Goal: Task Accomplishment & Management: Use online tool/utility

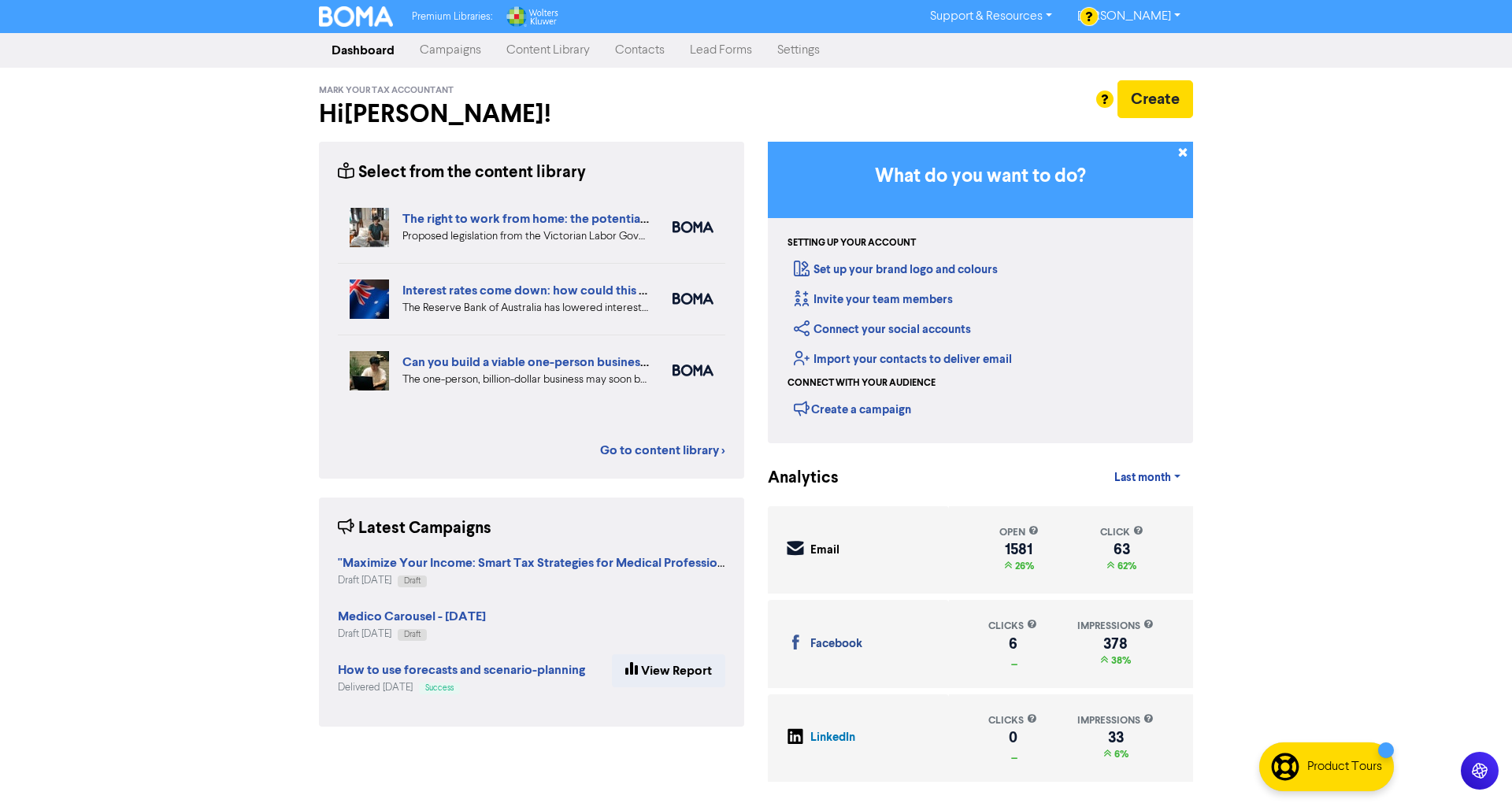
click at [457, 55] on link "Campaigns" at bounding box center [450, 51] width 86 height 31
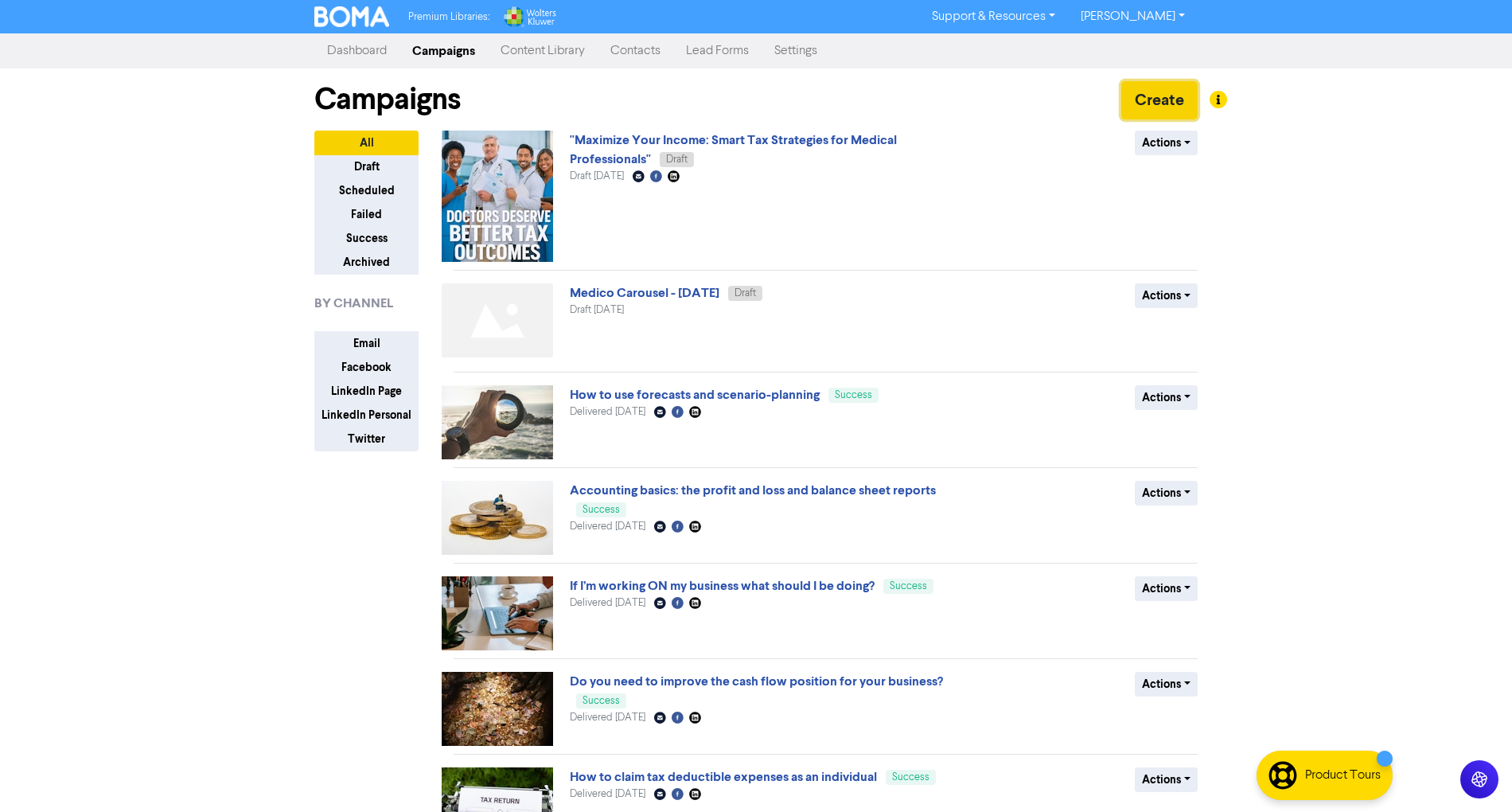
click at [1172, 102] on button "Create" at bounding box center [1159, 100] width 77 height 38
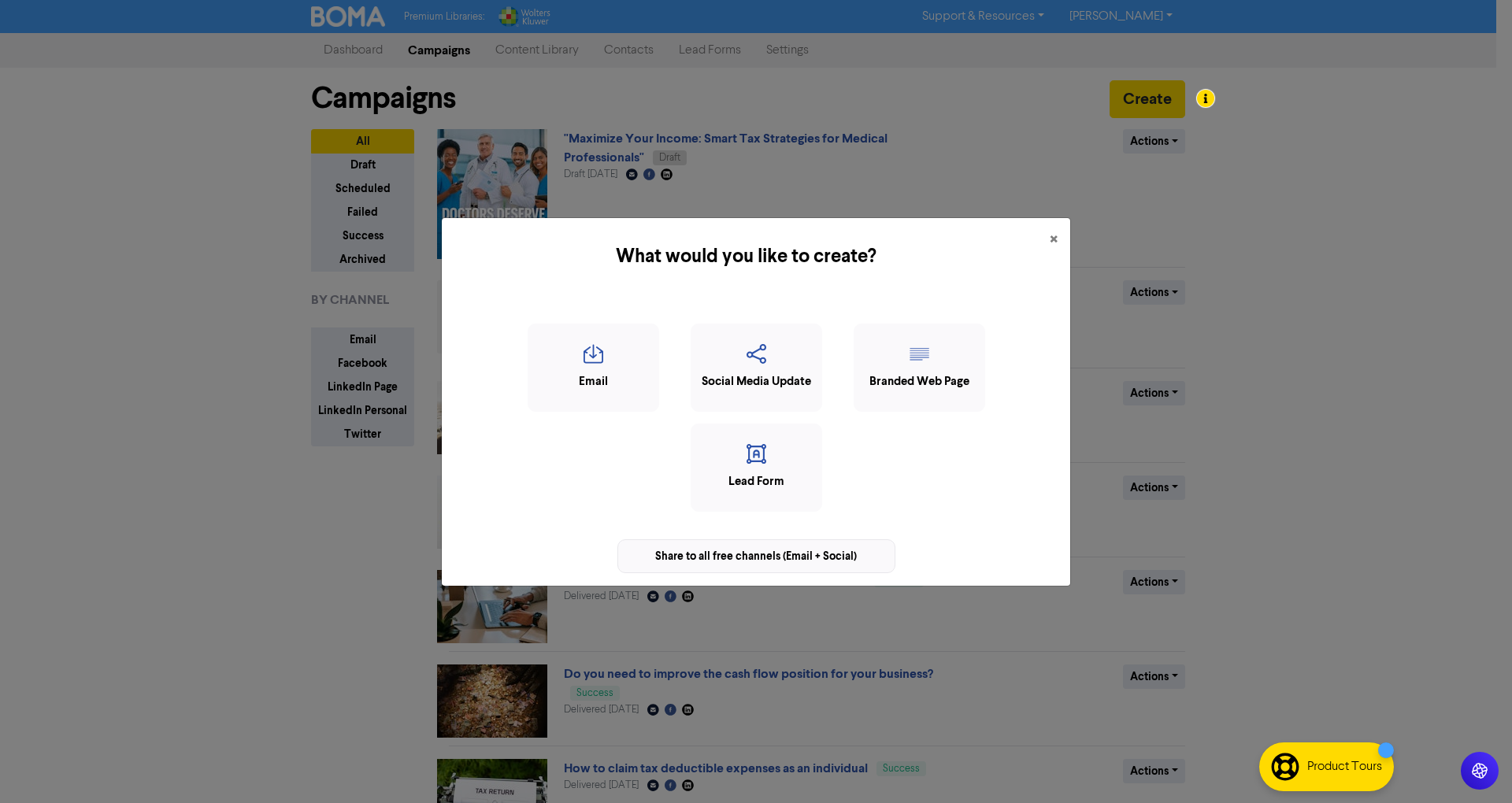
click at [718, 570] on div "Share to all free channels (Email + Social)" at bounding box center [756, 556] width 278 height 34
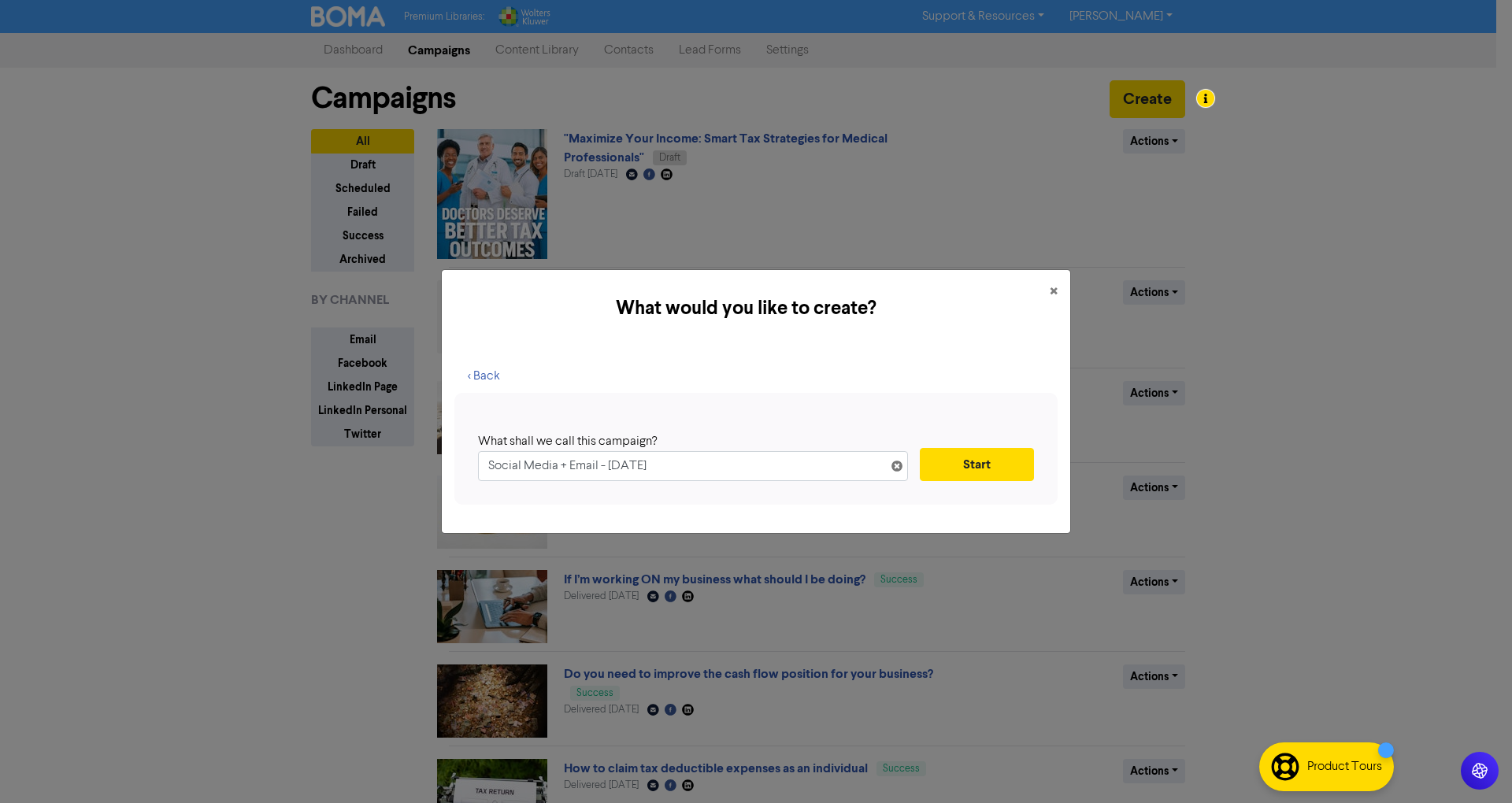
drag, startPoint x: 784, startPoint y: 462, endPoint x: 106, endPoint y: 422, distance: 679.2
click at [116, 422] on div "What would you like to create? × < Back What shall we call this campaign? Socia…" at bounding box center [756, 402] width 1512 height 803
type input "Back from Xerocon 2025 - Ready to Supercharge Your Tax Returns!"
click at [986, 463] on button "Start" at bounding box center [976, 464] width 114 height 33
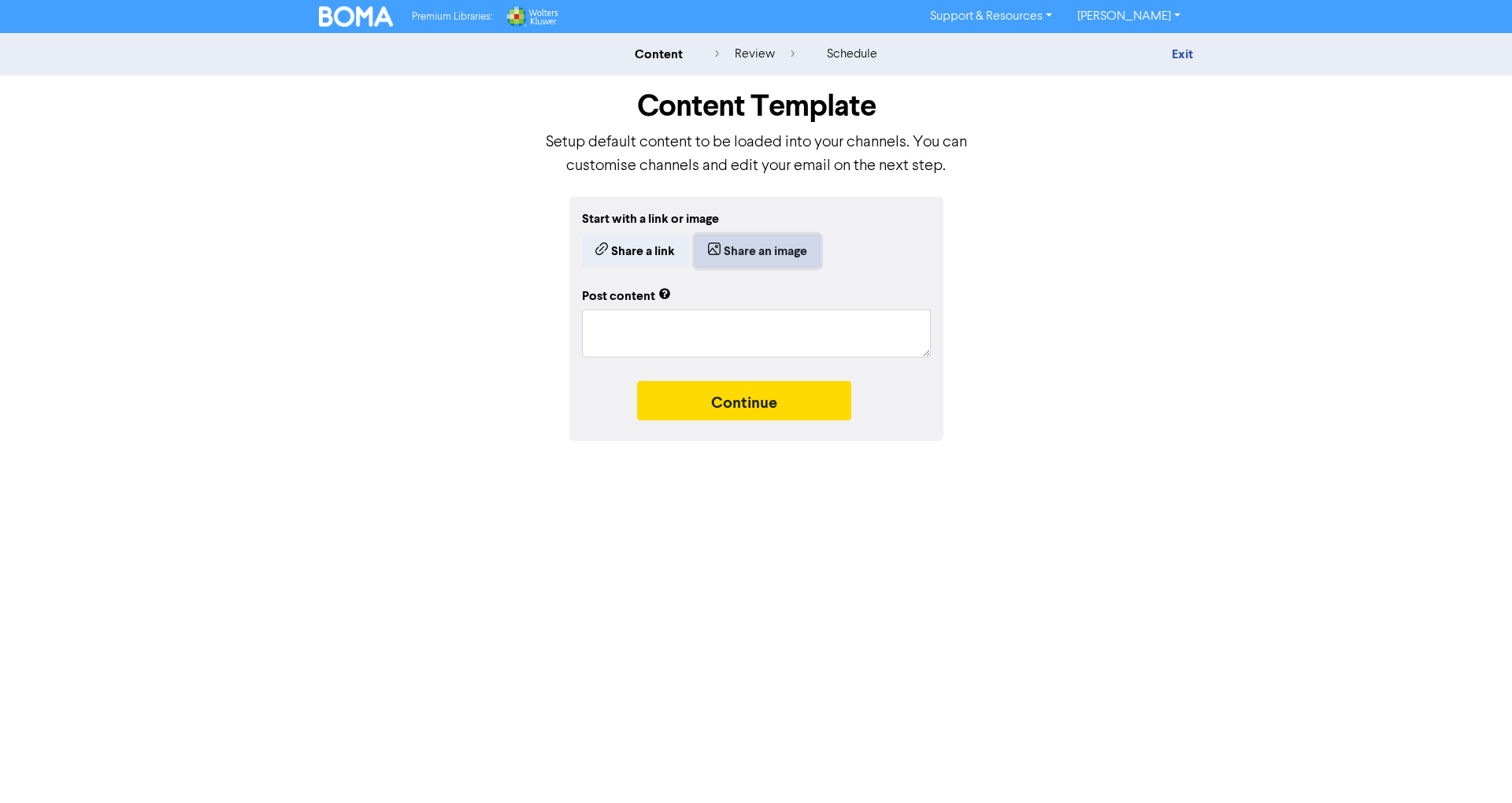
click at [758, 252] on button "Share an image" at bounding box center [758, 251] width 126 height 33
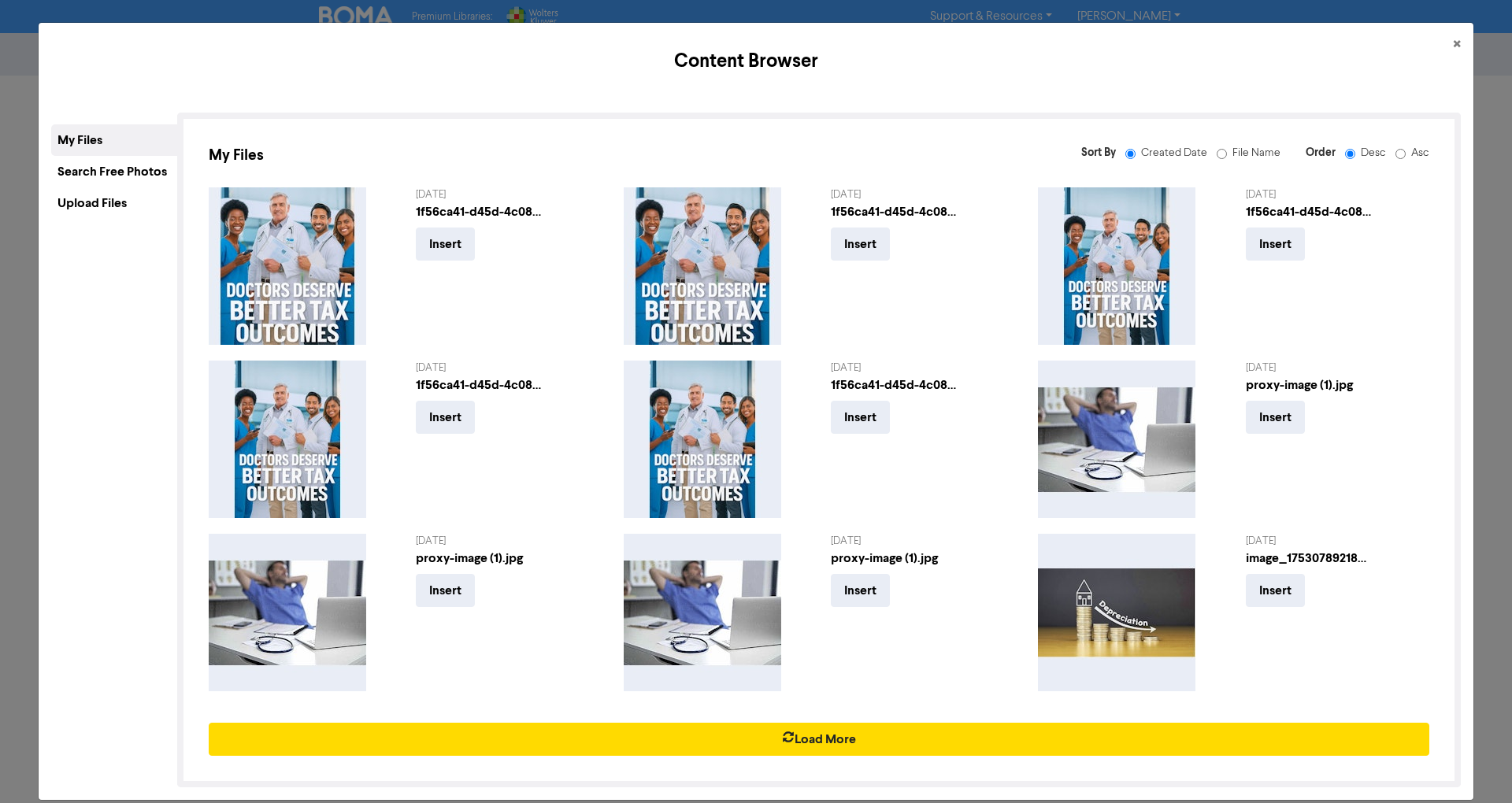
click at [110, 189] on div "Upload Files" at bounding box center [114, 203] width 126 height 31
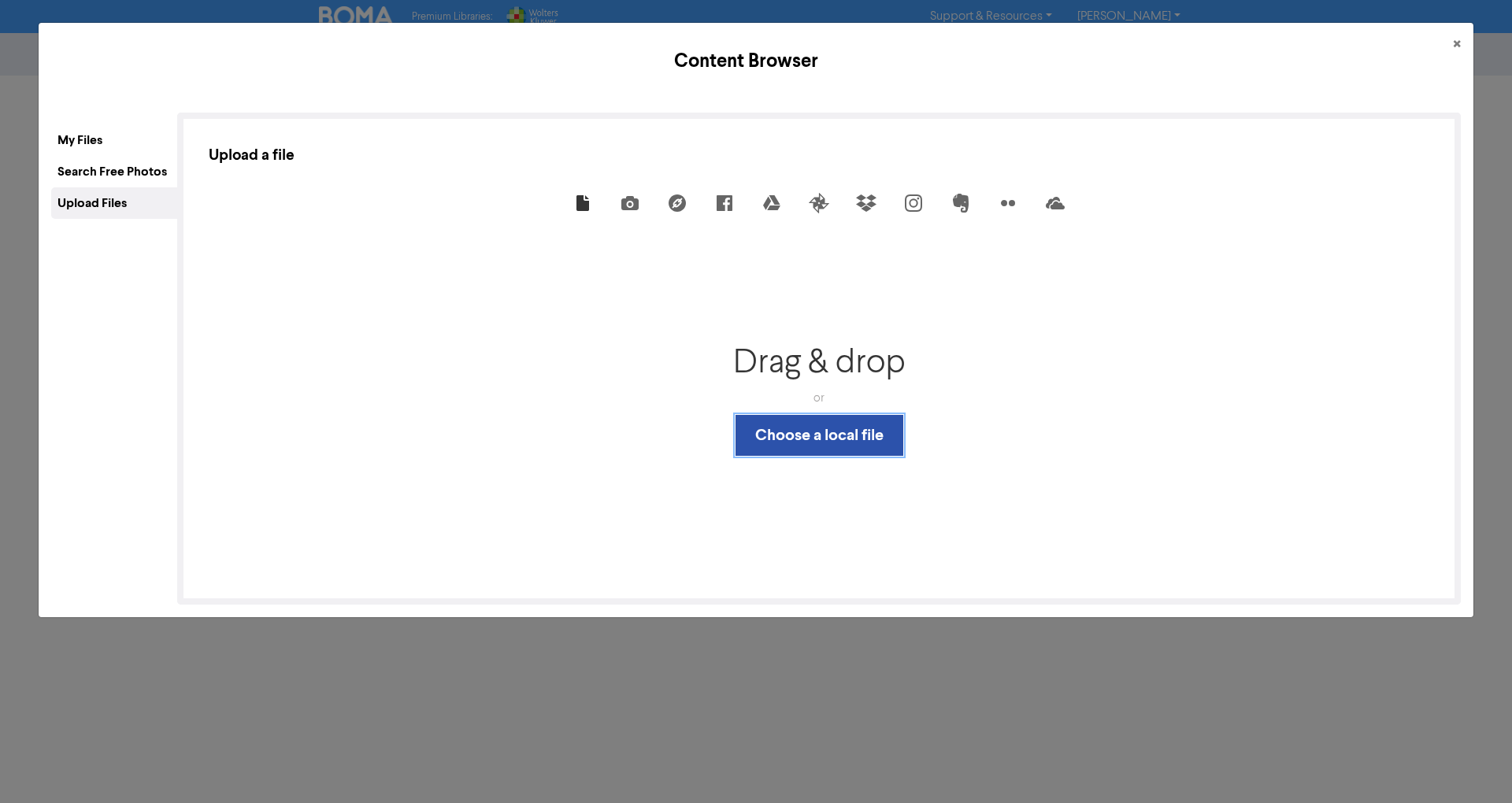
click at [833, 437] on button "Choose a local file" at bounding box center [819, 435] width 168 height 41
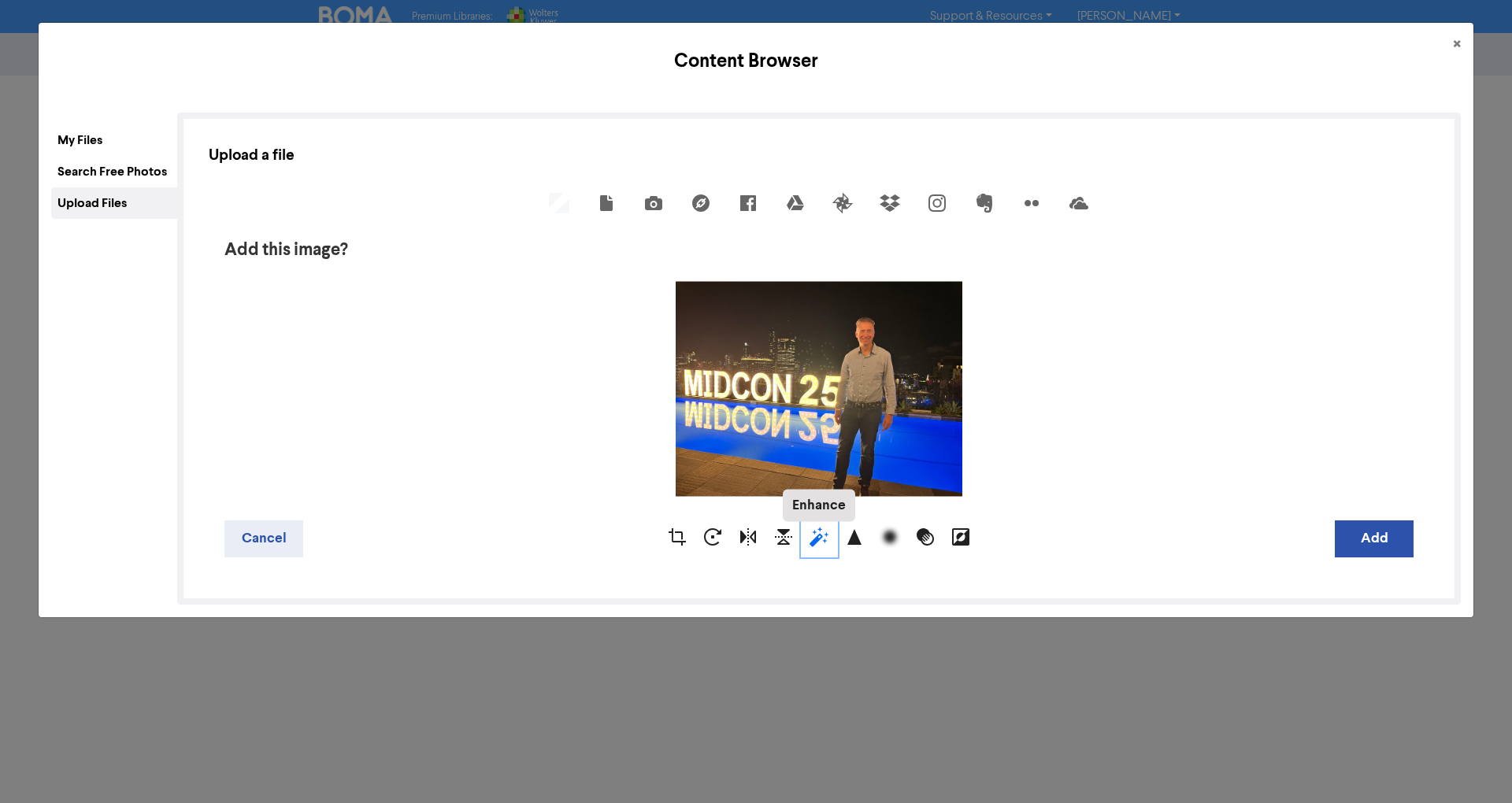
click at [801, 535] on div "Enhance" at bounding box center [819, 539] width 36 height 36
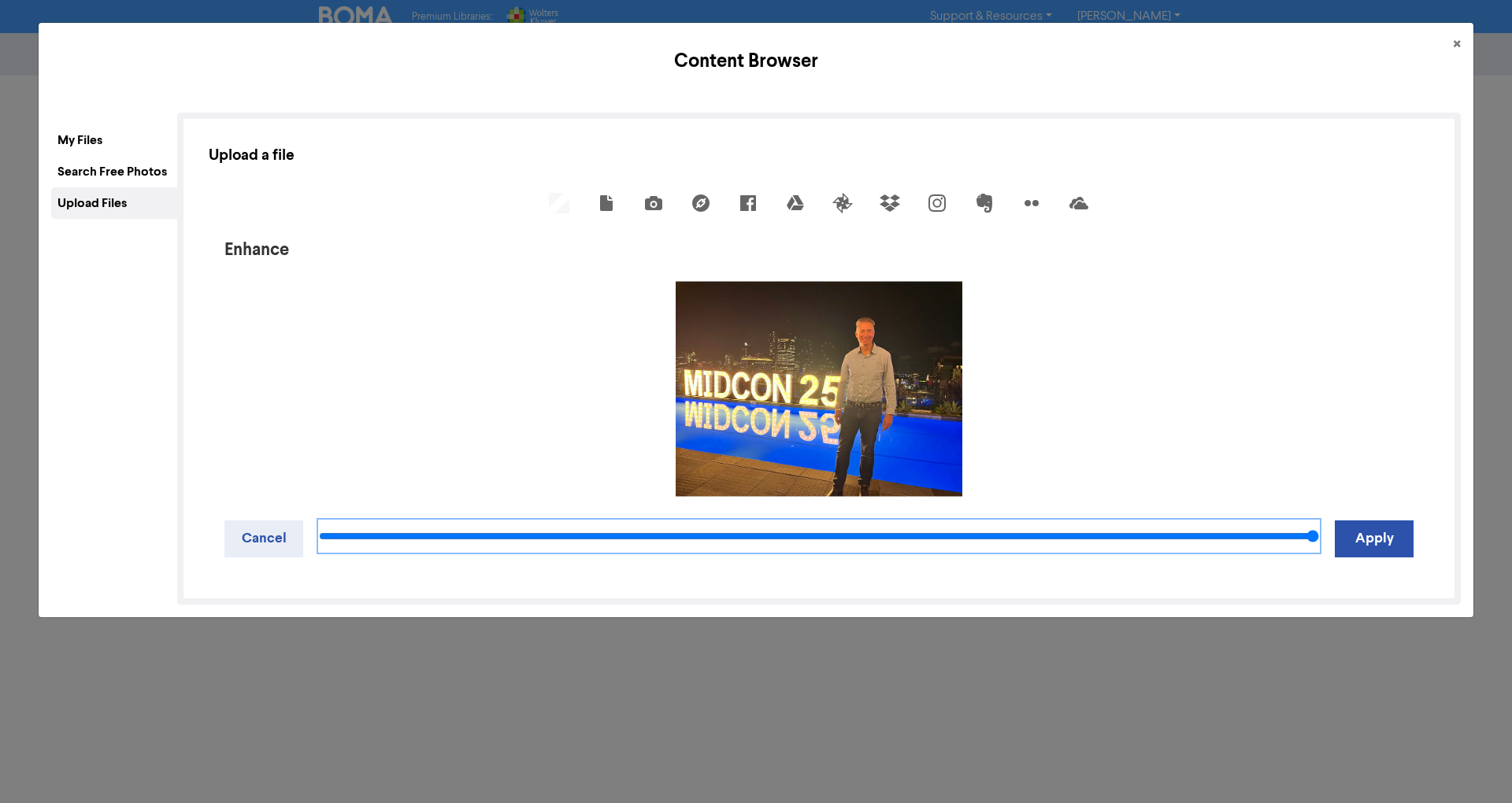
drag, startPoint x: 811, startPoint y: 540, endPoint x: 1475, endPoint y: 540, distance: 664.0
click at [1319, 540] on input "range" at bounding box center [818, 536] width 1000 height 31
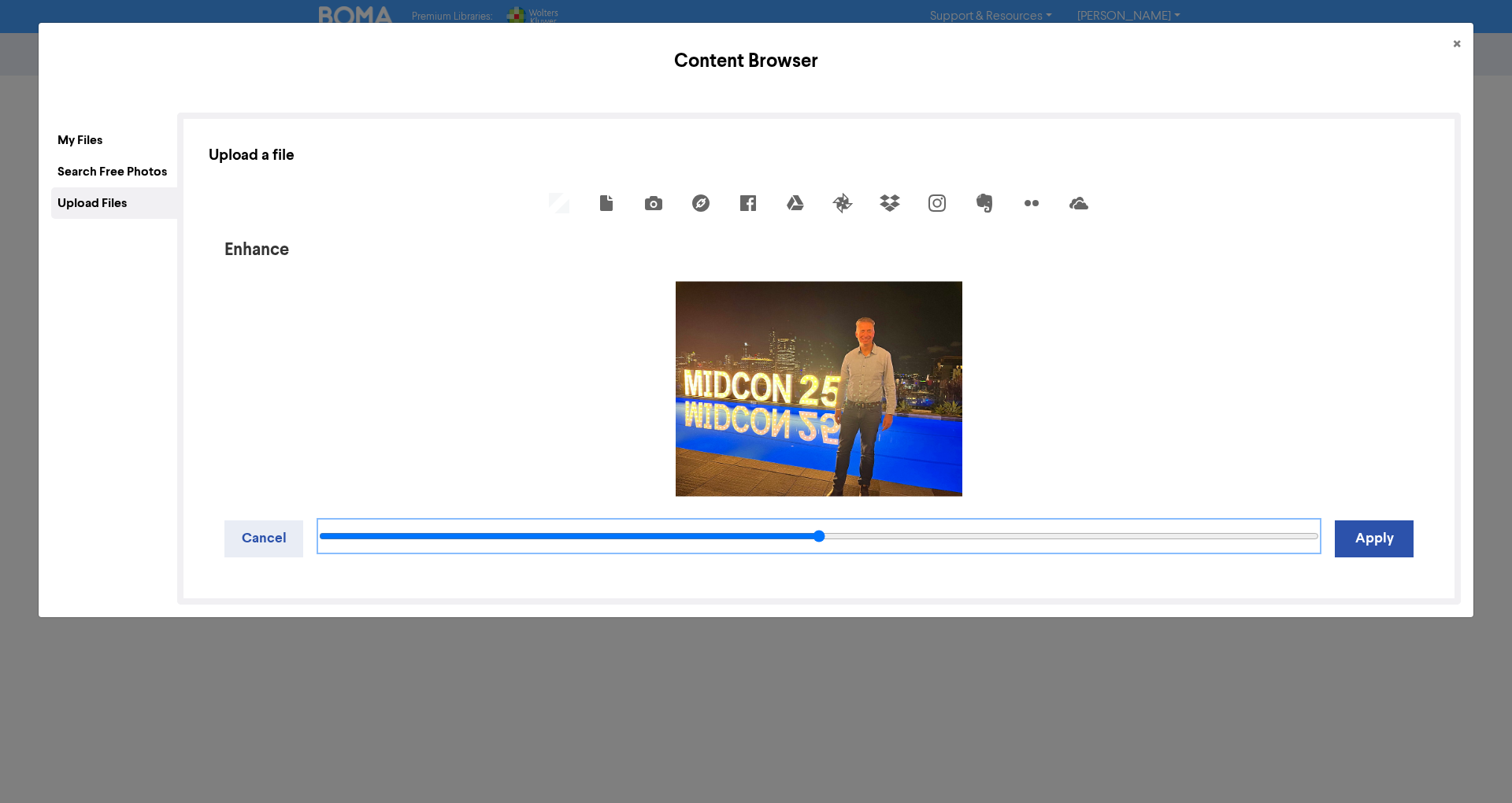
click at [811, 534] on input "range" at bounding box center [818, 536] width 1000 height 31
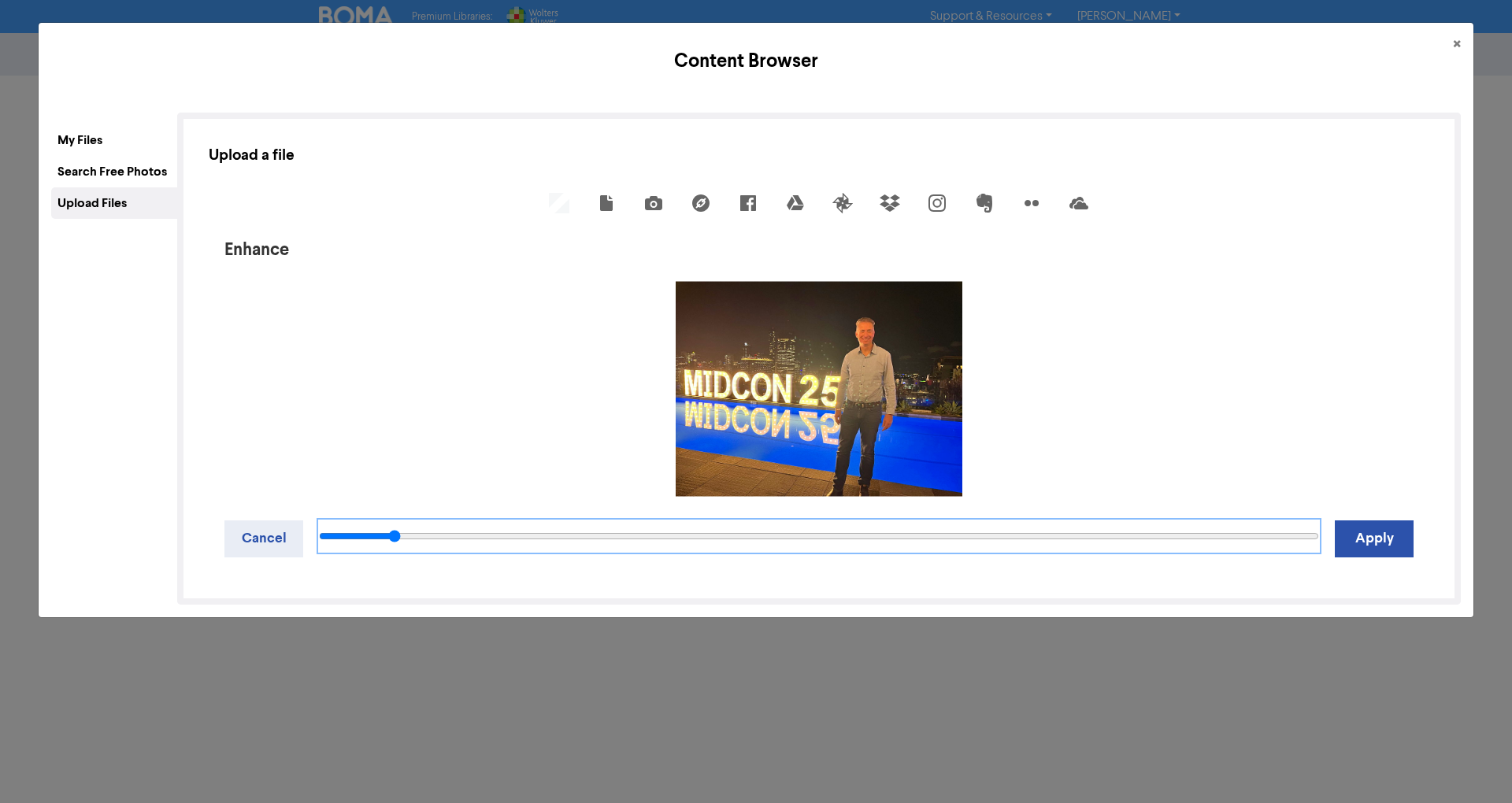
drag, startPoint x: 759, startPoint y: 537, endPoint x: 395, endPoint y: 553, distance: 364.4
click at [395, 552] on input "range" at bounding box center [818, 536] width 1000 height 31
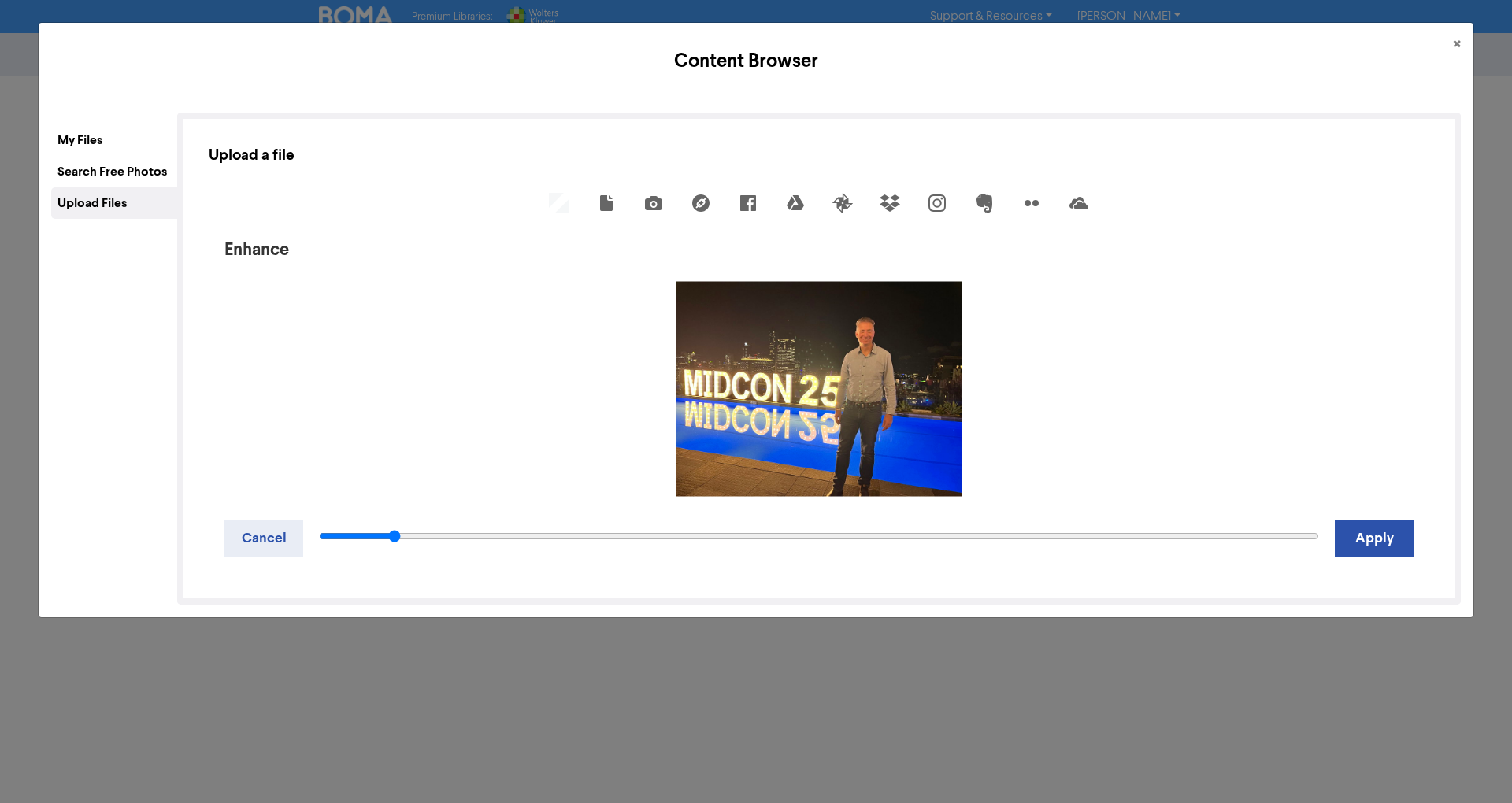
click at [704, 552] on div at bounding box center [818, 539] width 1000 height 37
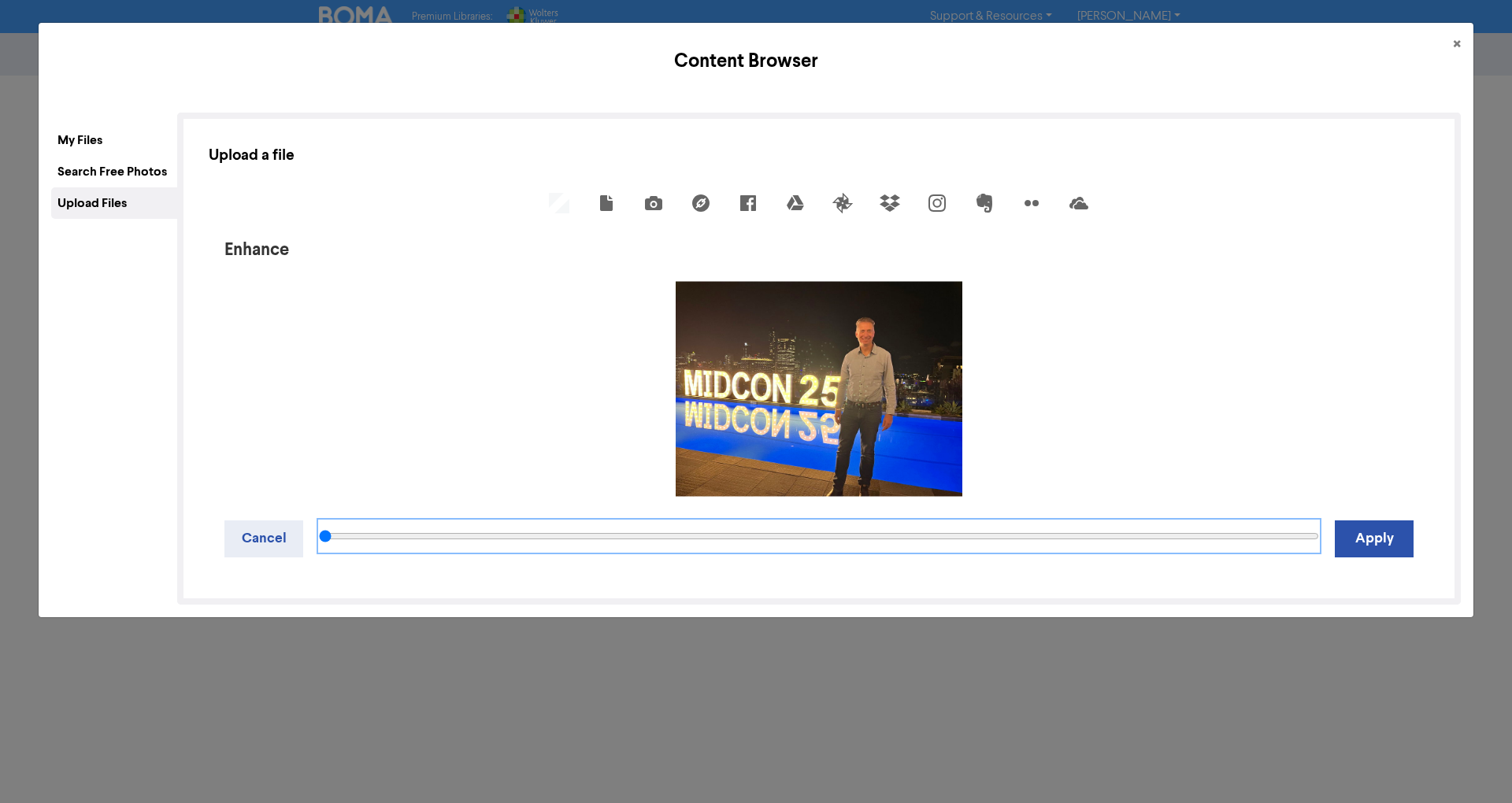
drag, startPoint x: 385, startPoint y: 528, endPoint x: 125, endPoint y: 509, distance: 260.7
type input "0"
click at [319, 520] on input "range" at bounding box center [818, 536] width 1000 height 31
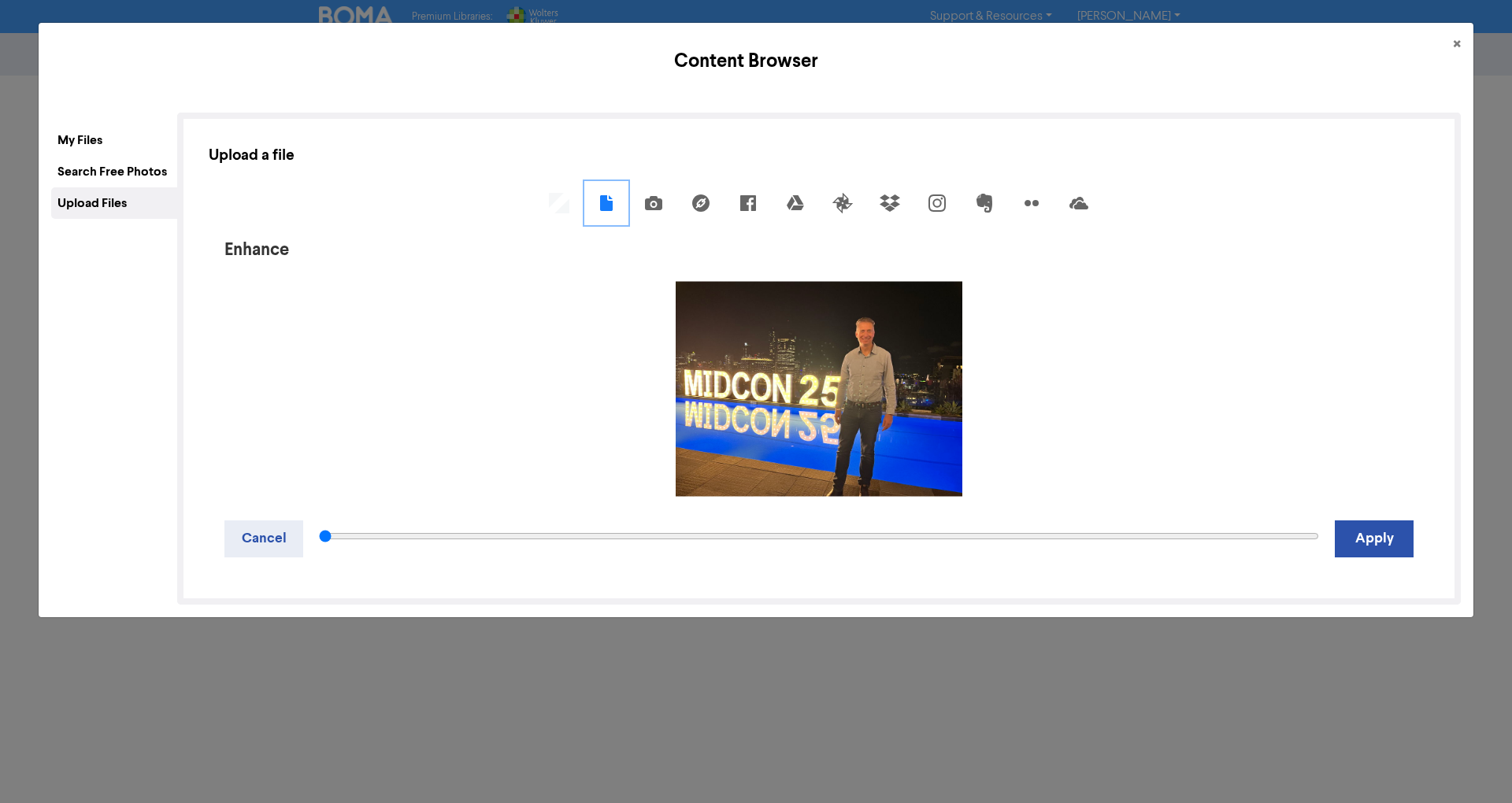
click at [609, 209] on icon at bounding box center [606, 202] width 25 height 25
click at [1359, 525] on button "Apply" at bounding box center [1374, 539] width 79 height 37
click at [778, 542] on div "Flip" at bounding box center [784, 539] width 36 height 36
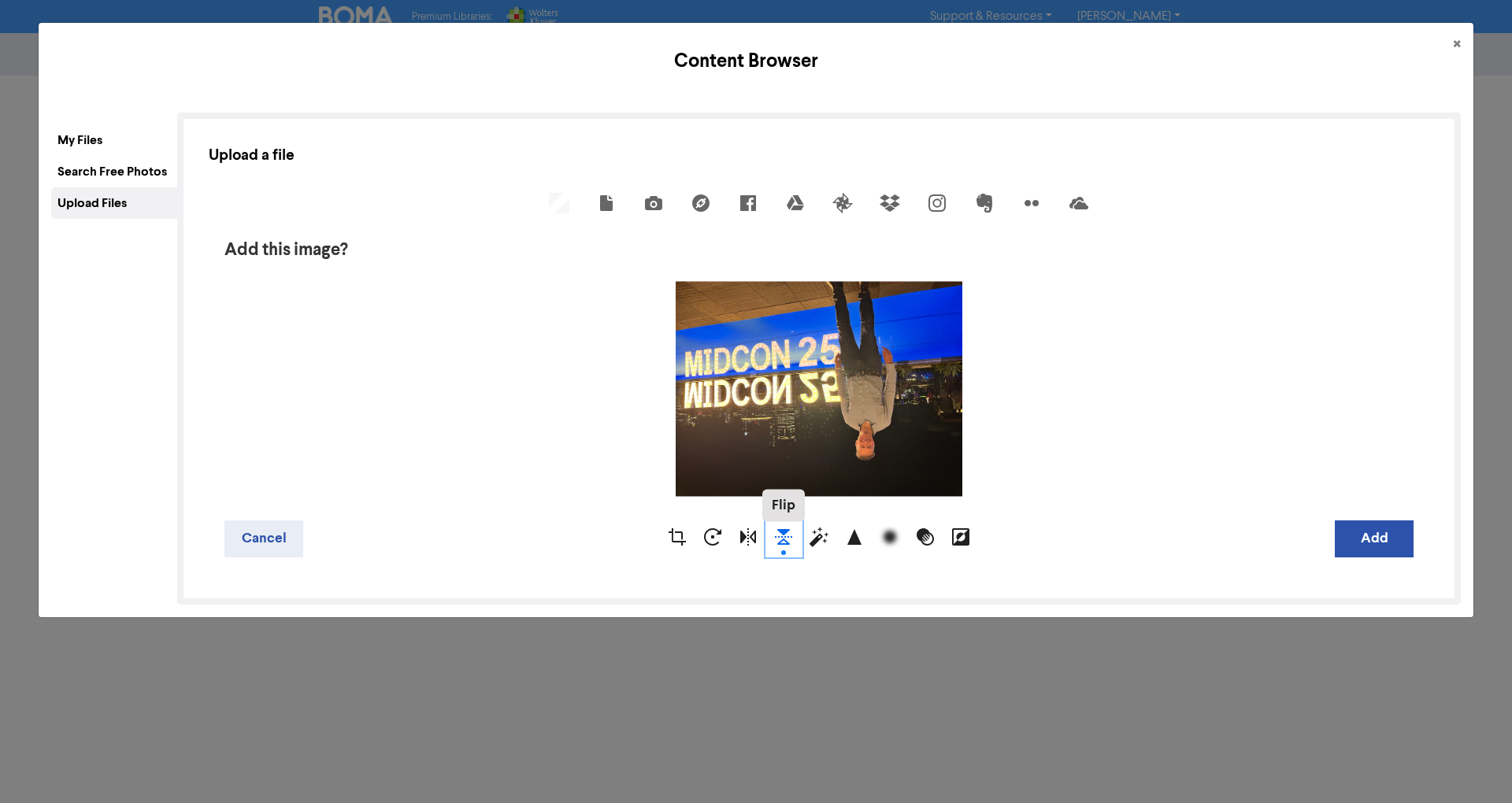
click at [778, 542] on div "Flip" at bounding box center [784, 539] width 36 height 36
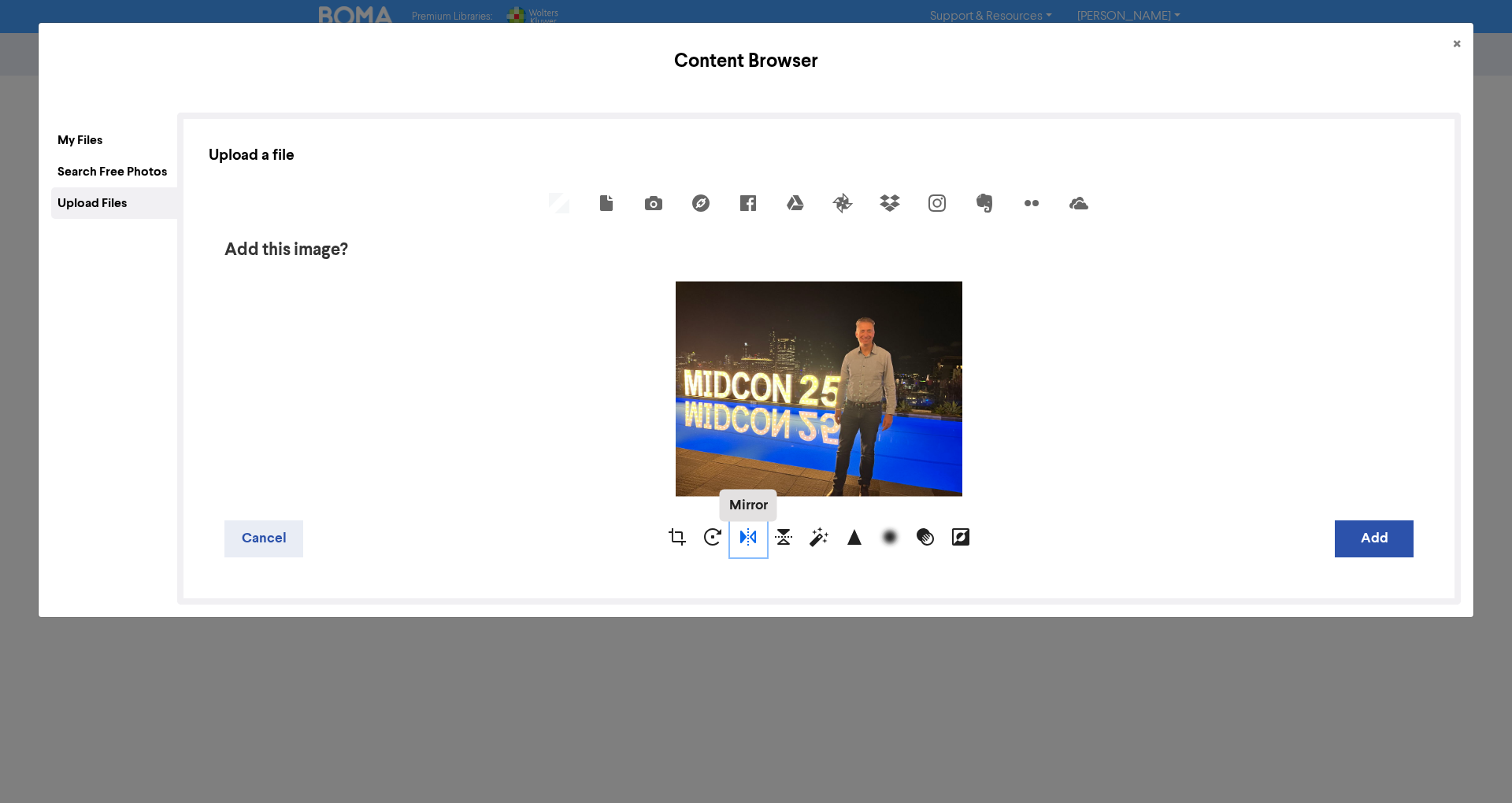
click at [746, 546] on div "Mirror" at bounding box center [748, 539] width 36 height 36
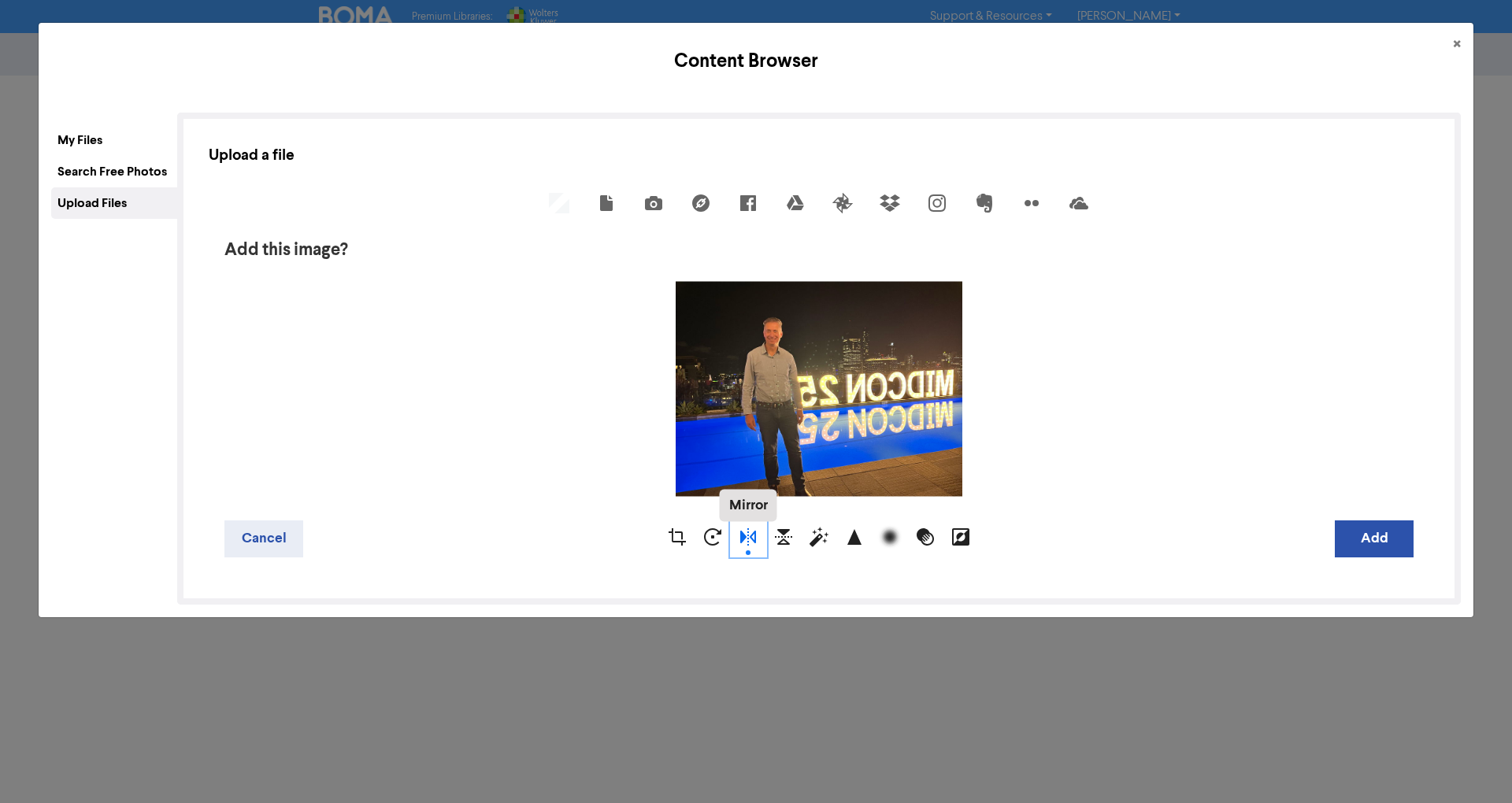
click at [746, 546] on div "Mirror" at bounding box center [748, 539] width 36 height 36
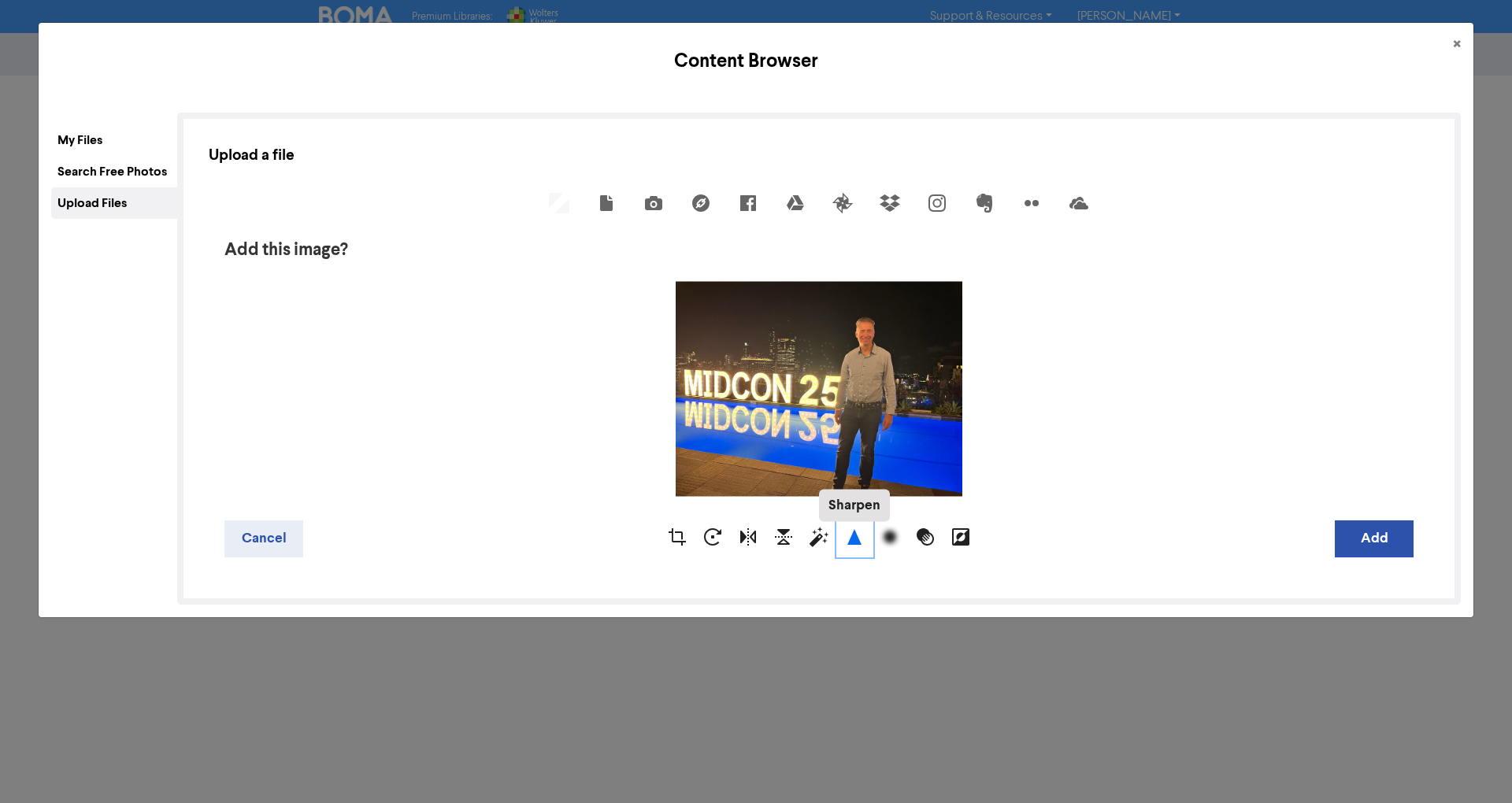
click at [847, 543] on div "Sharpen" at bounding box center [855, 539] width 36 height 36
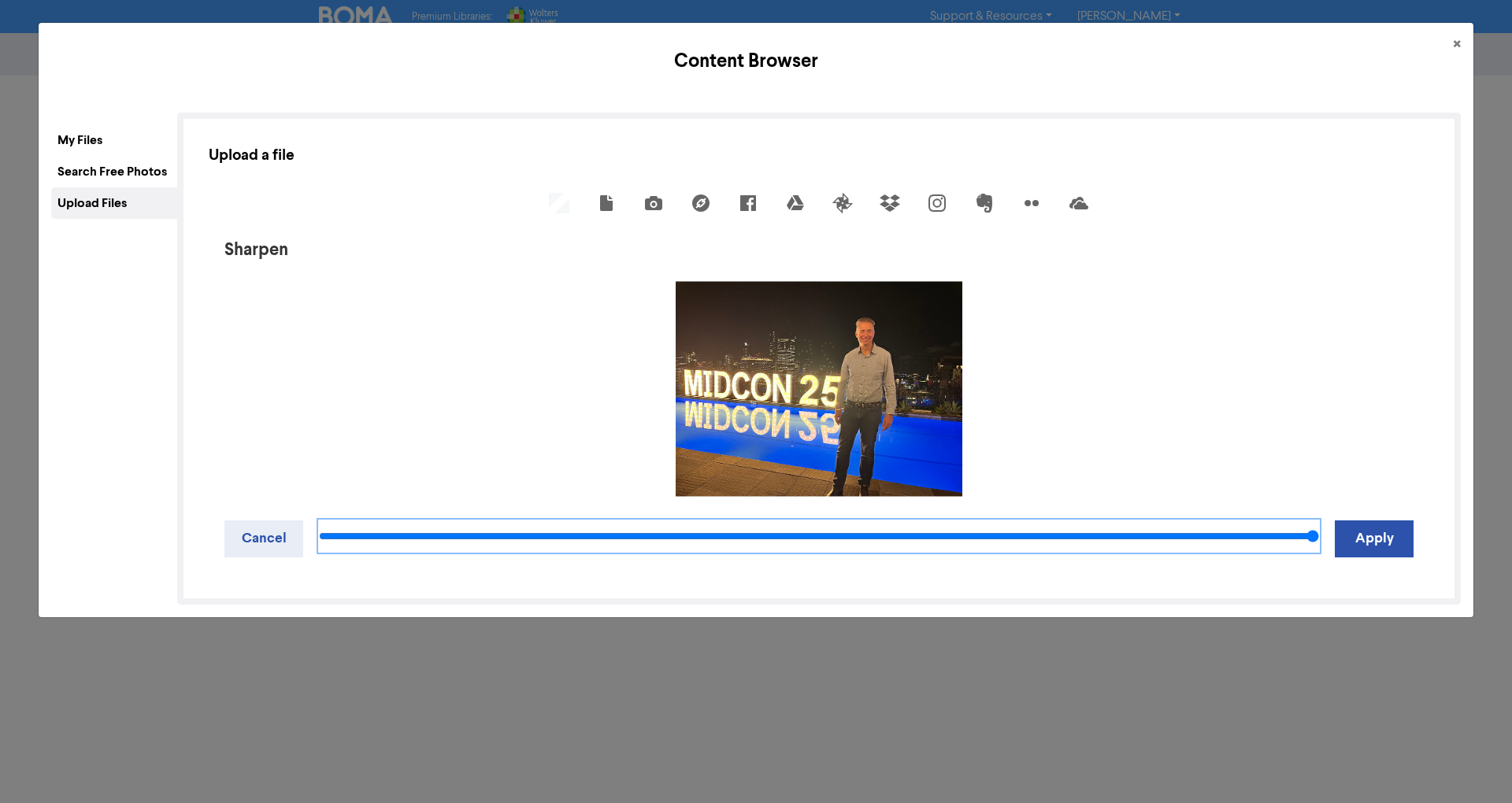
drag, startPoint x: 812, startPoint y: 536, endPoint x: 1294, endPoint y: 498, distance: 483.5
type input "20"
click at [1294, 520] on input "range" at bounding box center [818, 536] width 1000 height 31
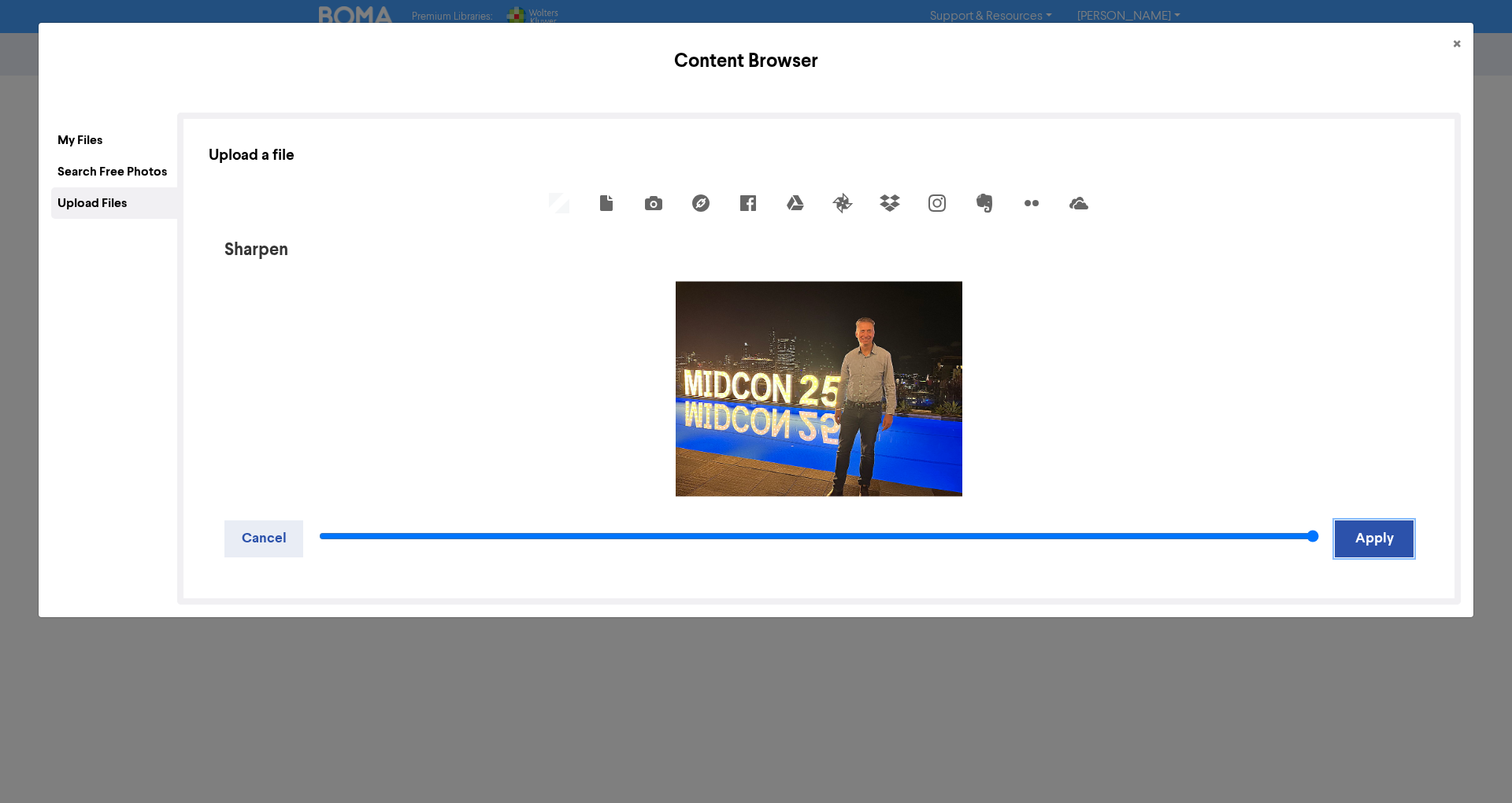
click at [1354, 539] on button "Apply" at bounding box center [1374, 539] width 79 height 37
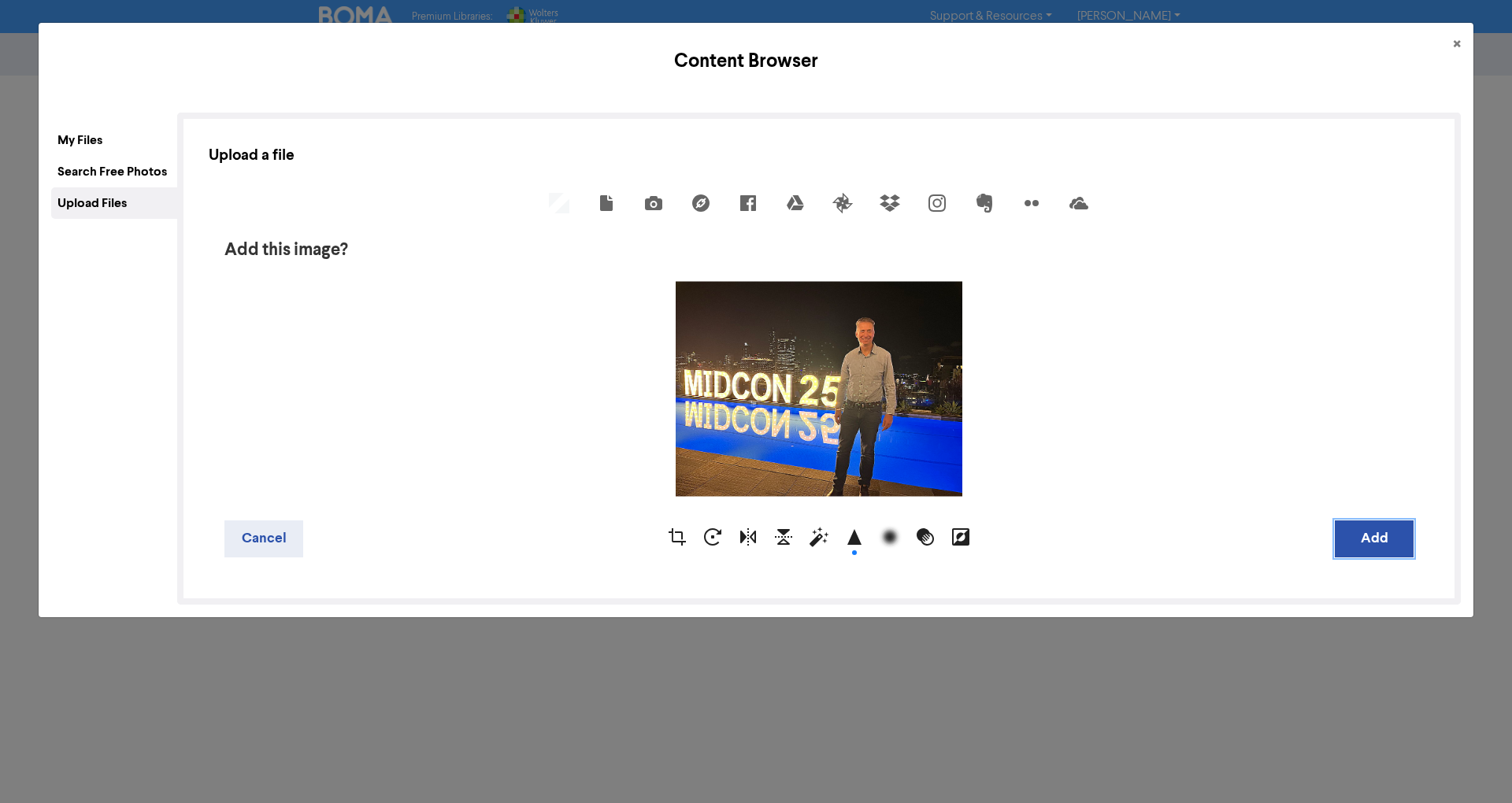
click at [1393, 539] on button "Add" at bounding box center [1374, 539] width 79 height 37
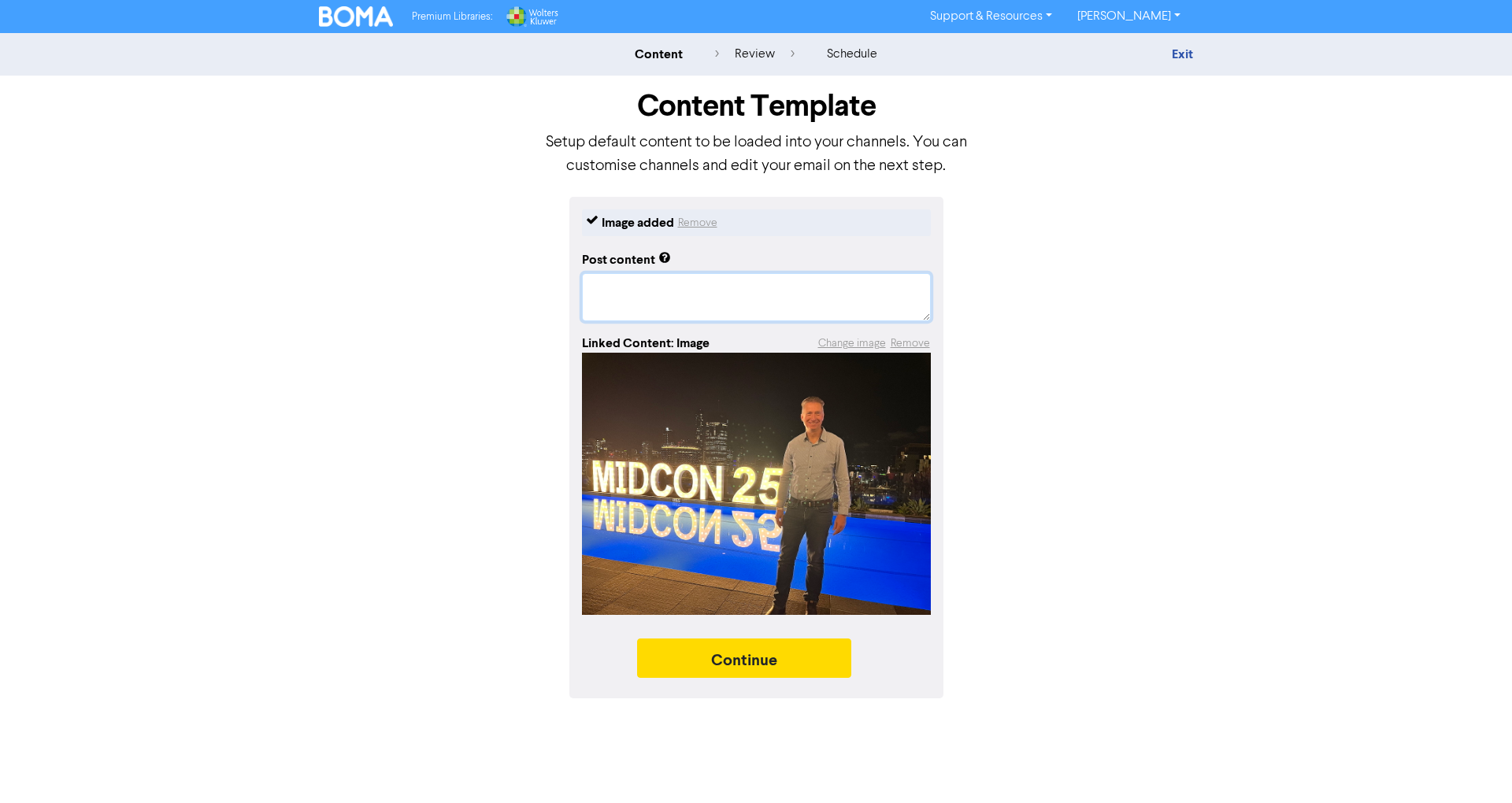
click at [766, 292] on textarea at bounding box center [757, 297] width 349 height 48
paste textarea "I've just returned from an incredible few days at [GEOGRAPHIC_DATA] 2025, and I…"
type textarea "x"
type textarea "I've just returned from an incredible few days at [GEOGRAPHIC_DATA] 2025, and I…"
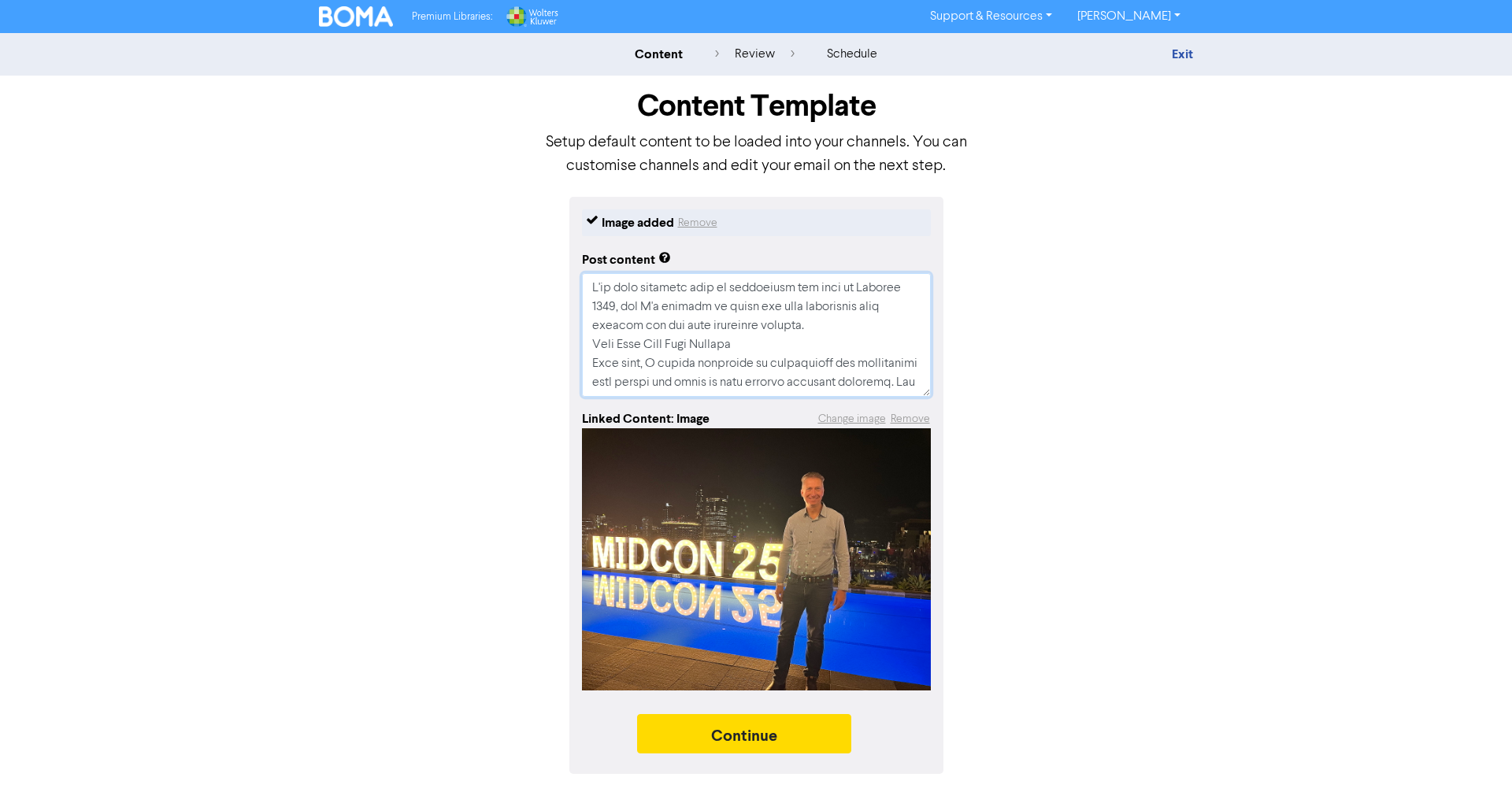
scroll to position [674, 0]
click at [684, 367] on textarea at bounding box center [757, 335] width 349 height 124
type textarea "x"
type textarea "I've just returned from an incredible few days at [GEOGRAPHIC_DATA] 2025, and I…"
type textarea "x"
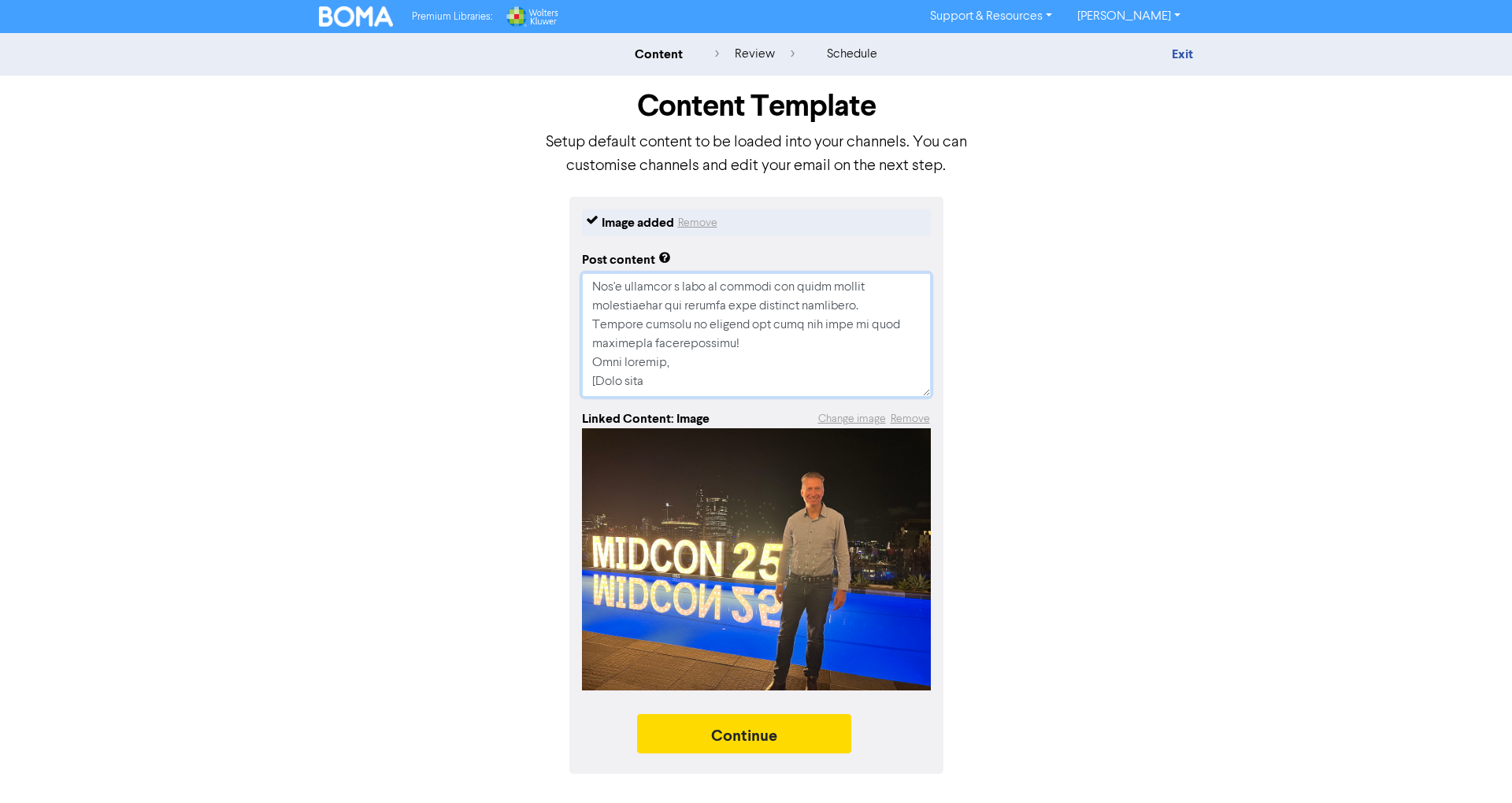
type textarea "I've just returned from an incredible few days at [GEOGRAPHIC_DATA] 2025, and I…"
type textarea "x"
type textarea "I've just returned from an incredible few days at [GEOGRAPHIC_DATA] 2025, and I…"
type textarea "x"
type textarea "I've just returned from an incredible few days at [GEOGRAPHIC_DATA] 2025, and I…"
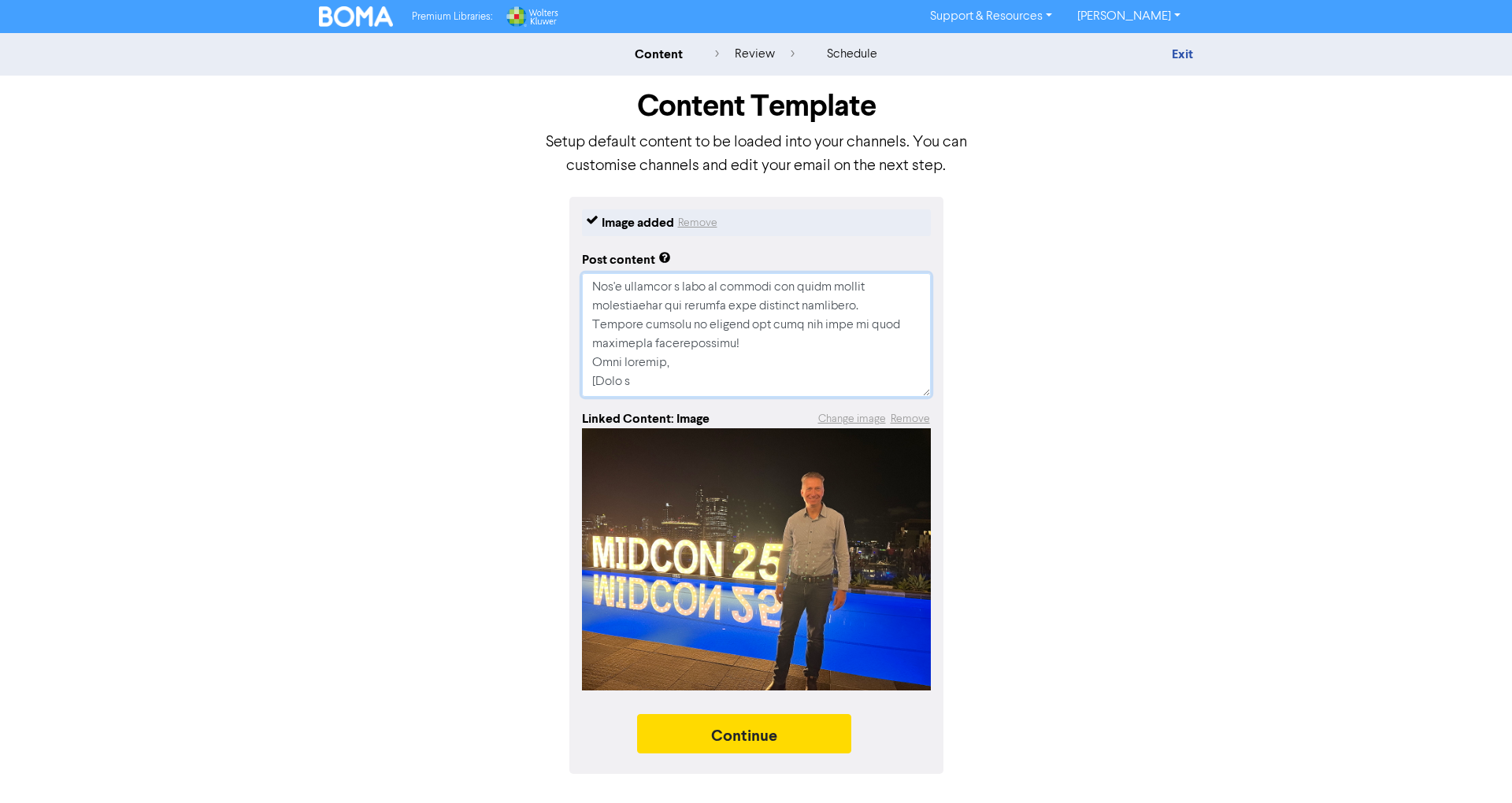
type textarea "x"
type textarea "I've just returned from an incredible few days at [GEOGRAPHIC_DATA] 2025, and I…"
type textarea "x"
type textarea "I've just returned from an incredible few days at [GEOGRAPHIC_DATA] 2025, and I…"
type textarea "x"
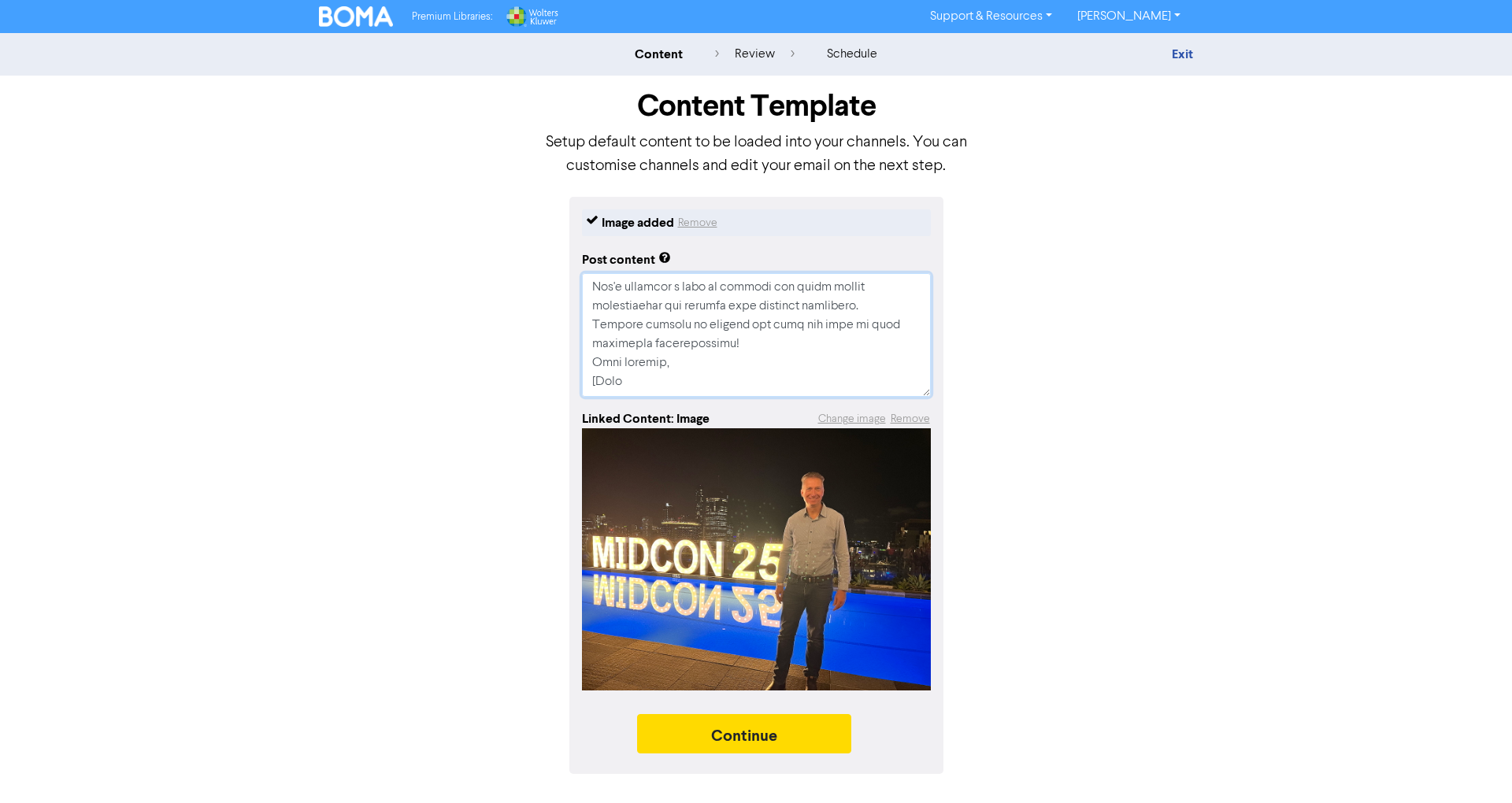
type textarea "I've just returned from an incredible few days at [GEOGRAPHIC_DATA] 2025, and I…"
type textarea "x"
type textarea "I've just returned from an incredible few days at [GEOGRAPHIC_DATA] 2025, and I…"
type textarea "x"
type textarea "I've just returned from an incredible few days at [GEOGRAPHIC_DATA] 2025, and I…"
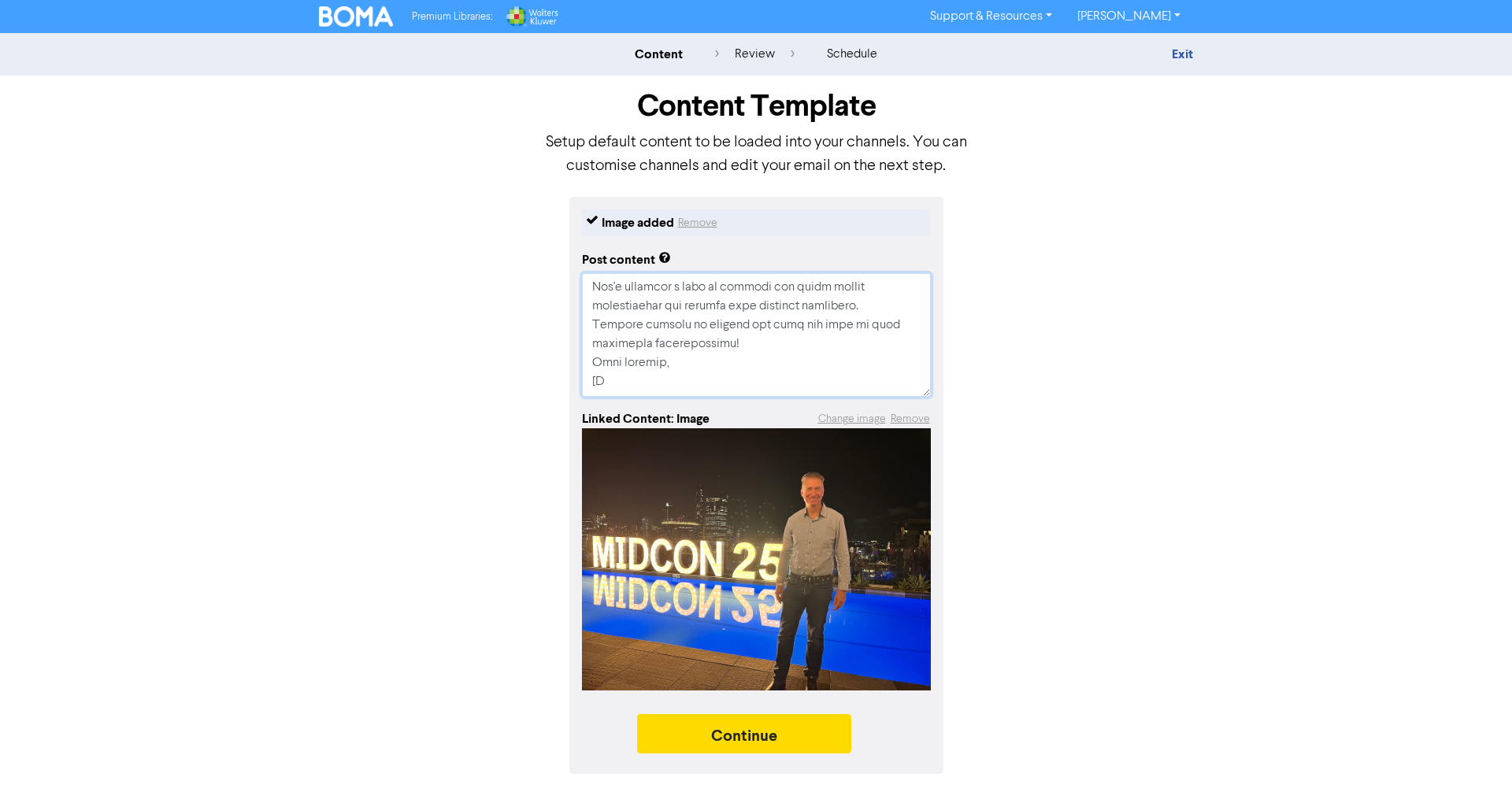
type textarea "x"
type textarea "I've just returned from an incredible few days at [GEOGRAPHIC_DATA] 2025, and I…"
type textarea "x"
type textarea "I've just returned from an incredible few days at [GEOGRAPHIC_DATA] 2025, and I…"
type textarea "x"
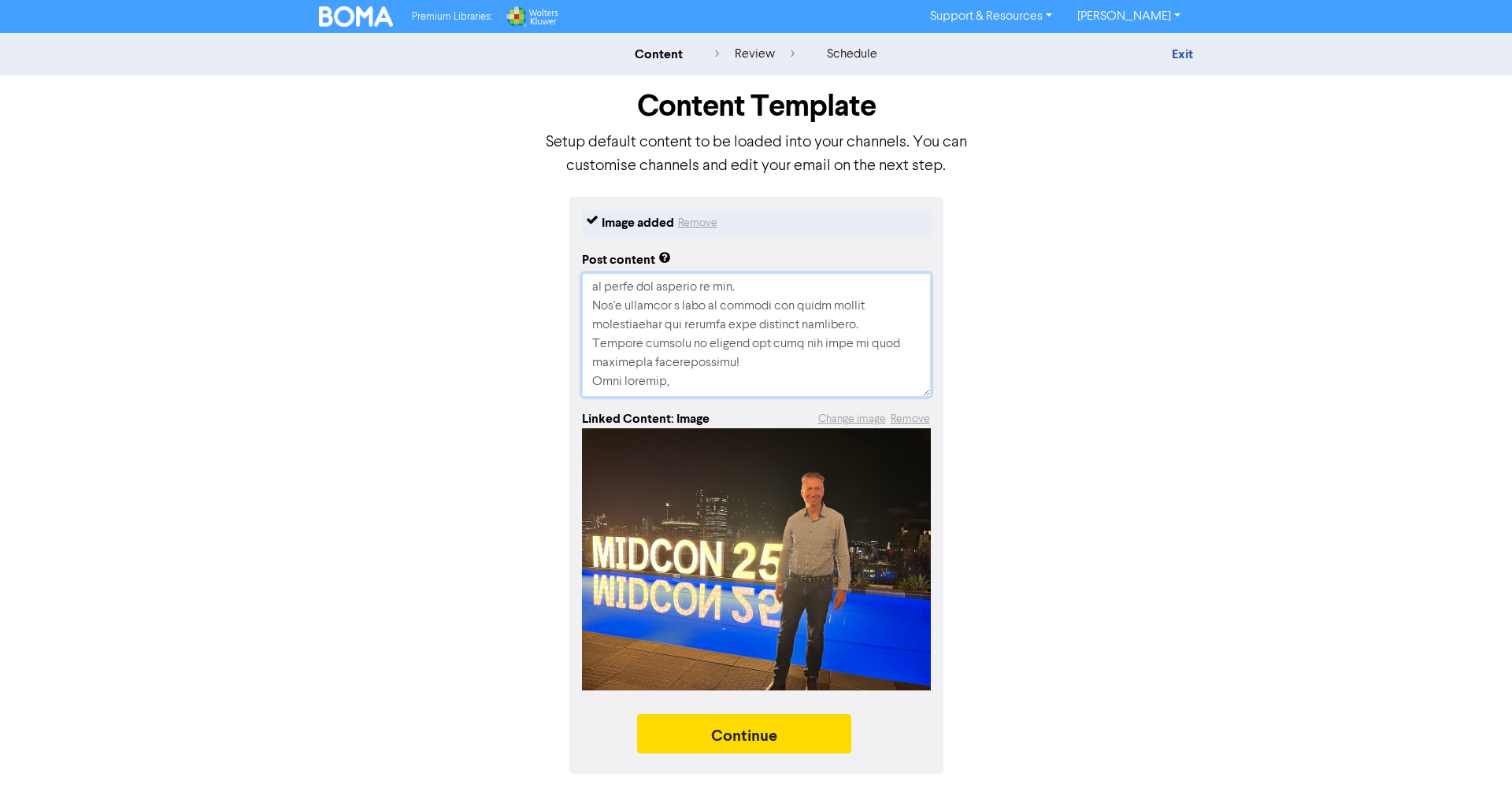
type textarea "I've just returned from an incredible few days at [GEOGRAPHIC_DATA] 2025, and I…"
type textarea "x"
type textarea "I've just returned from an incredible few days at [GEOGRAPHIC_DATA] 2025, and I…"
type textarea "x"
type textarea "I've just returned from an incredible few days at [GEOGRAPHIC_DATA] 2025, and I…"
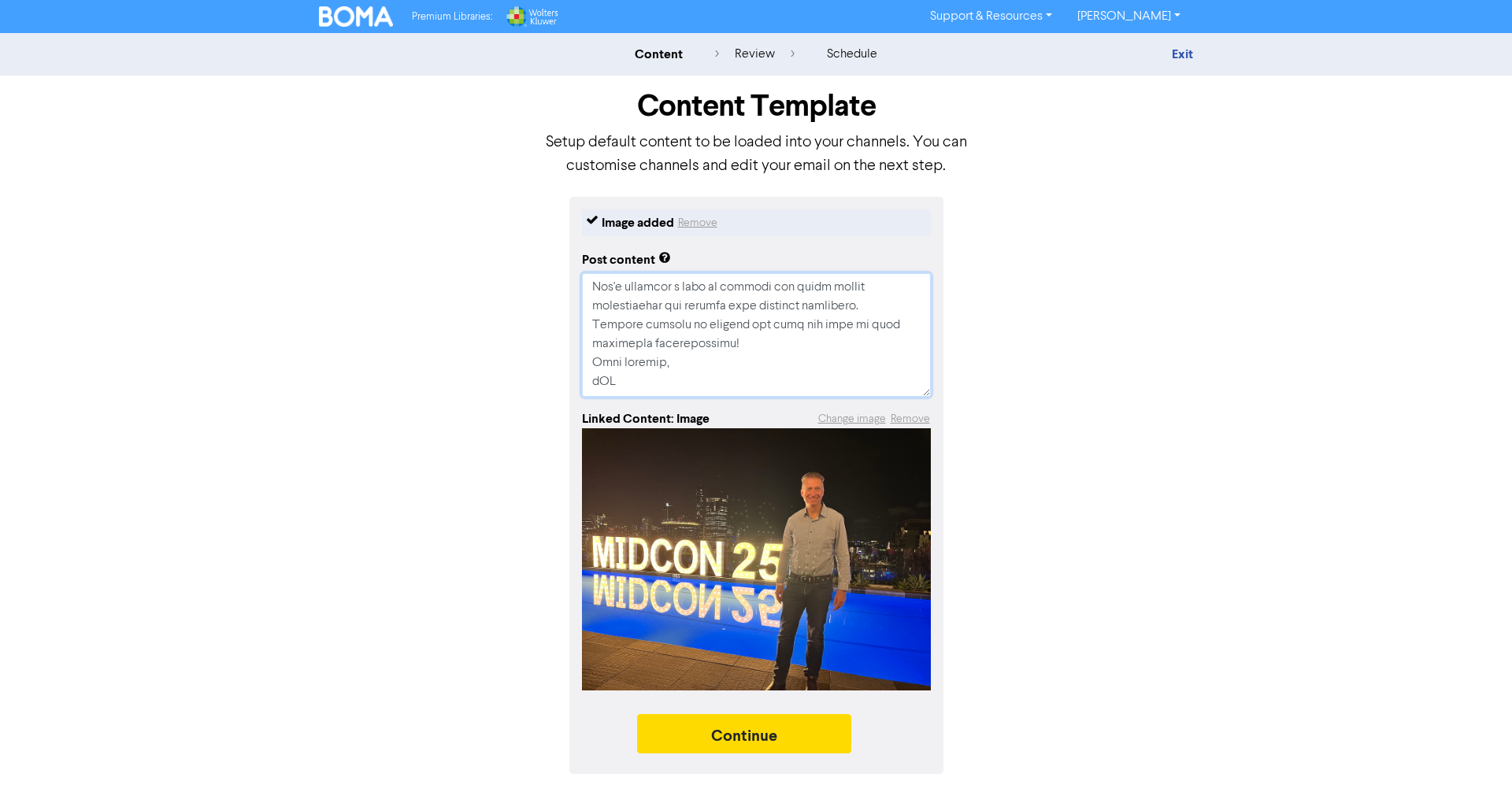
type textarea "x"
type textarea "I've just returned from an incredible few days at [GEOGRAPHIC_DATA] 2025, and I…"
type textarea "x"
type textarea "I've just returned from an incredible few days at [GEOGRAPHIC_DATA] 2025, and I…"
type textarea "x"
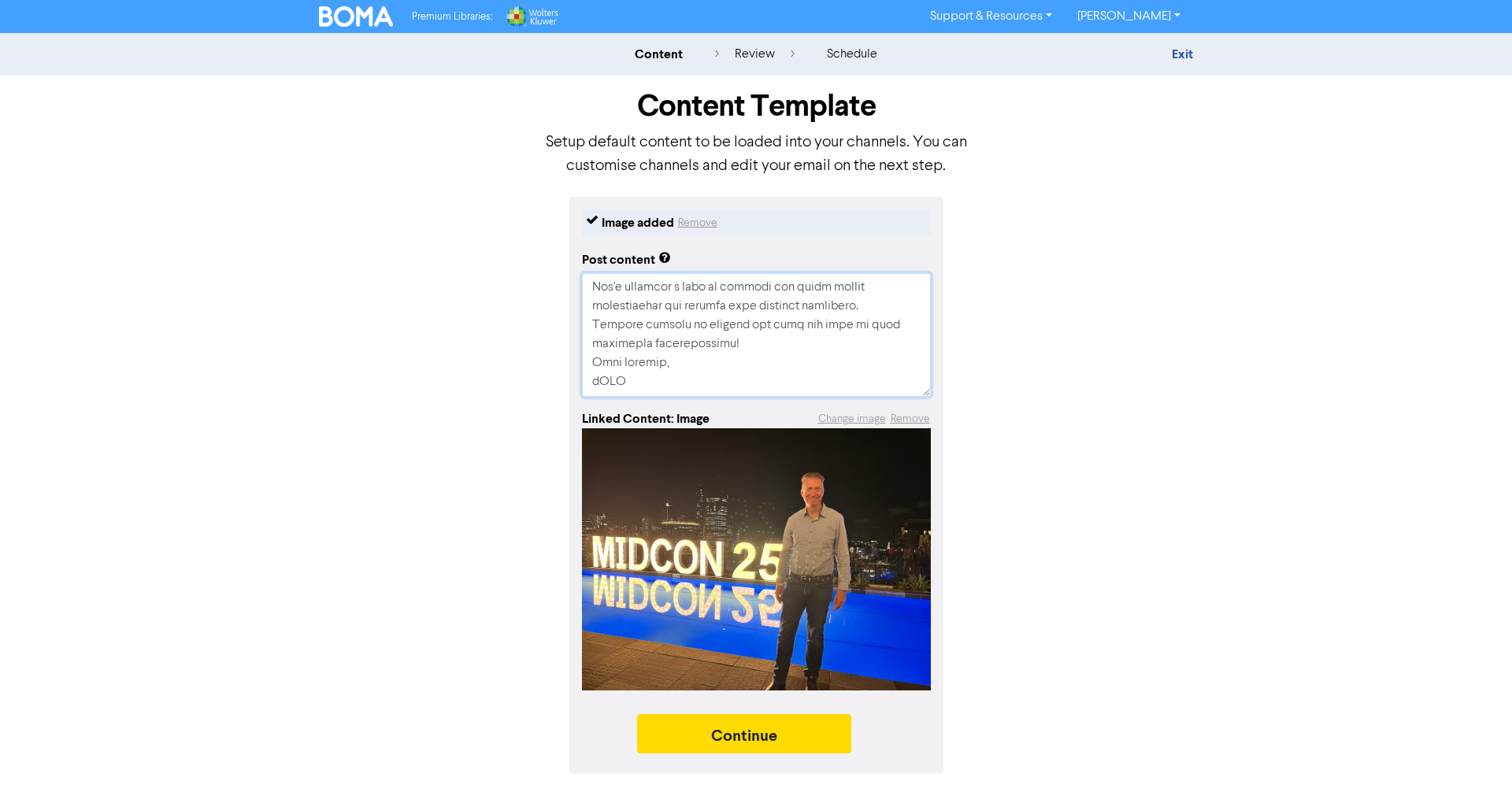
type textarea "I've just returned from an incredible few days at [GEOGRAPHIC_DATA] 2025, and I…"
type textarea "x"
type textarea "I've just returned from an incredible few days at [GEOGRAPHIC_DATA] 2025, and I…"
type textarea "x"
type textarea "I've just returned from an incredible few days at [GEOGRAPHIC_DATA] 2025, and I…"
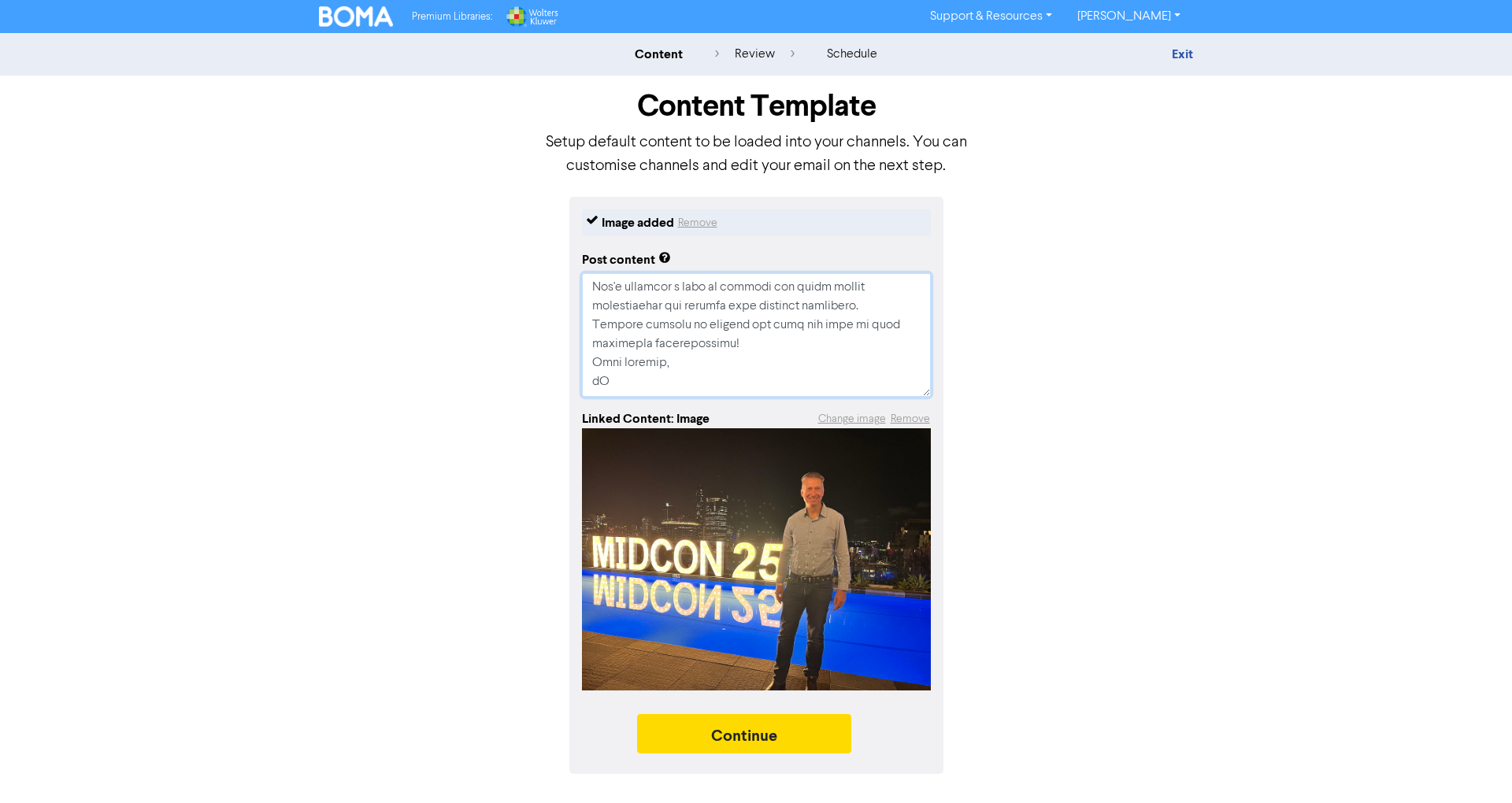
type textarea "x"
type textarea "I've just returned from an incredible few days at [GEOGRAPHIC_DATA] 2025, and I…"
type textarea "x"
type textarea "I've just returned from an incredible few days at [GEOGRAPHIC_DATA] 2025, and I…"
type textarea "x"
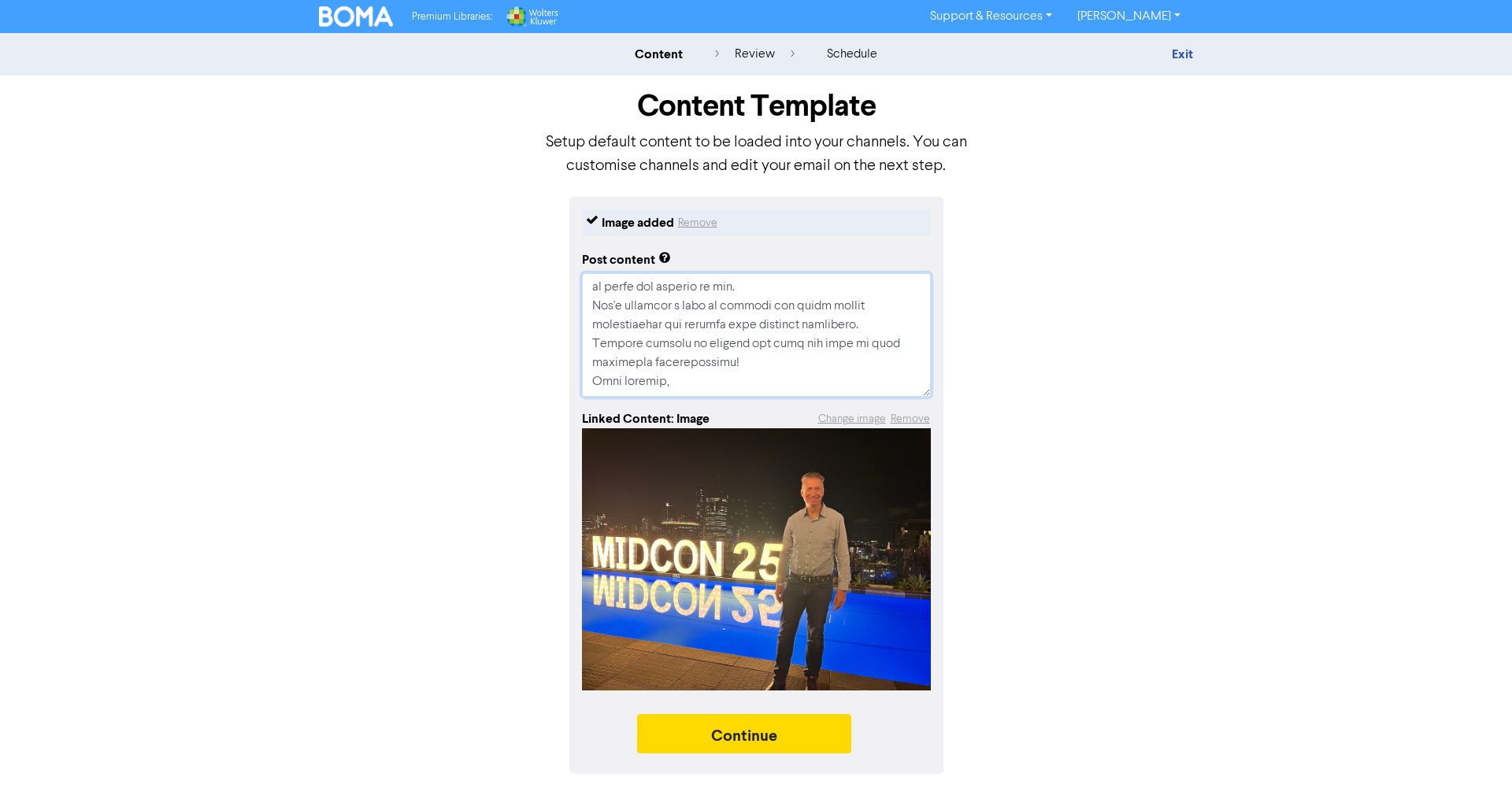
type textarea "I've just returned from an incredible few days at [GEOGRAPHIC_DATA] 2025, and I…"
type textarea "x"
type textarea "I've just returned from an incredible few days at [GEOGRAPHIC_DATA] 2025, and I…"
type textarea "x"
type textarea "I've just returned from an incredible few days at [GEOGRAPHIC_DATA] 2025, and I…"
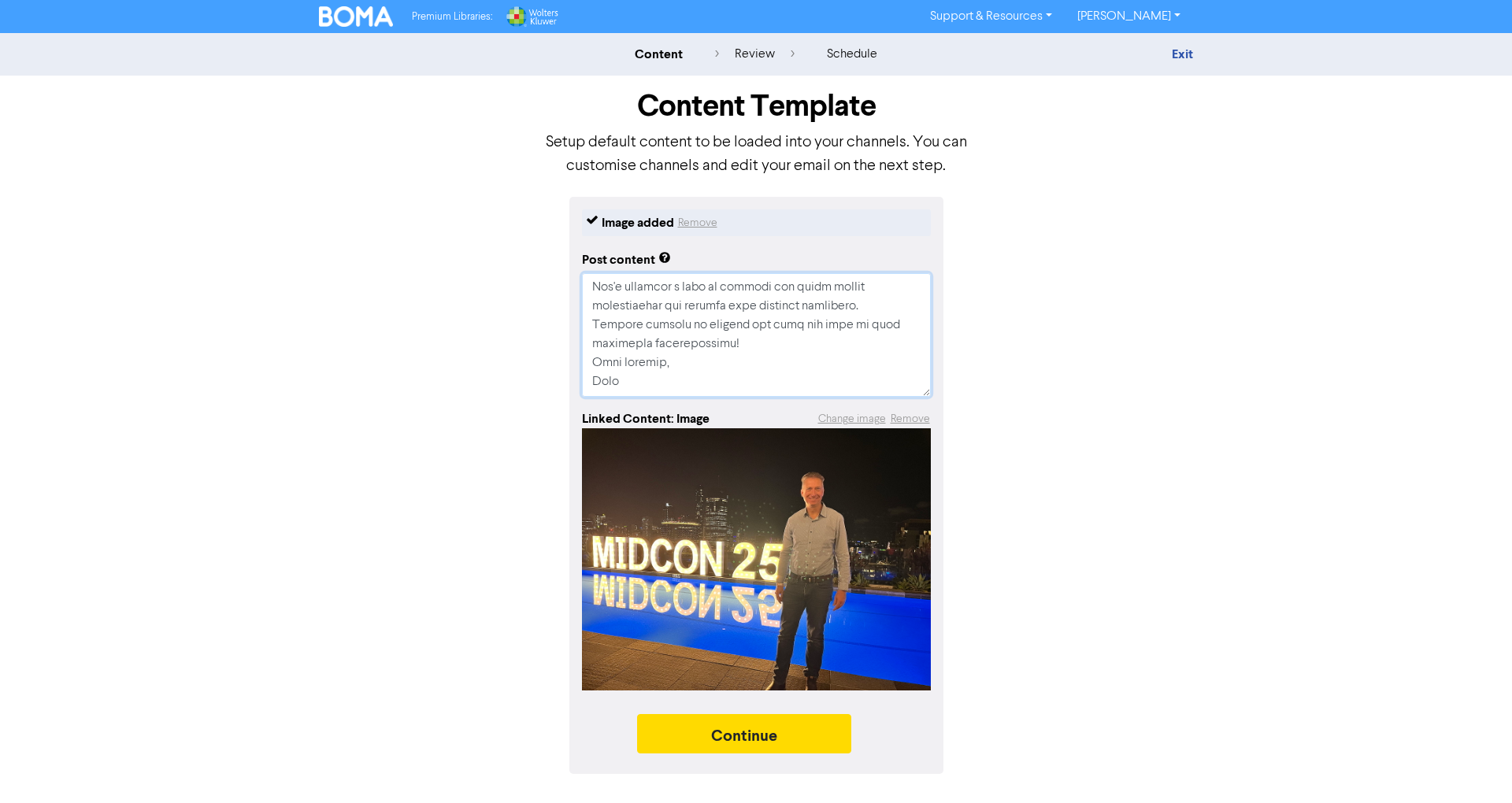
type textarea "x"
type textarea "I've just returned from an incredible few days at [GEOGRAPHIC_DATA] 2025, and I…"
type textarea "x"
type textarea "I've just returned from an incredible few days at [GEOGRAPHIC_DATA] 2025, and I…"
type textarea "x"
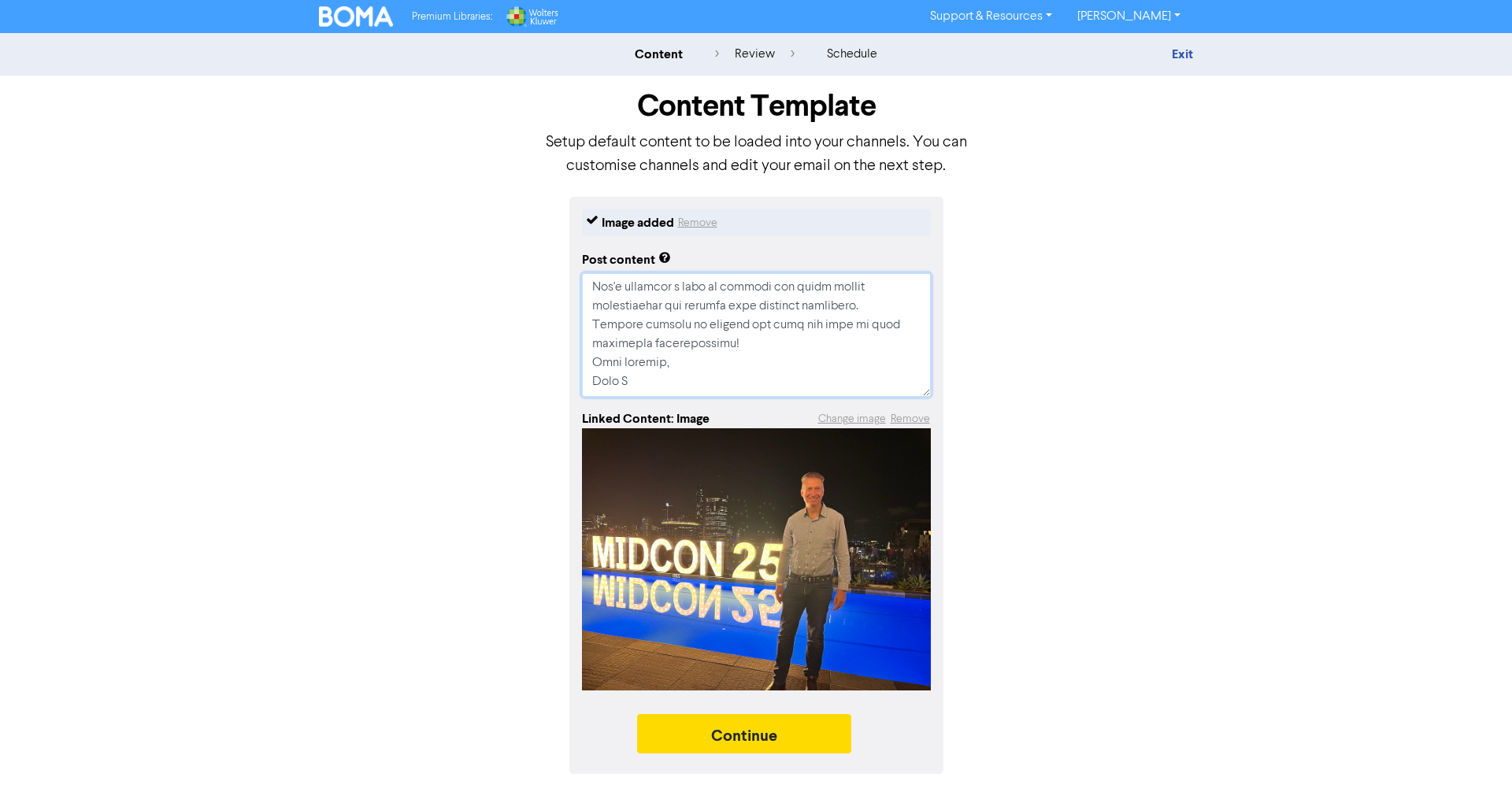
type textarea "I've just returned from an incredible few days at [GEOGRAPHIC_DATA] 2025, and I…"
type textarea "x"
type textarea "I've just returned from an incredible few days at [GEOGRAPHIC_DATA] 2025, and I…"
type textarea "x"
type textarea "I've just returned from an incredible few days at [GEOGRAPHIC_DATA] 2025, and I…"
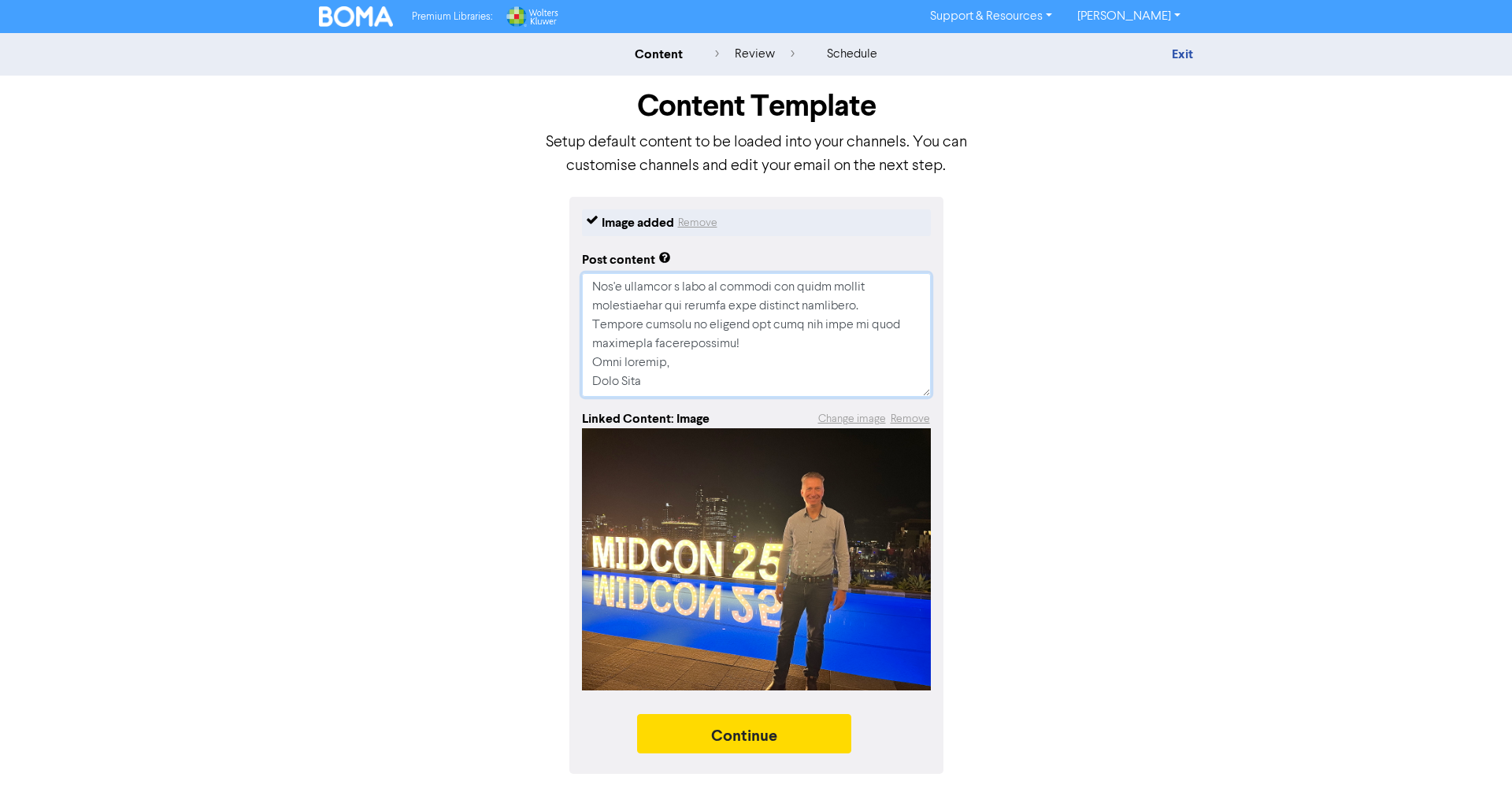
type textarea "x"
type textarea "I've just returned from an incredible few days at [GEOGRAPHIC_DATA] 2025, and I…"
type textarea "x"
type textarea "I've just returned from an incredible few days at [GEOGRAPHIC_DATA] 2025, and I…"
type textarea "x"
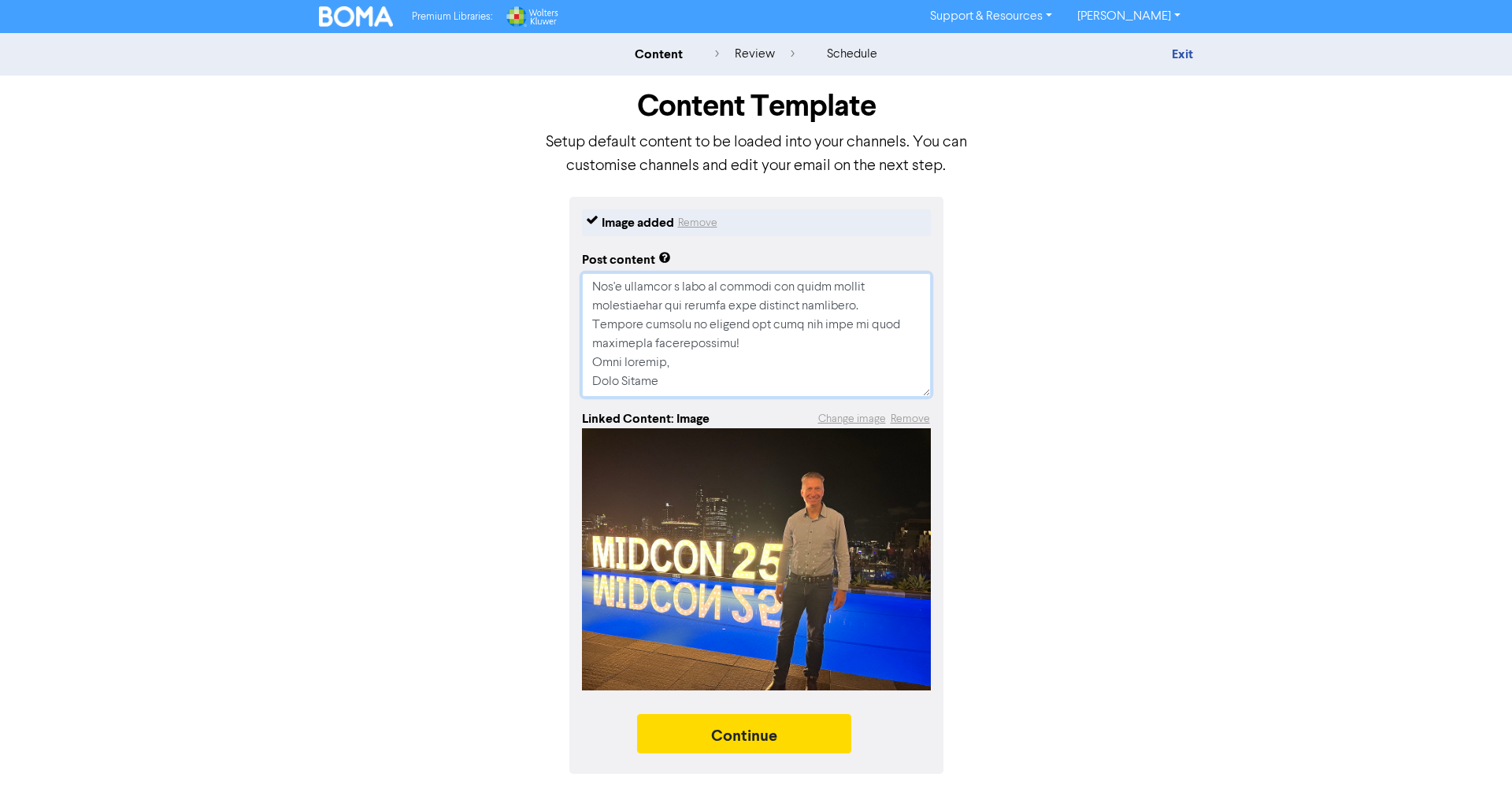
type textarea "I've just returned from an incredible few days at [GEOGRAPHIC_DATA] 2025, and I…"
click at [784, 339] on textarea at bounding box center [757, 335] width 349 height 124
type textarea "x"
type textarea "I've just returned from an incredible few days at [GEOGRAPHIC_DATA] 2025, and I…"
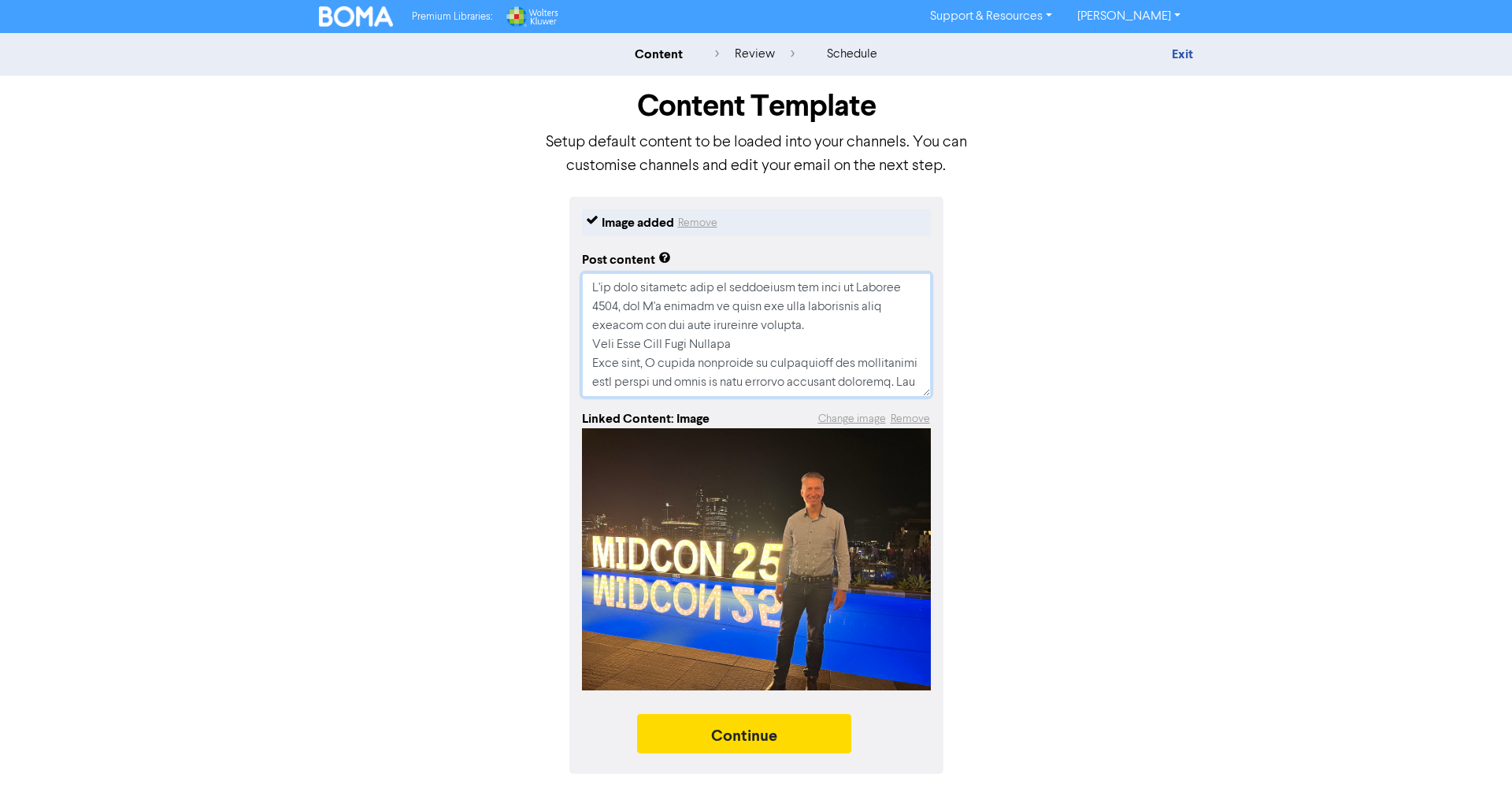
click at [591, 307] on textarea at bounding box center [757, 335] width 349 height 124
type textarea "x"
type textarea "I've just returned from an incredible few days at [GEOGRAPHIC_DATA], and I'm ex…"
type textarea "x"
type textarea "I've just returned from an incredible few days at [GEOGRAPHIC_DATA] 2025, and I…"
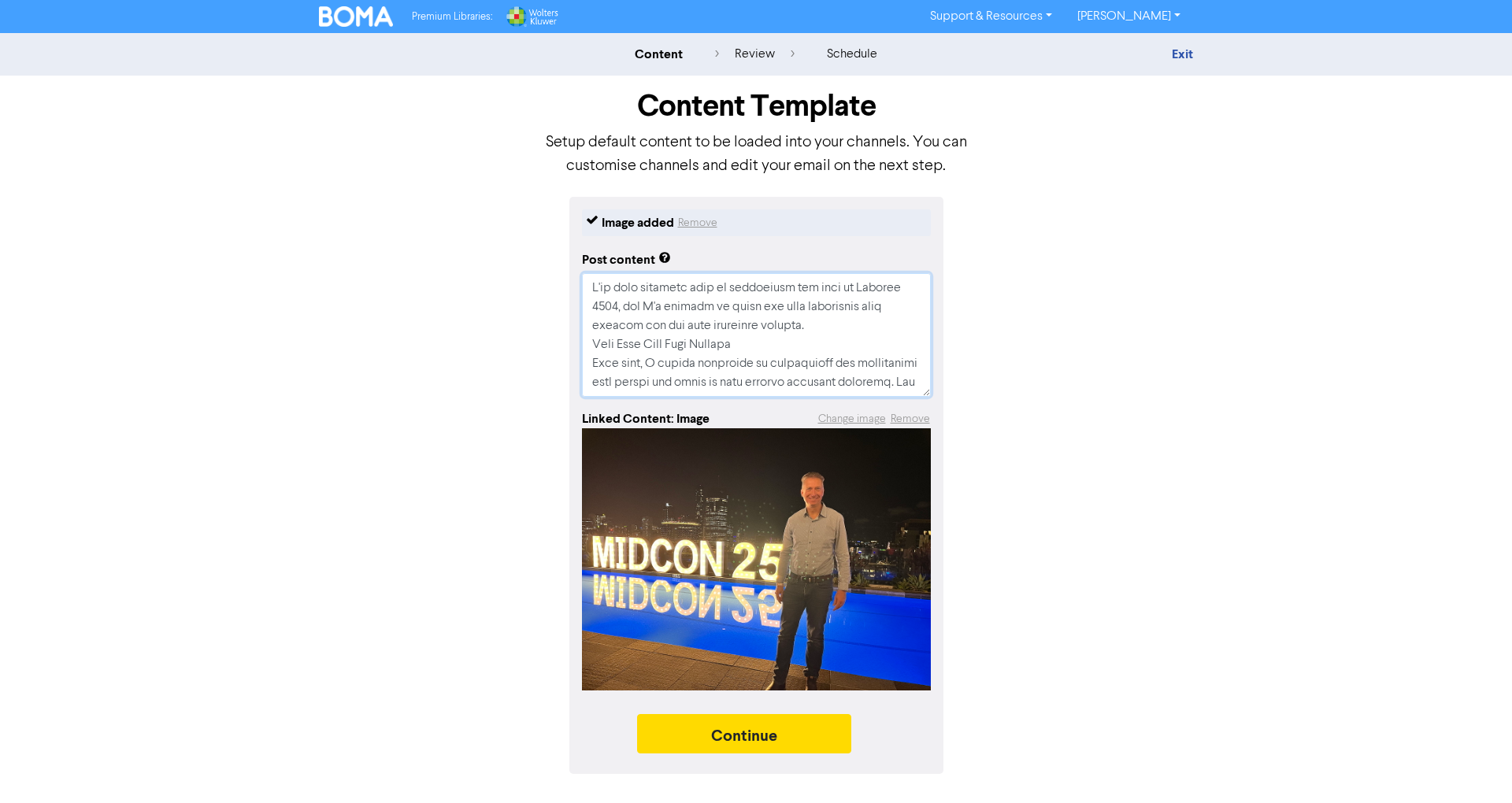
click at [860, 324] on textarea at bounding box center [757, 335] width 349 height 124
type textarea "x"
type textarea "I've just returned from an incredible few days at [GEOGRAPHIC_DATA] 2025, and I…"
click at [793, 378] on textarea at bounding box center [757, 335] width 349 height 124
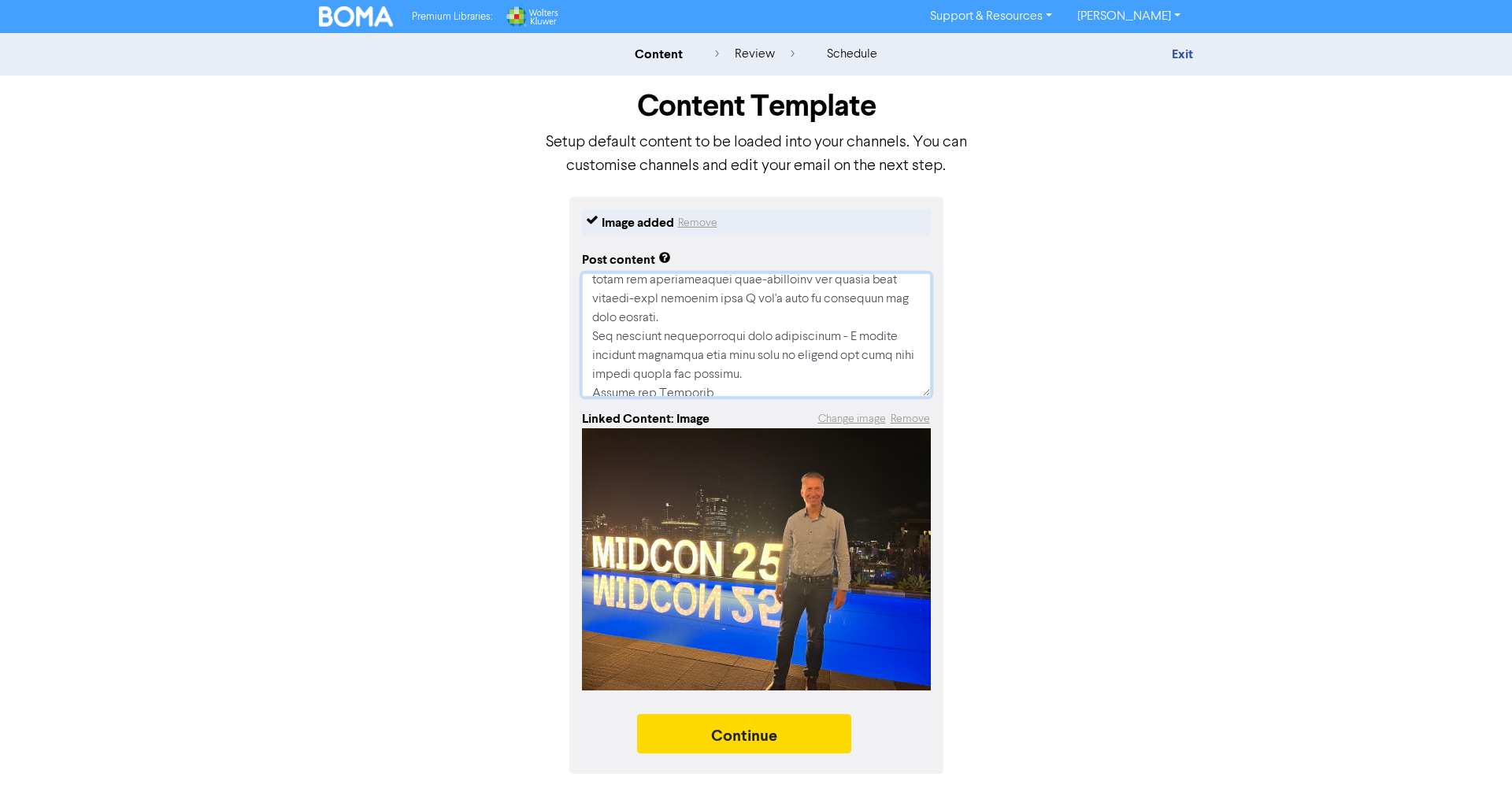
type textarea "x"
type textarea "I've just returned from an incredible few days at [GEOGRAPHIC_DATA] 2025, and I…"
click at [835, 360] on textarea at bounding box center [757, 335] width 349 height 124
click at [870, 339] on textarea at bounding box center [757, 335] width 349 height 124
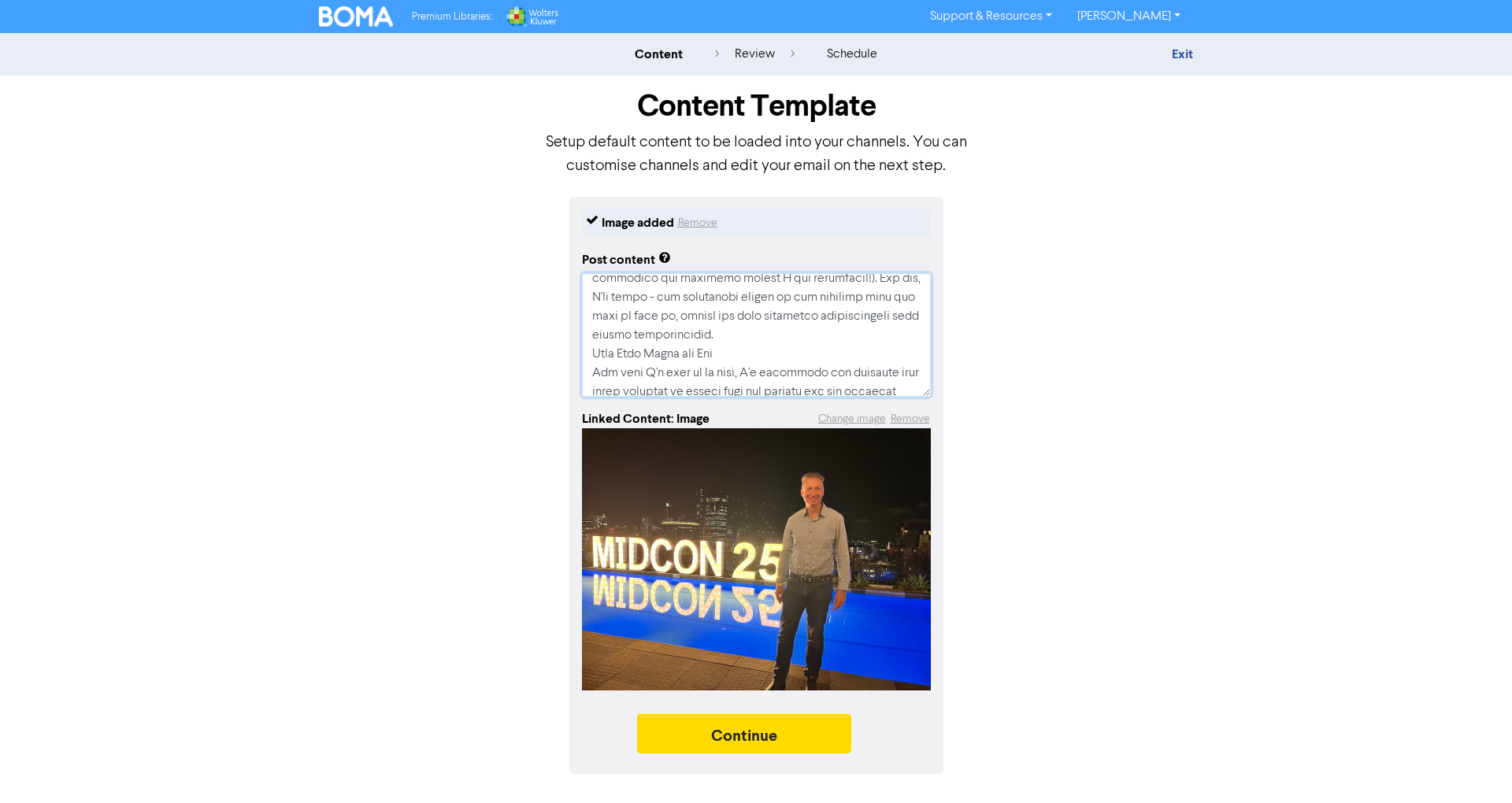
type textarea "x"
type textarea "I've just returned from an incredible few days at [GEOGRAPHIC_DATA] 2025, and I…"
click at [879, 343] on textarea at bounding box center [757, 335] width 349 height 124
type textarea "x"
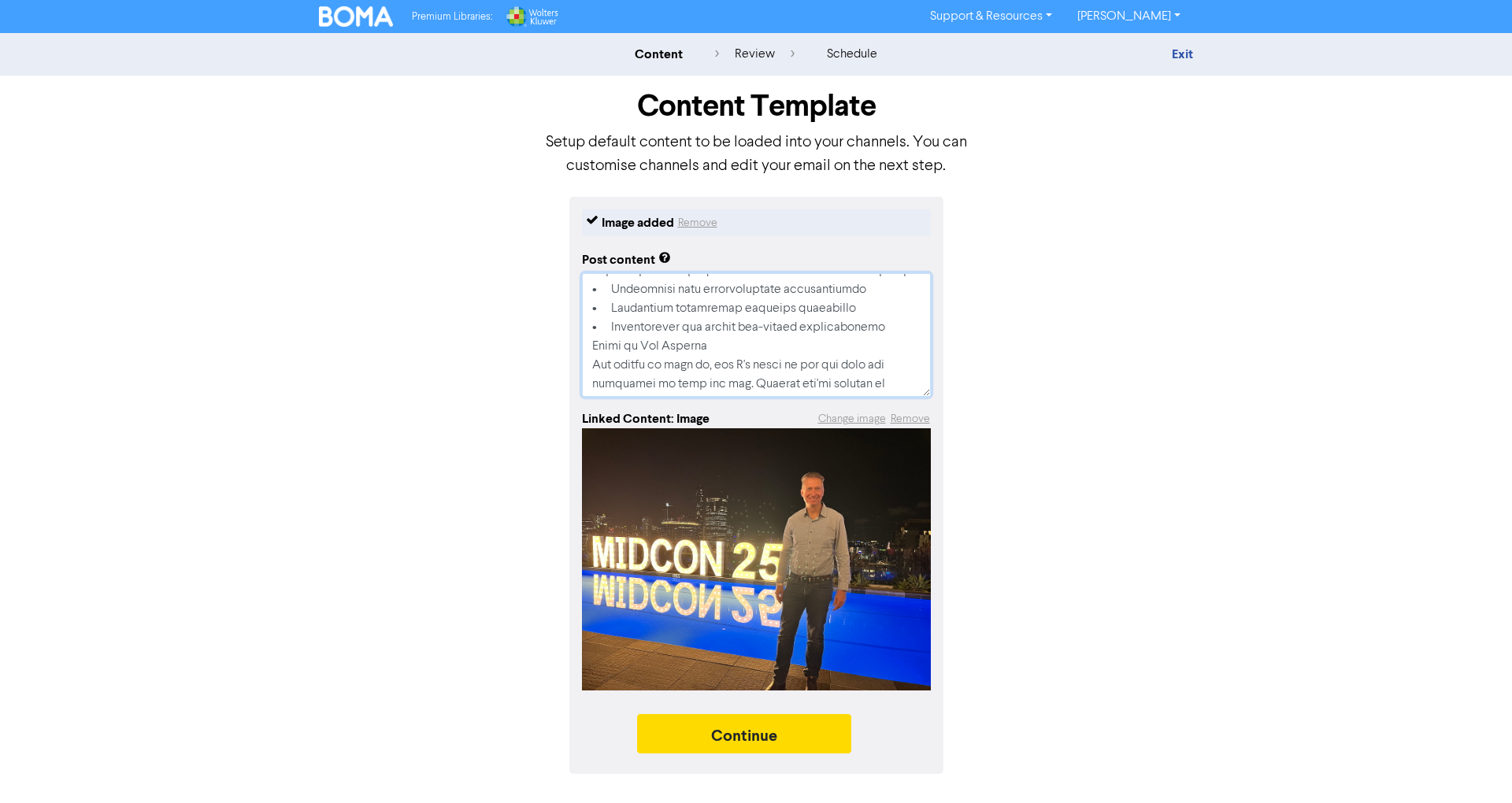
type textarea "I've just returned from an incredible few days at [GEOGRAPHIC_DATA] 2025, and I…"
click at [766, 362] on textarea at bounding box center [757, 335] width 349 height 124
type textarea "x"
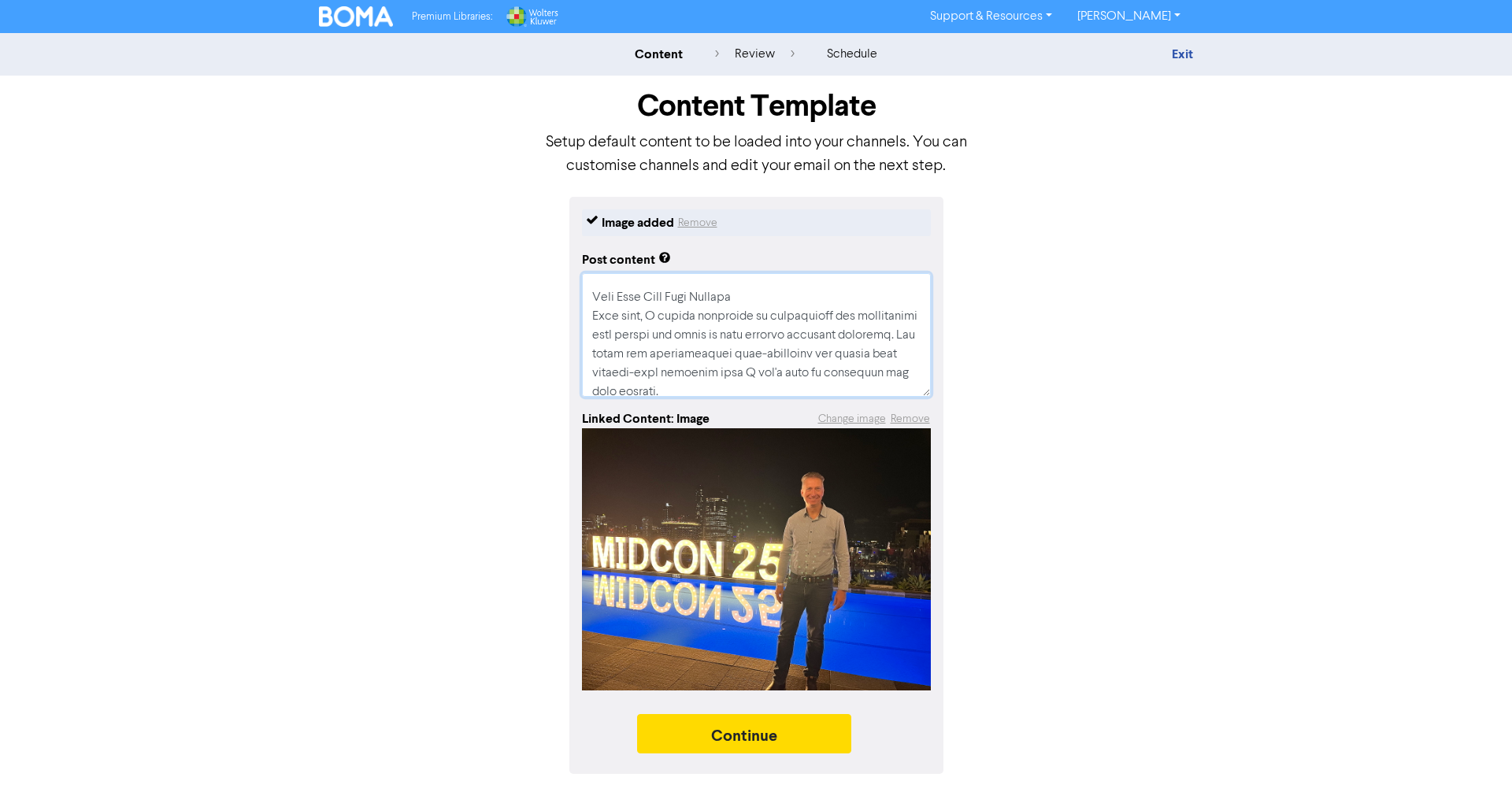
scroll to position [0, 0]
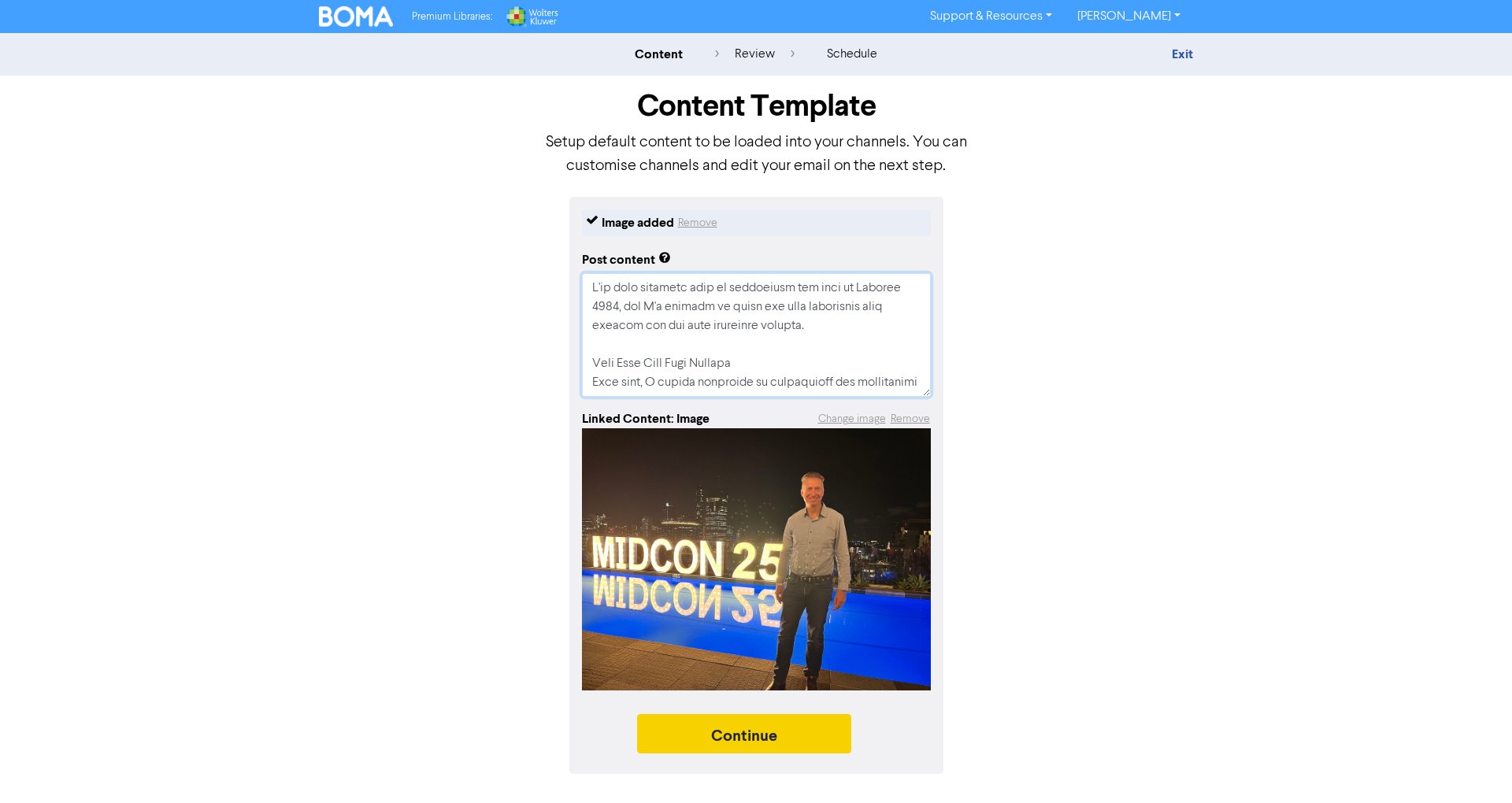
type textarea "I've just returned from an incredible few days at [GEOGRAPHIC_DATA] 2025, and I…"
click at [753, 731] on button "Continue" at bounding box center [744, 733] width 214 height 39
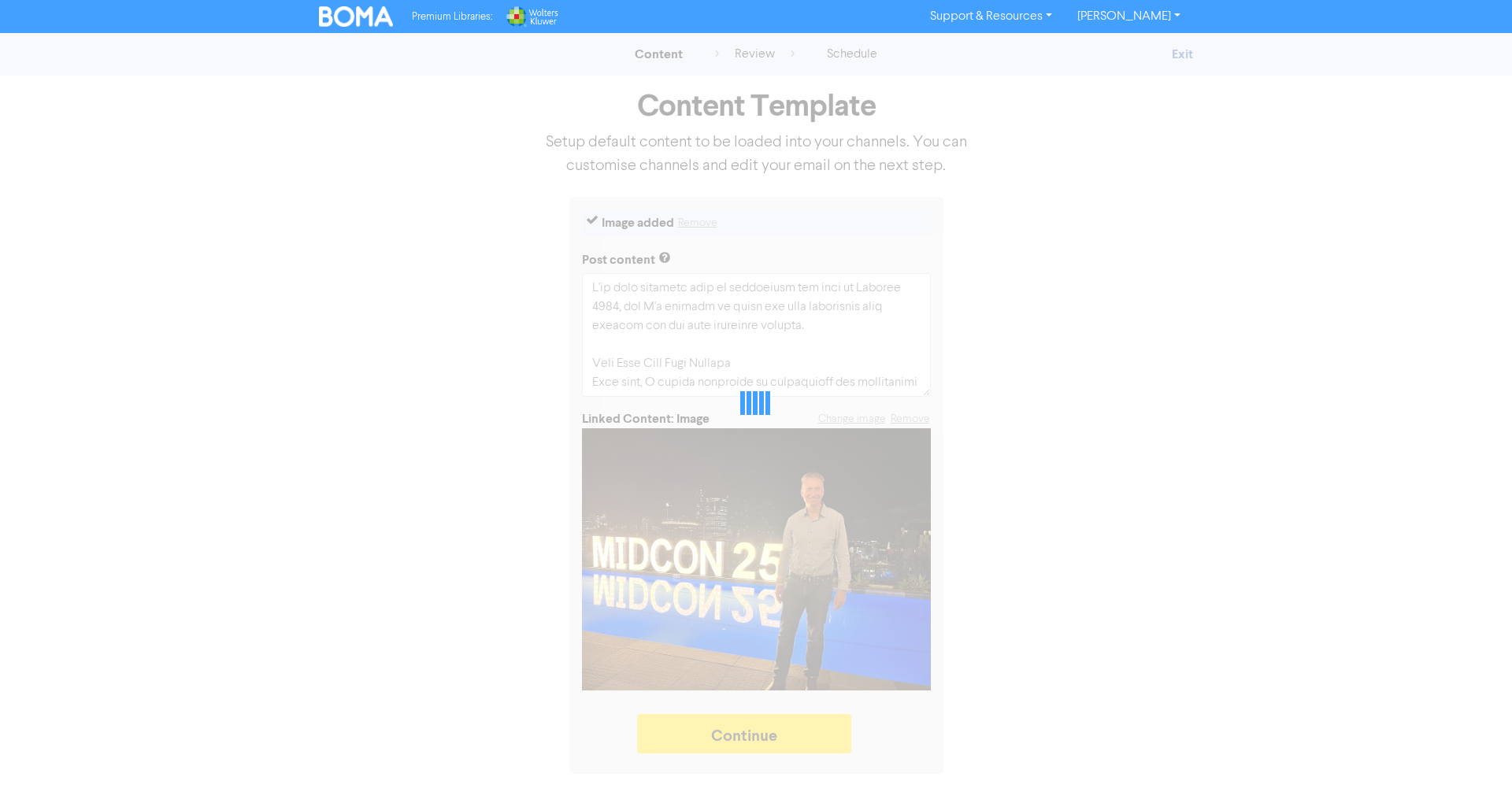
type textarea "x"
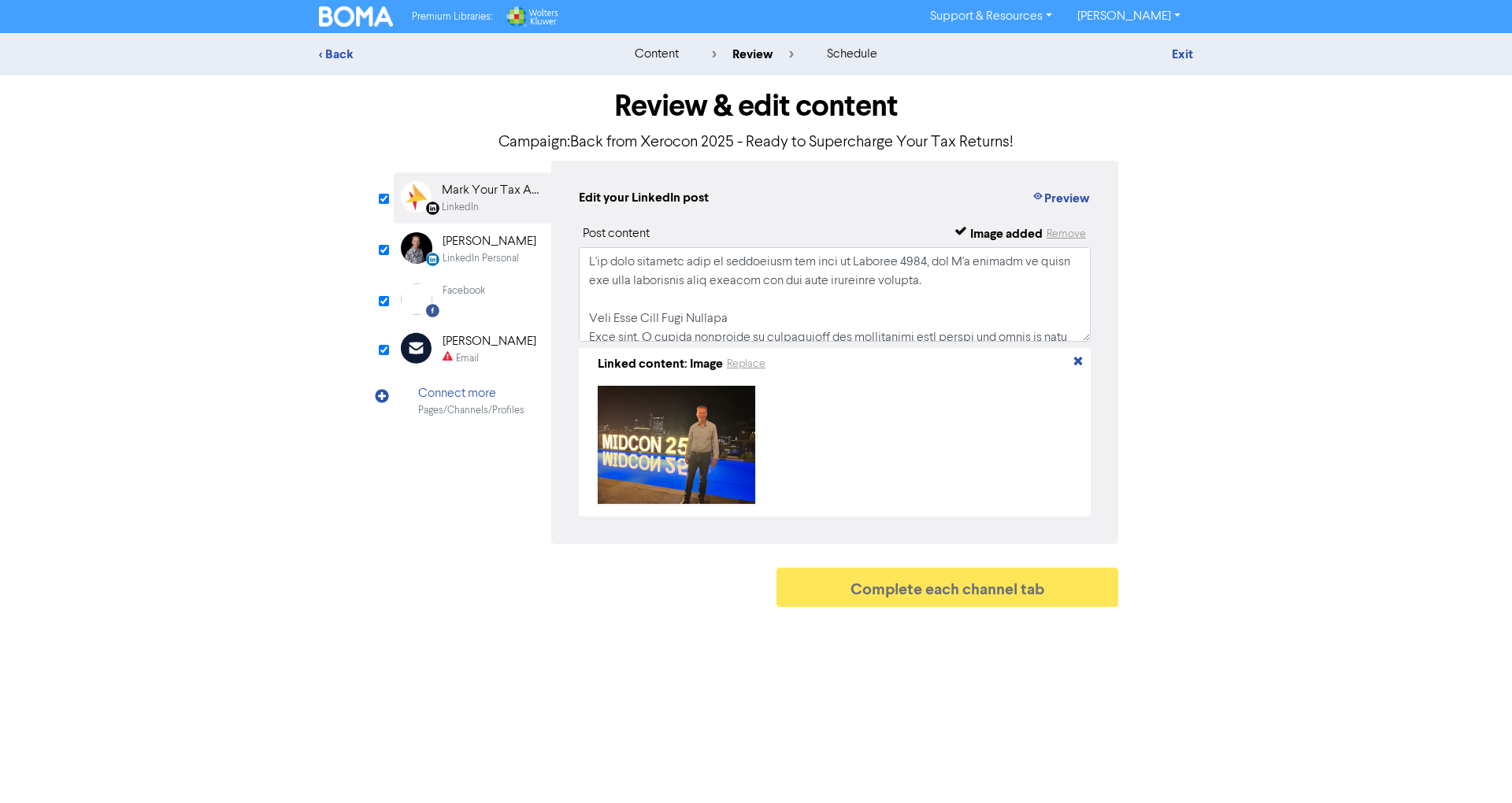
click at [377, 251] on div "Review & edit content Campaign: Back from Xerocon 2025 - Ready to Supercharge Y…" at bounding box center [756, 346] width 897 height 539
click at [388, 244] on span at bounding box center [383, 241] width 10 height 4
click at [379, 250] on input "checkbox" at bounding box center [384, 251] width 10 height 10
checkbox input "false"
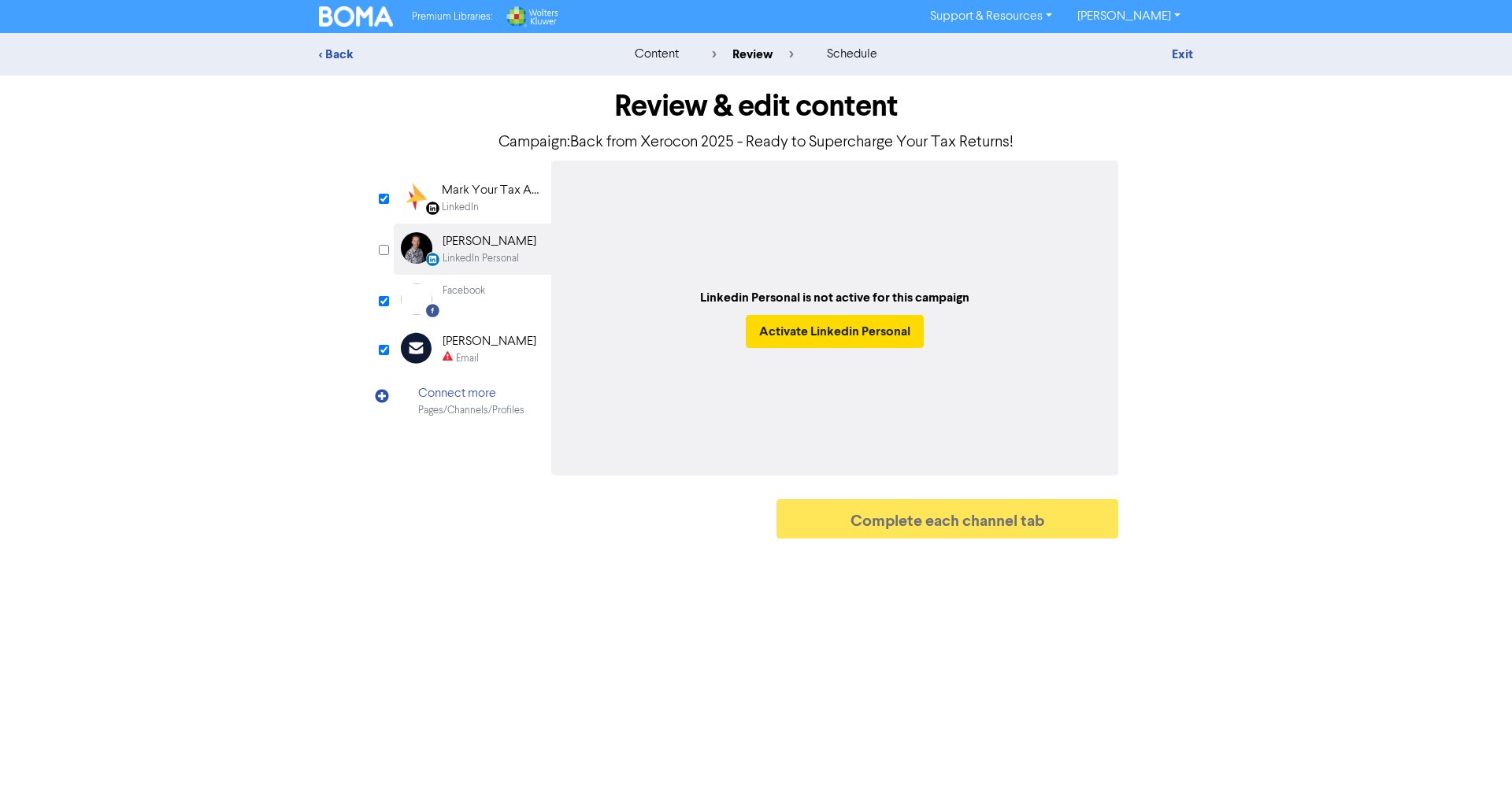
click at [508, 308] on div "Facebook Created with Sketch. Facebook" at bounding box center [472, 299] width 157 height 49
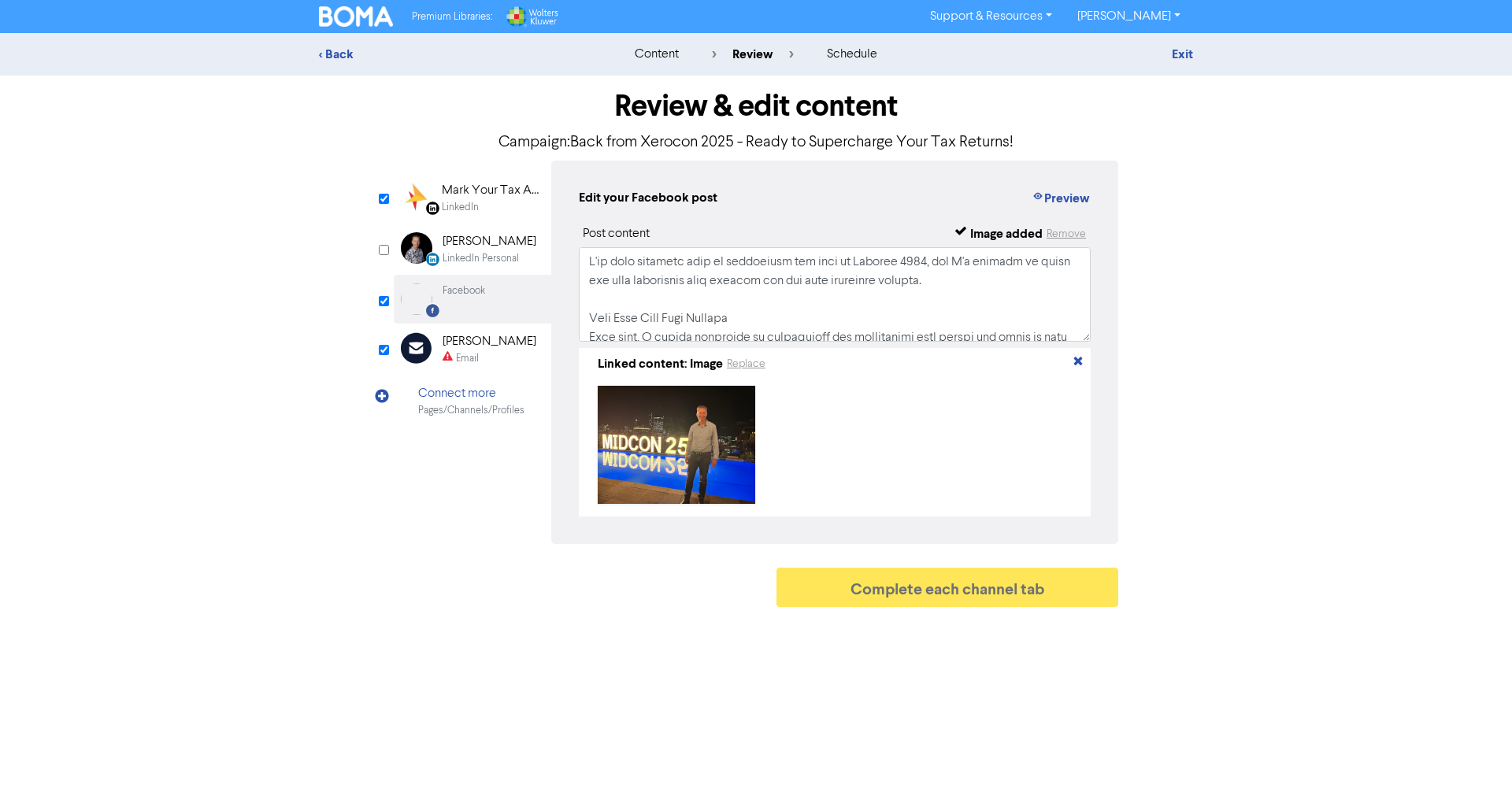
click at [474, 195] on div "Mark Your Tax Accountant" at bounding box center [491, 190] width 100 height 19
click at [1048, 198] on button "Preview" at bounding box center [1061, 198] width 60 height 20
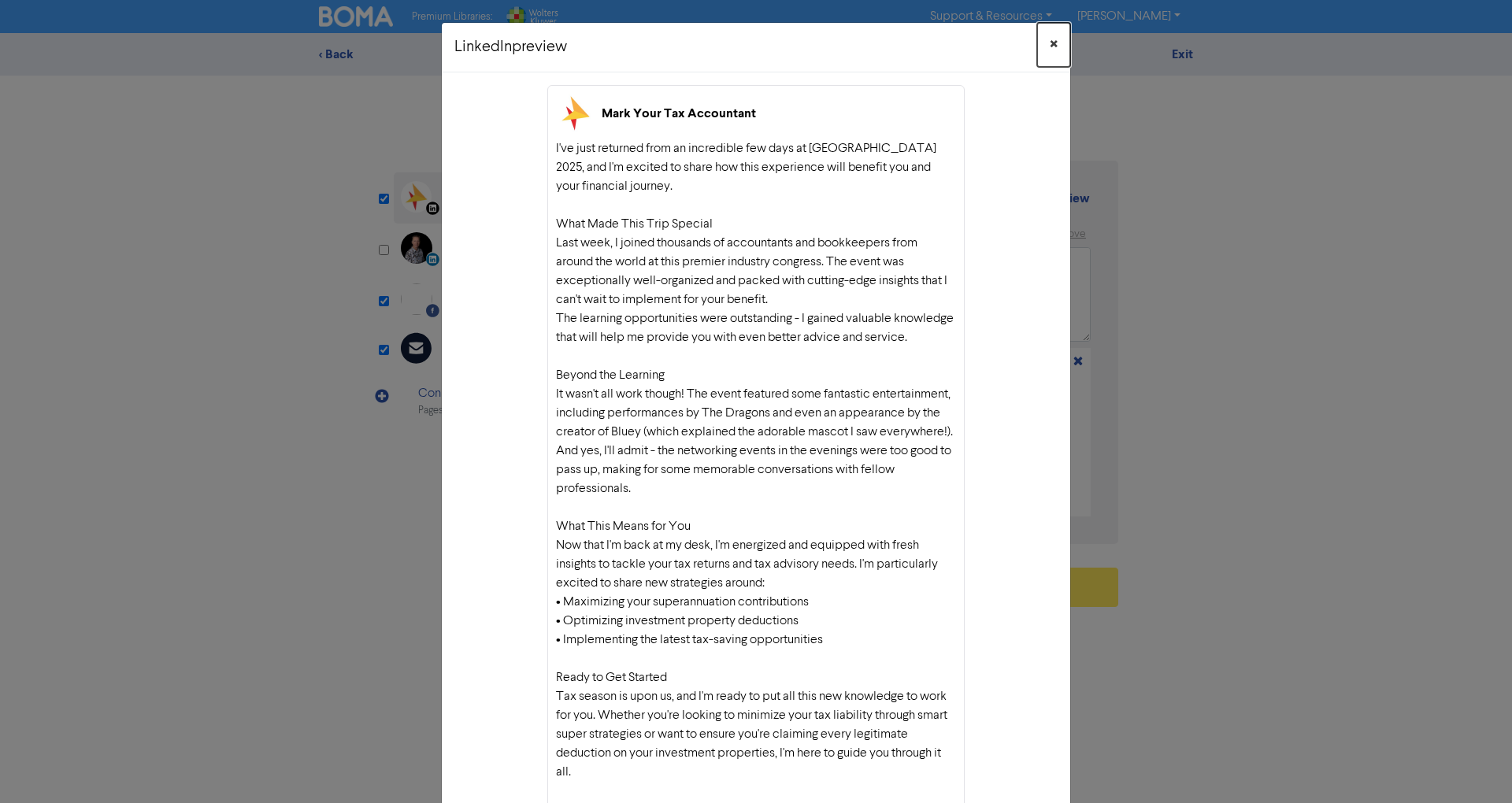
click at [1049, 49] on span "×" at bounding box center [1053, 45] width 8 height 24
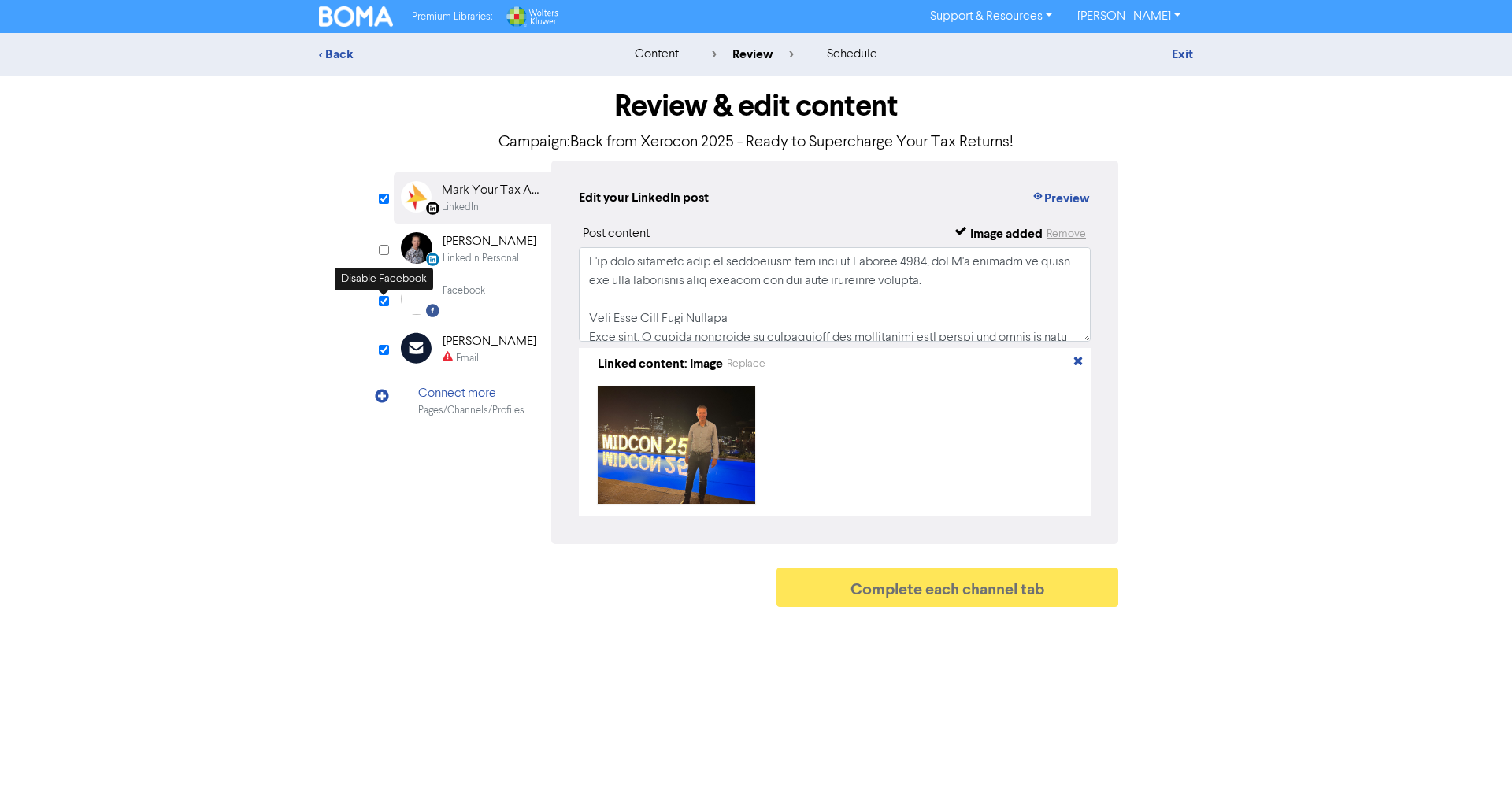
click at [464, 293] on div "Facebook" at bounding box center [464, 291] width 43 height 15
click at [1060, 196] on button "Preview" at bounding box center [1061, 198] width 60 height 20
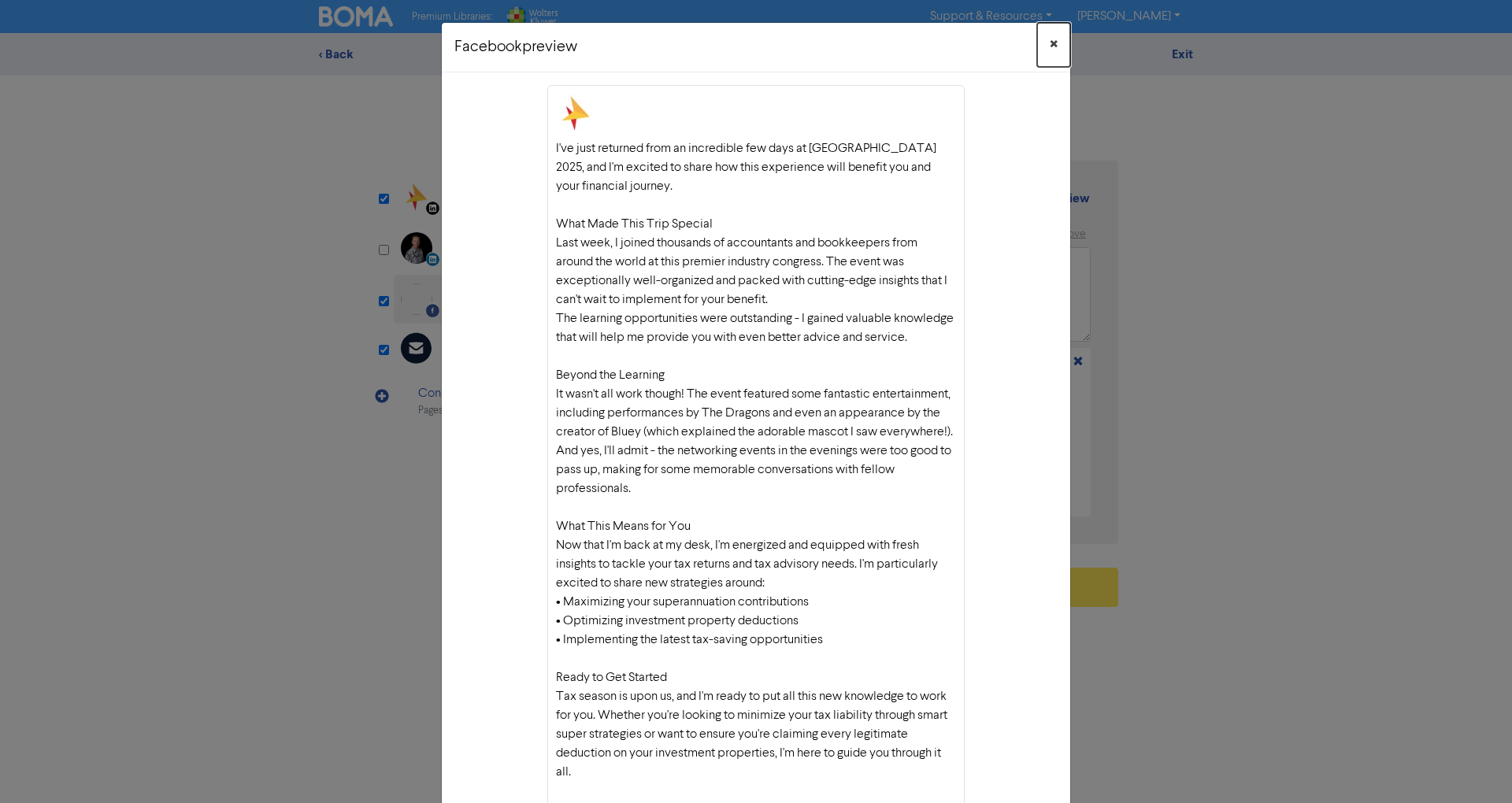
click at [1049, 45] on span "×" at bounding box center [1053, 45] width 8 height 24
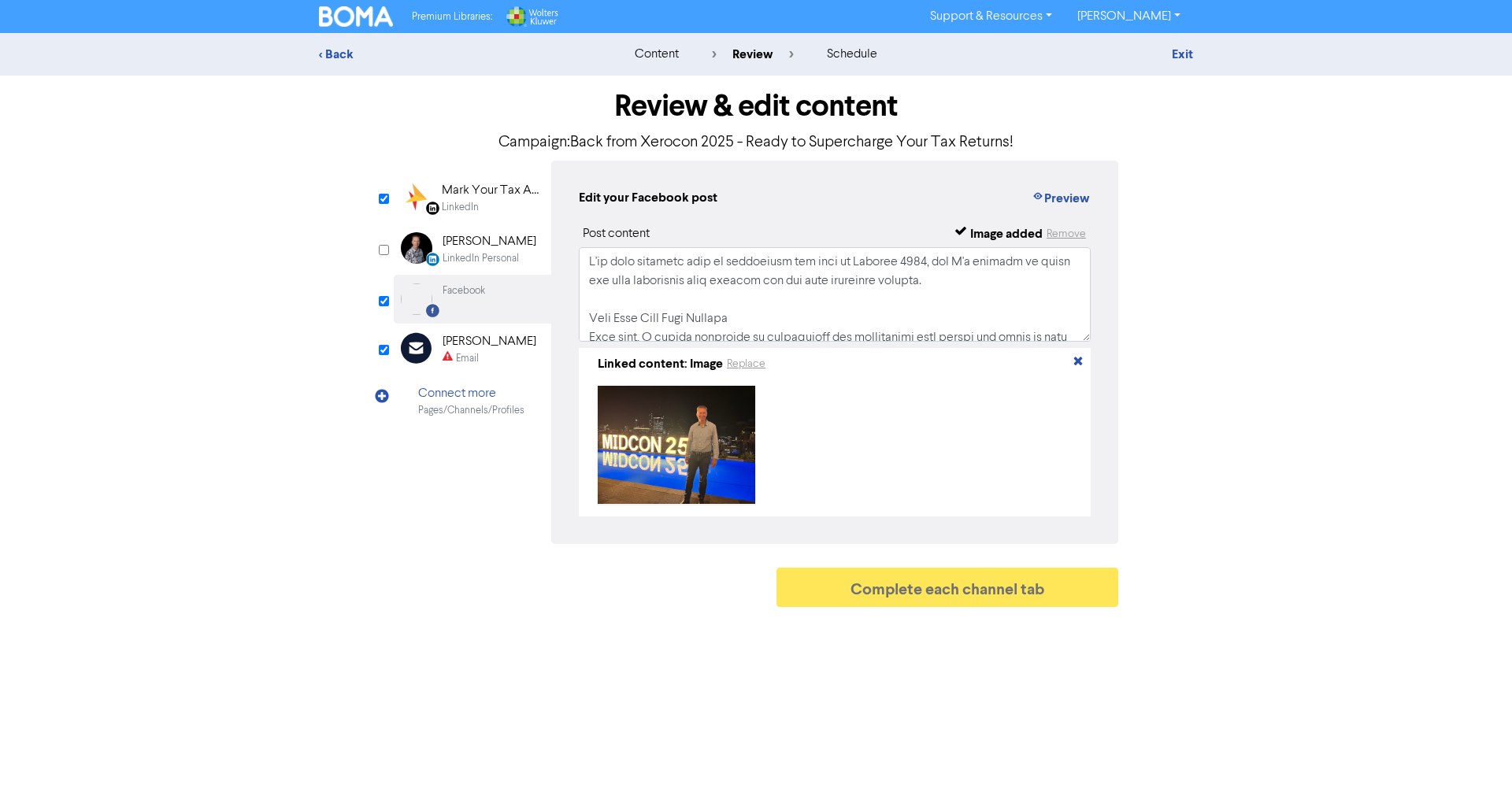
click at [512, 356] on div "Email" at bounding box center [489, 358] width 93 height 15
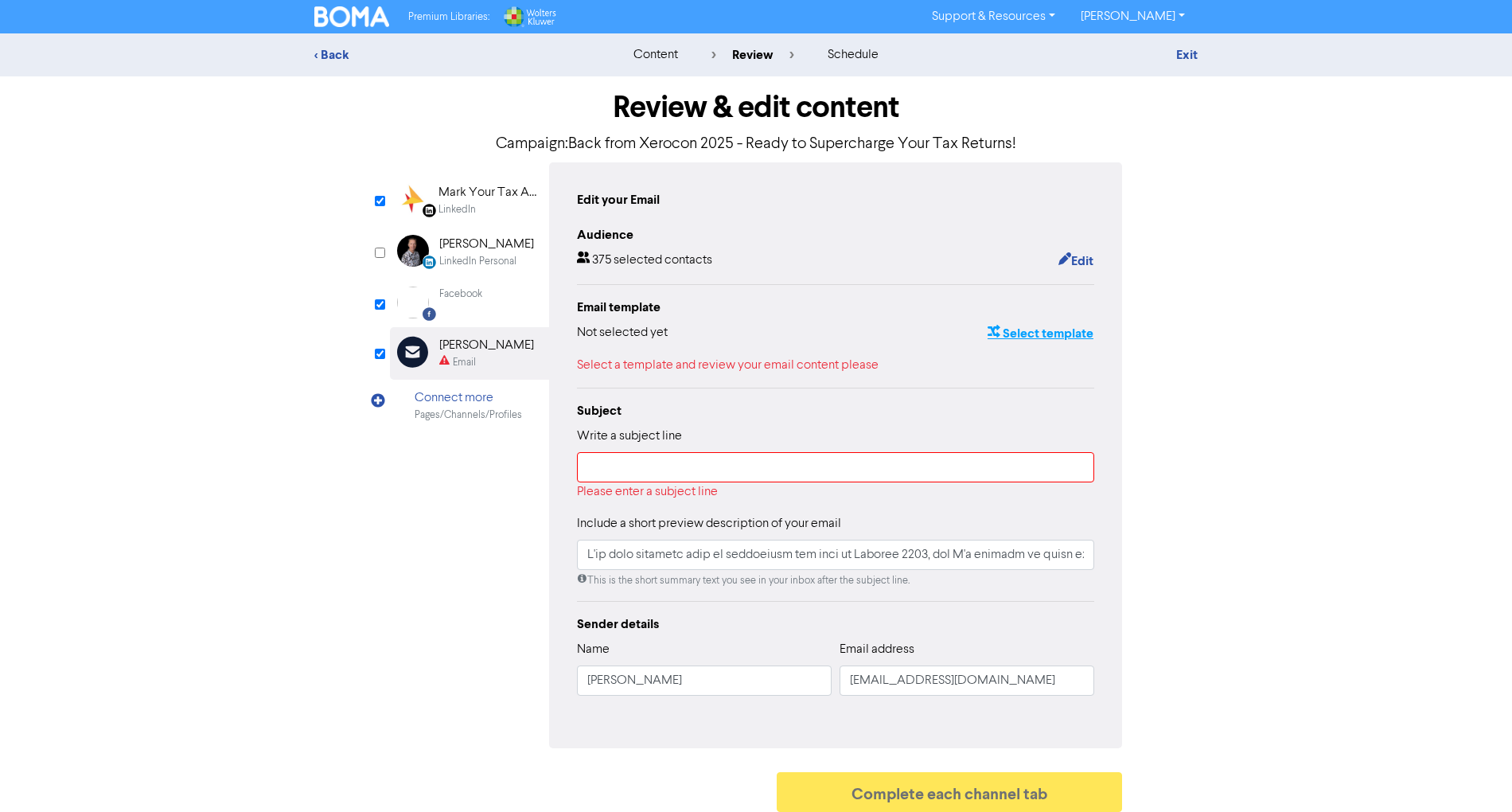
click at [1048, 330] on button "Select template" at bounding box center [1040, 333] width 108 height 20
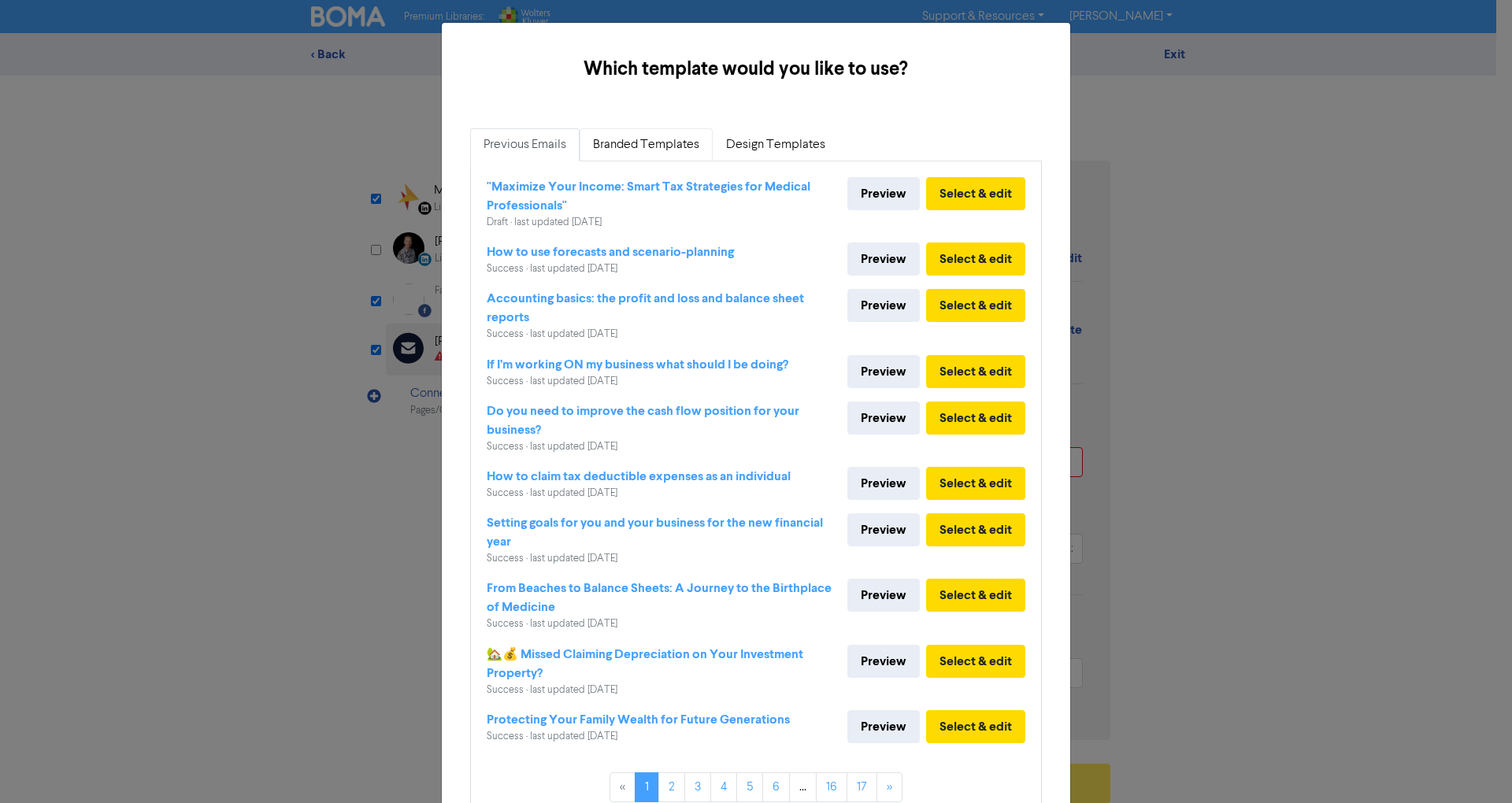
click at [646, 150] on link "Branded Templates" at bounding box center [646, 145] width 133 height 33
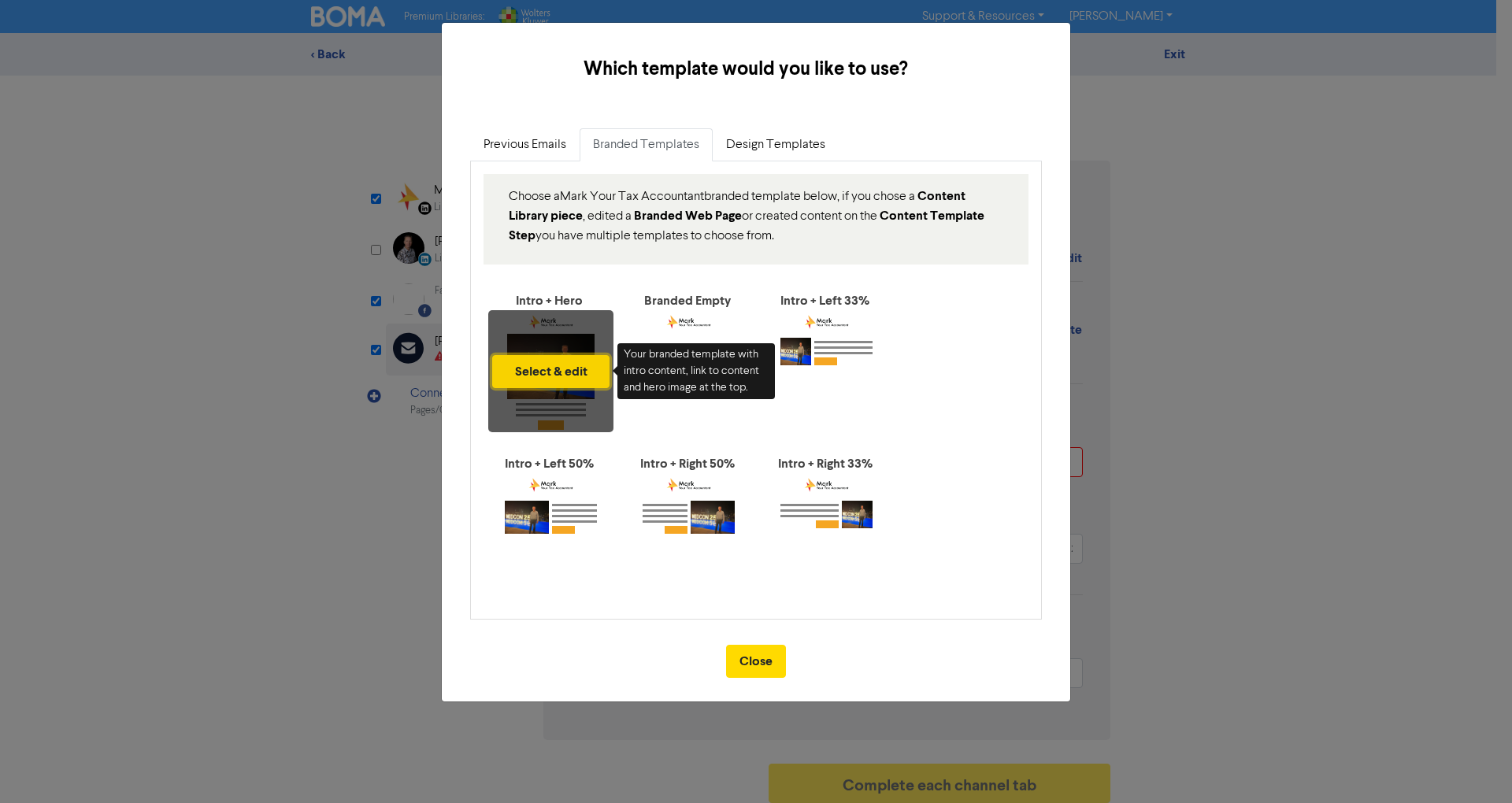
click at [572, 366] on button "Select & edit" at bounding box center [551, 372] width 117 height 33
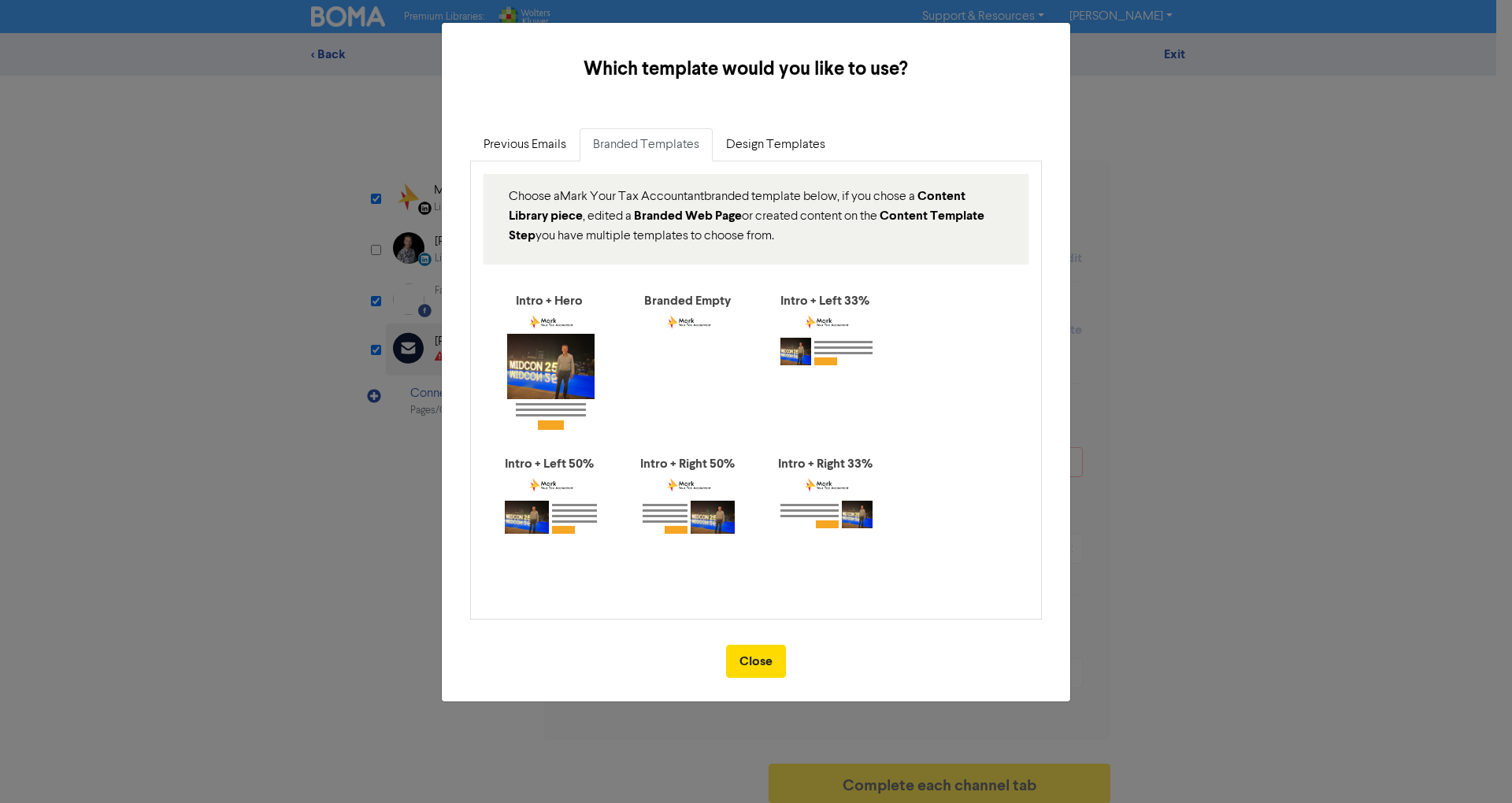
type input "I've just returned from an incredible few days at [GEOGRAPHIC_DATA] 2025, and I…"
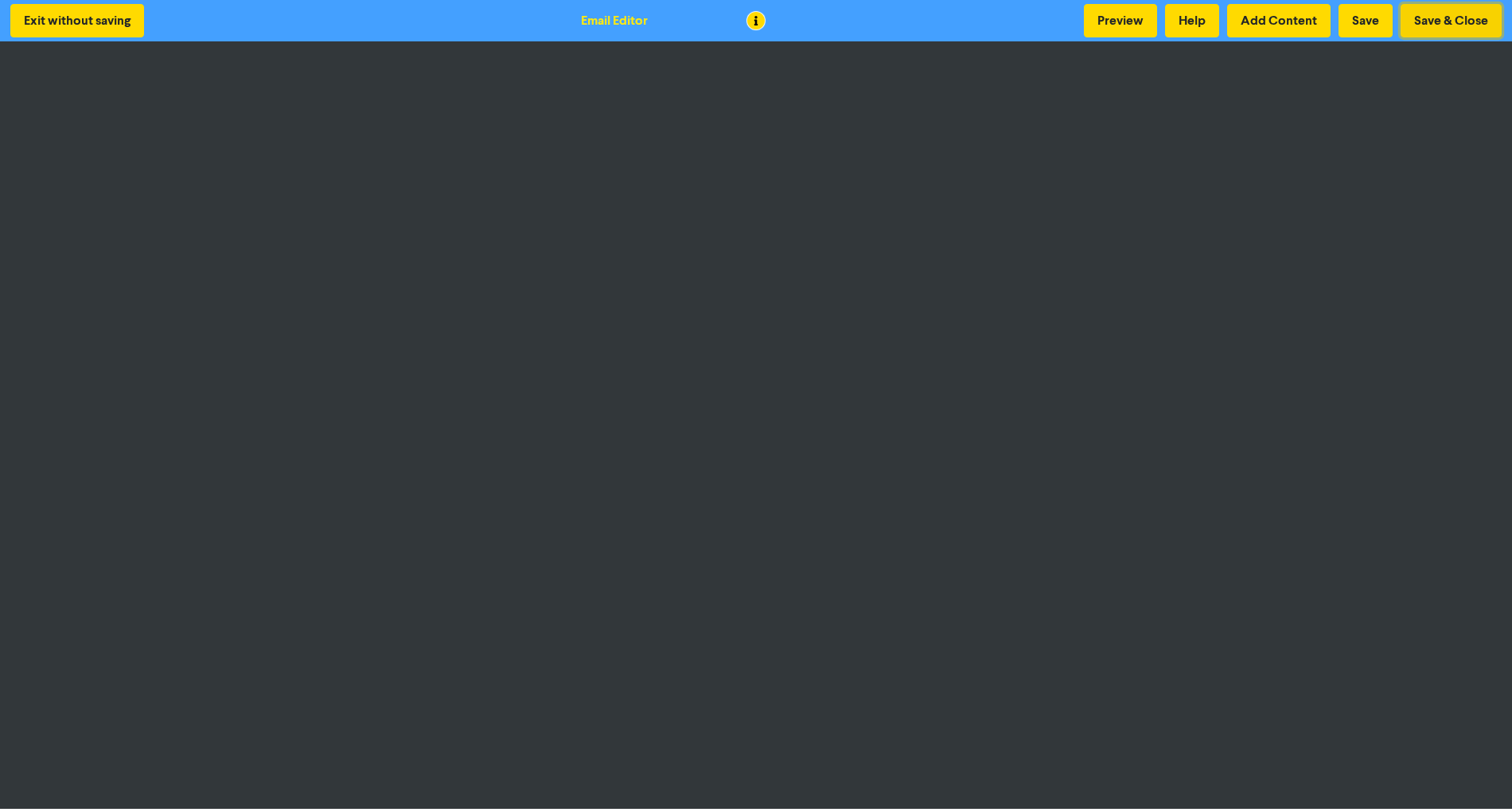
click at [1427, 9] on button "Save & Close" at bounding box center [1450, 21] width 101 height 34
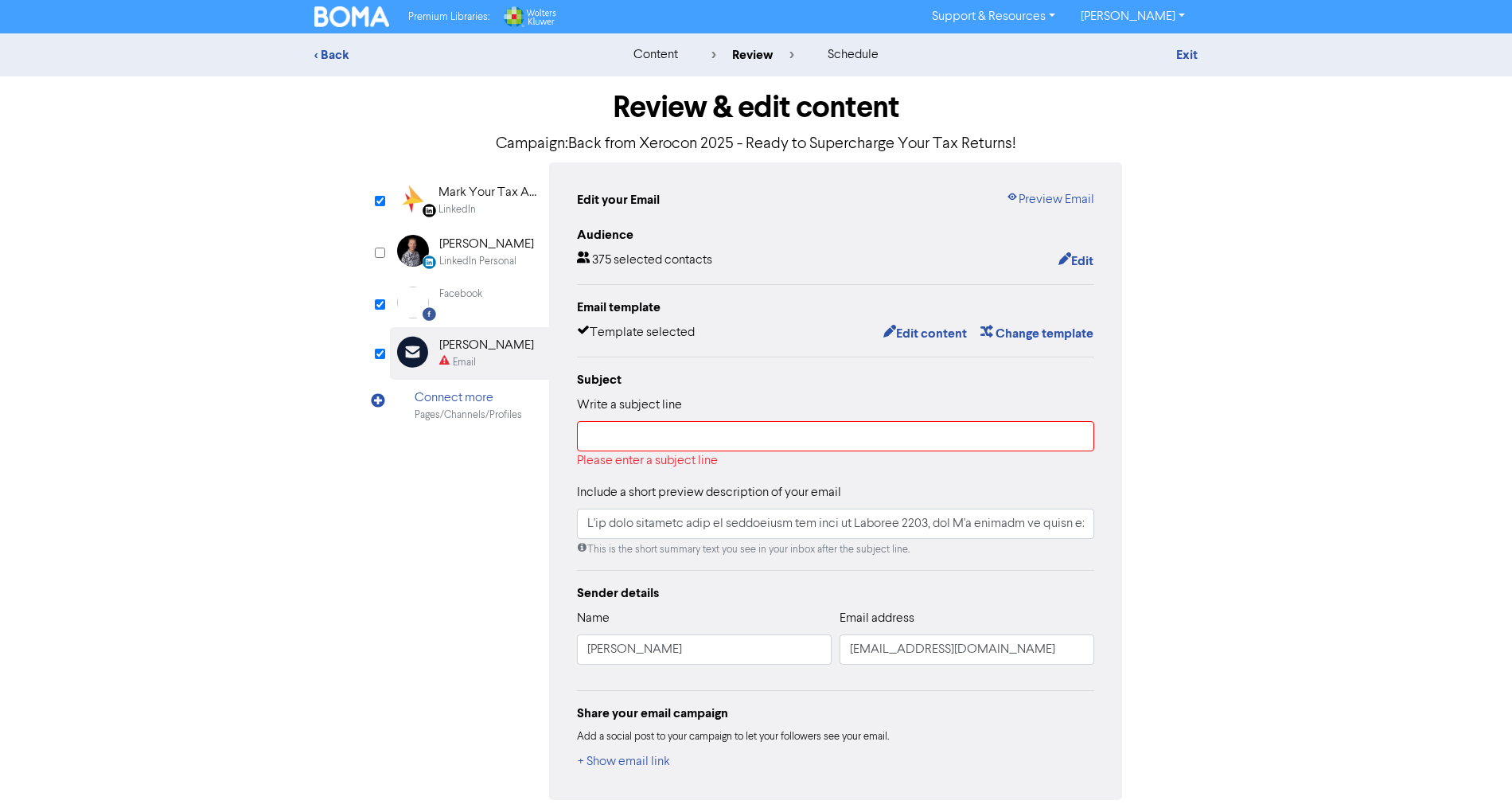
type input "I've just returned from an incredible few days at [GEOGRAPHIC_DATA] 2025, and I…"
click at [657, 454] on div "Please enter a subject line" at bounding box center [835, 461] width 517 height 19
click at [666, 441] on input "text" at bounding box center [835, 436] width 517 height 30
paste input "Post Xerocon 2025"
type input "Post Xerocon 2025"
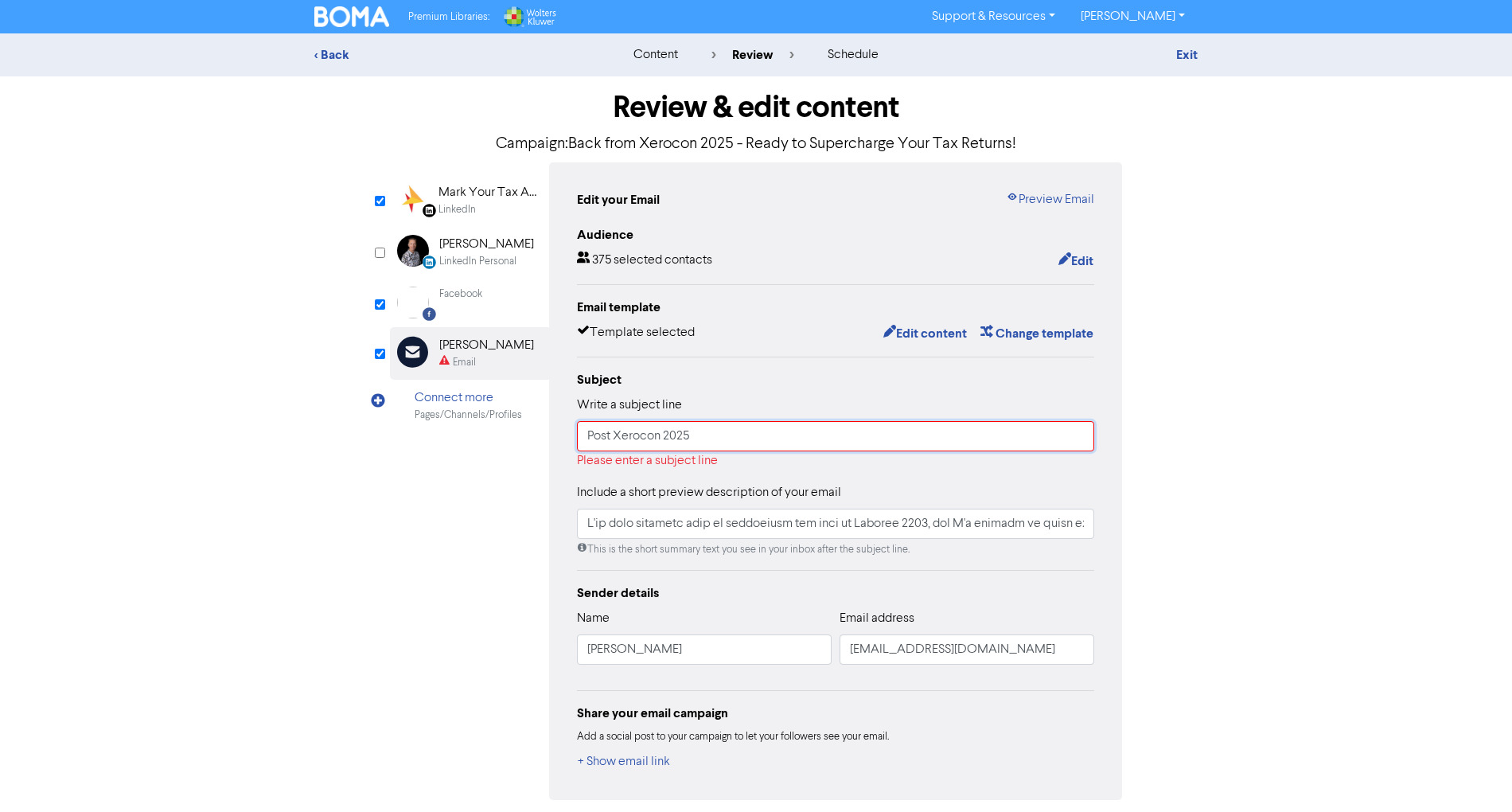
type input "I've just returned from an incredible few days at [GEOGRAPHIC_DATA] 2025, and I…"
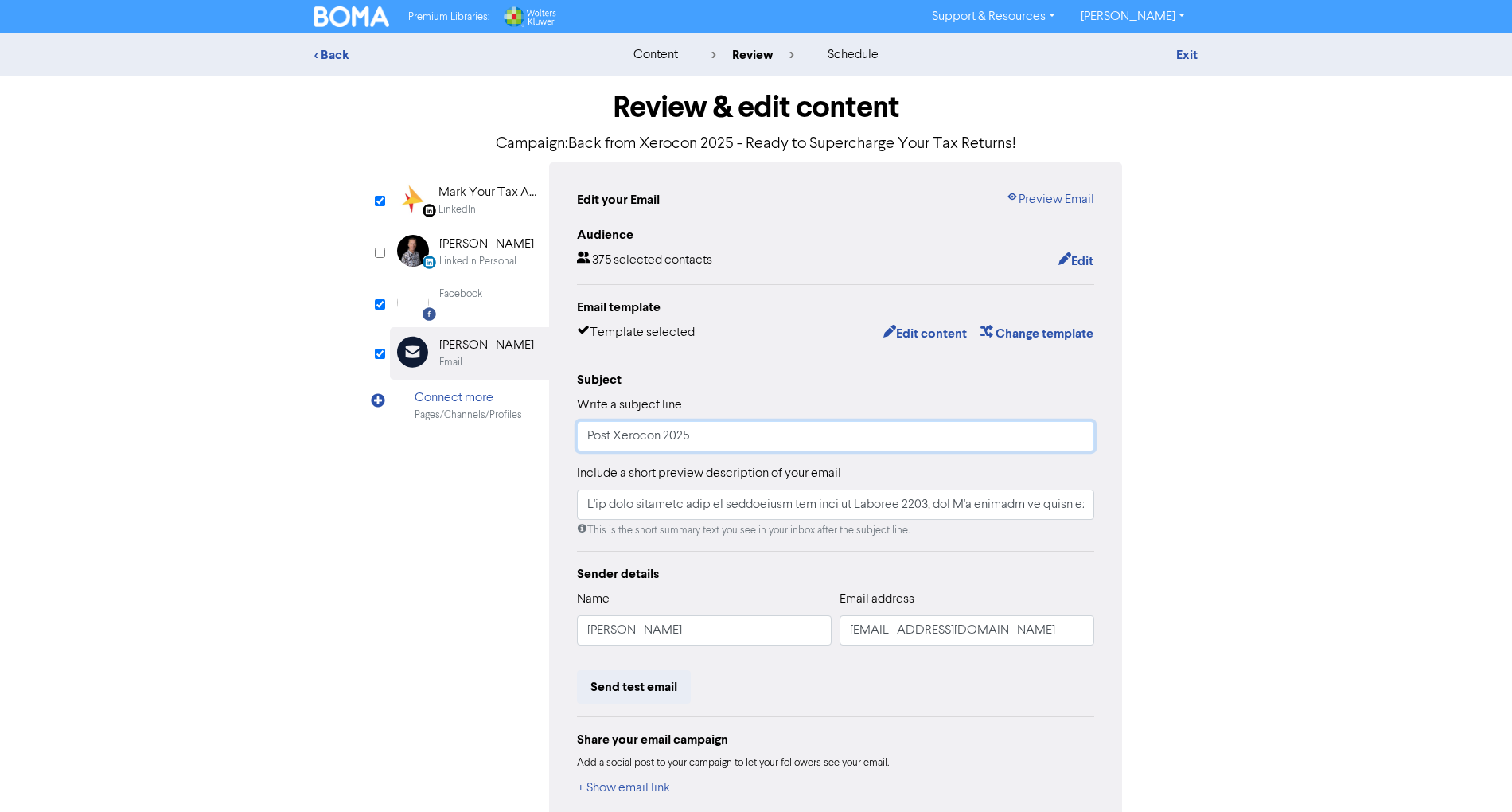
type input "Post Xerocon 2025"
type input "I've just returned from an incredible few days at [GEOGRAPHIC_DATA] 2025, and I…"
click at [586, 508] on input "text" at bounding box center [835, 505] width 517 height 30
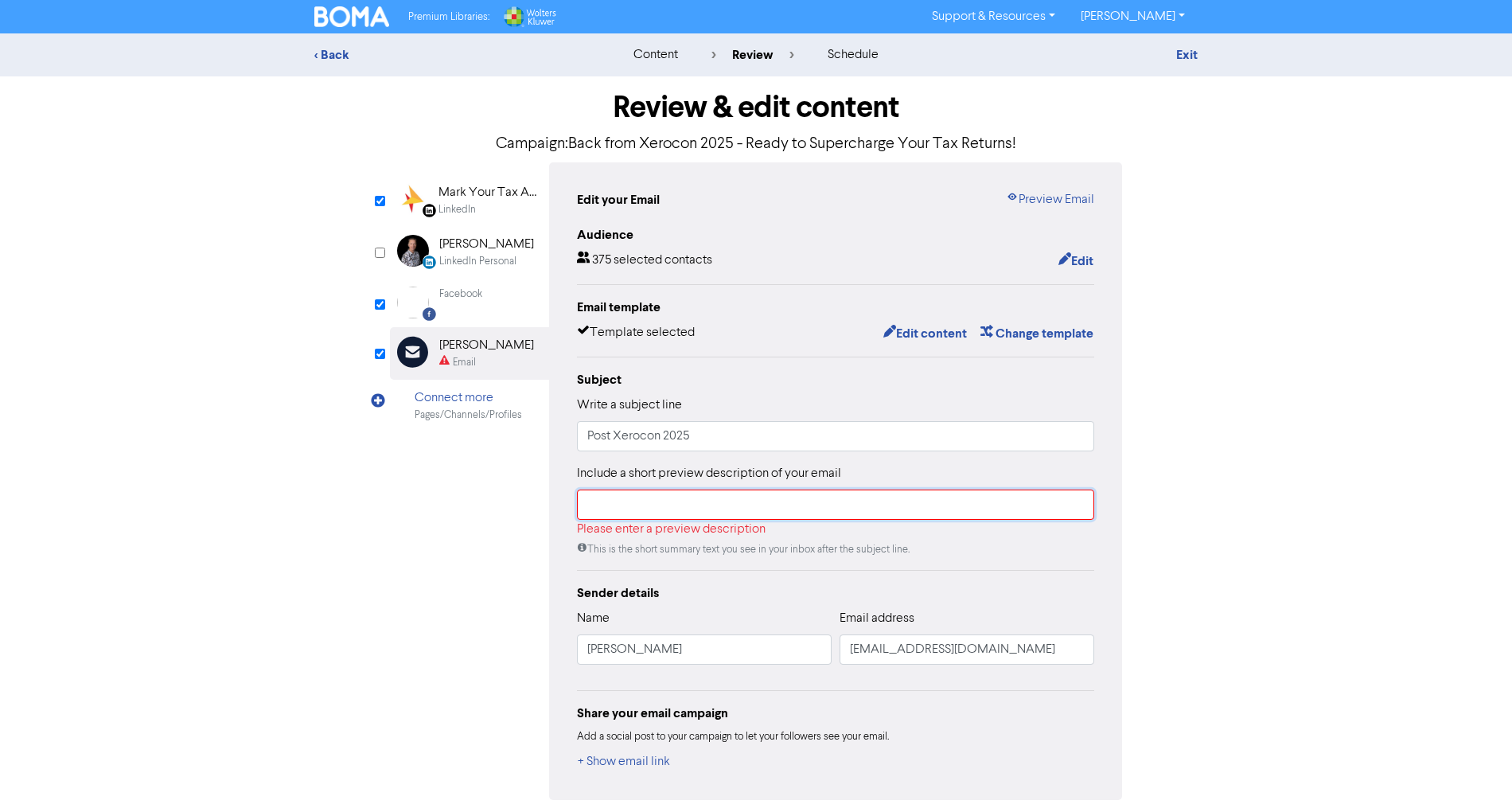
paste input "Back from Xerocon 2025 - Ready to Supercharge Your Tax Returns!"
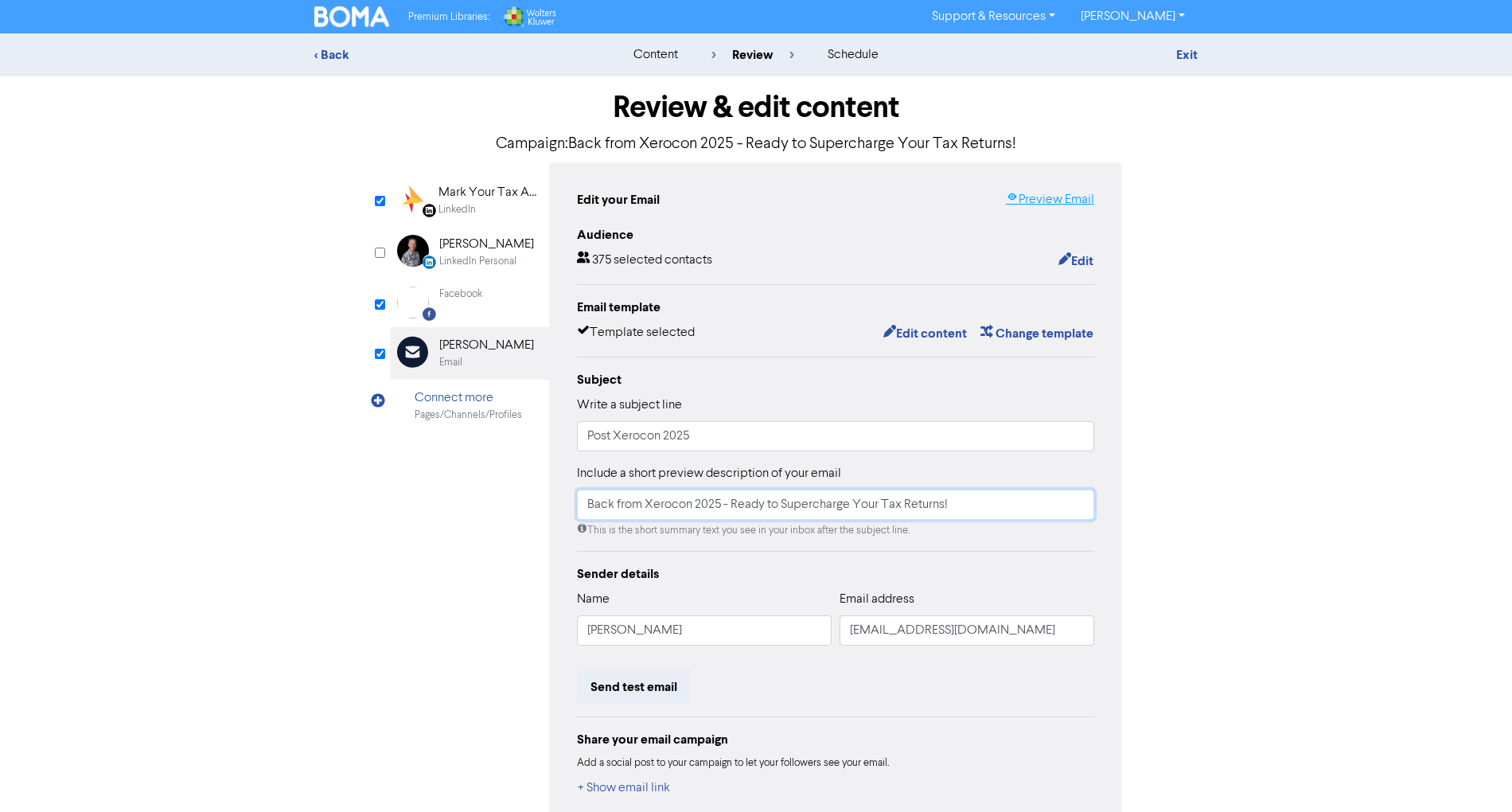
type input "Back from Xerocon 2025 - Ready to Supercharge Your Tax Returns!"
click at [1045, 197] on link "Preview Email" at bounding box center [1050, 200] width 88 height 19
click at [954, 332] on button "Edit content" at bounding box center [924, 333] width 86 height 20
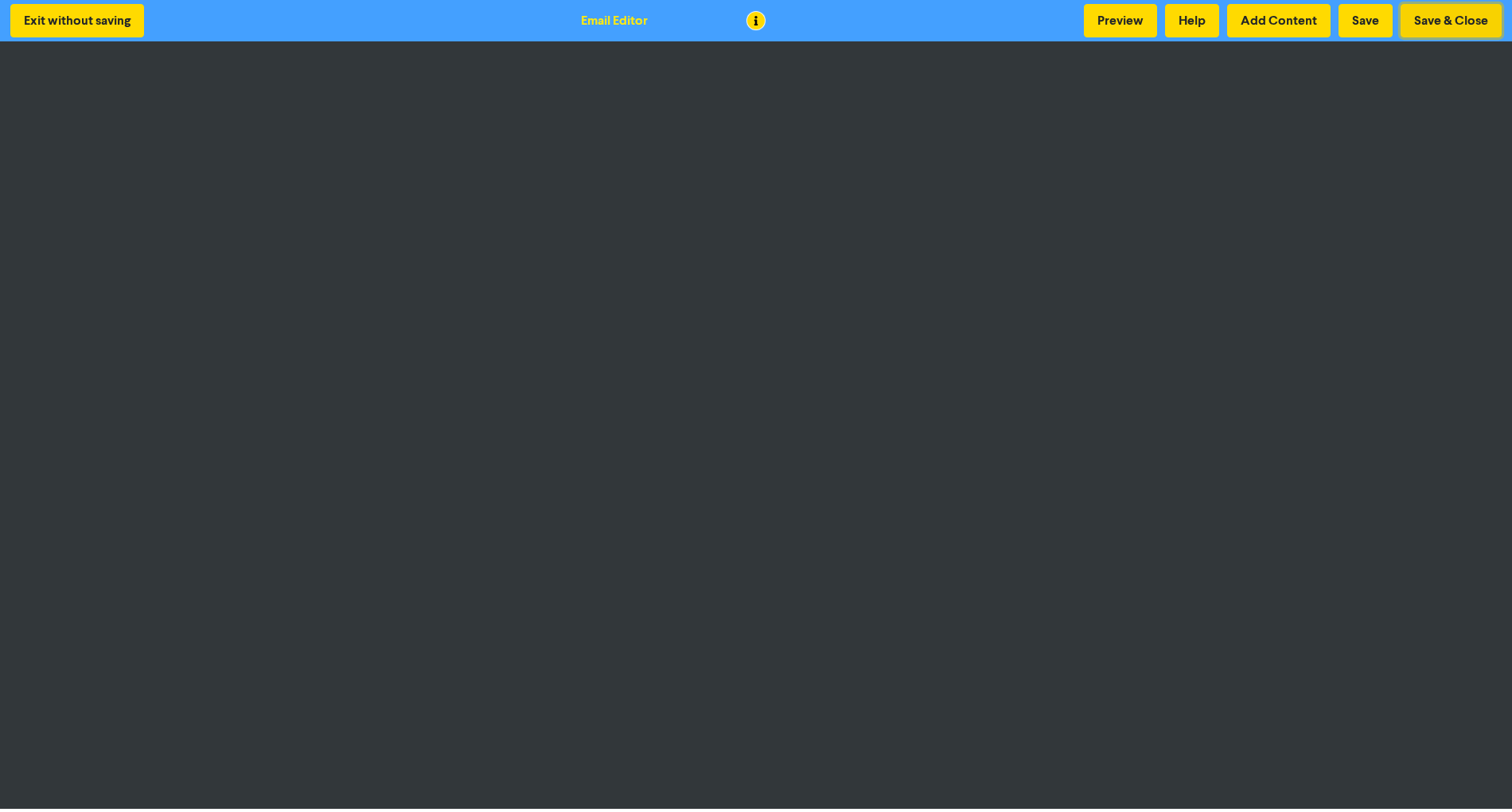
click at [1477, 14] on button "Save & Close" at bounding box center [1450, 21] width 101 height 34
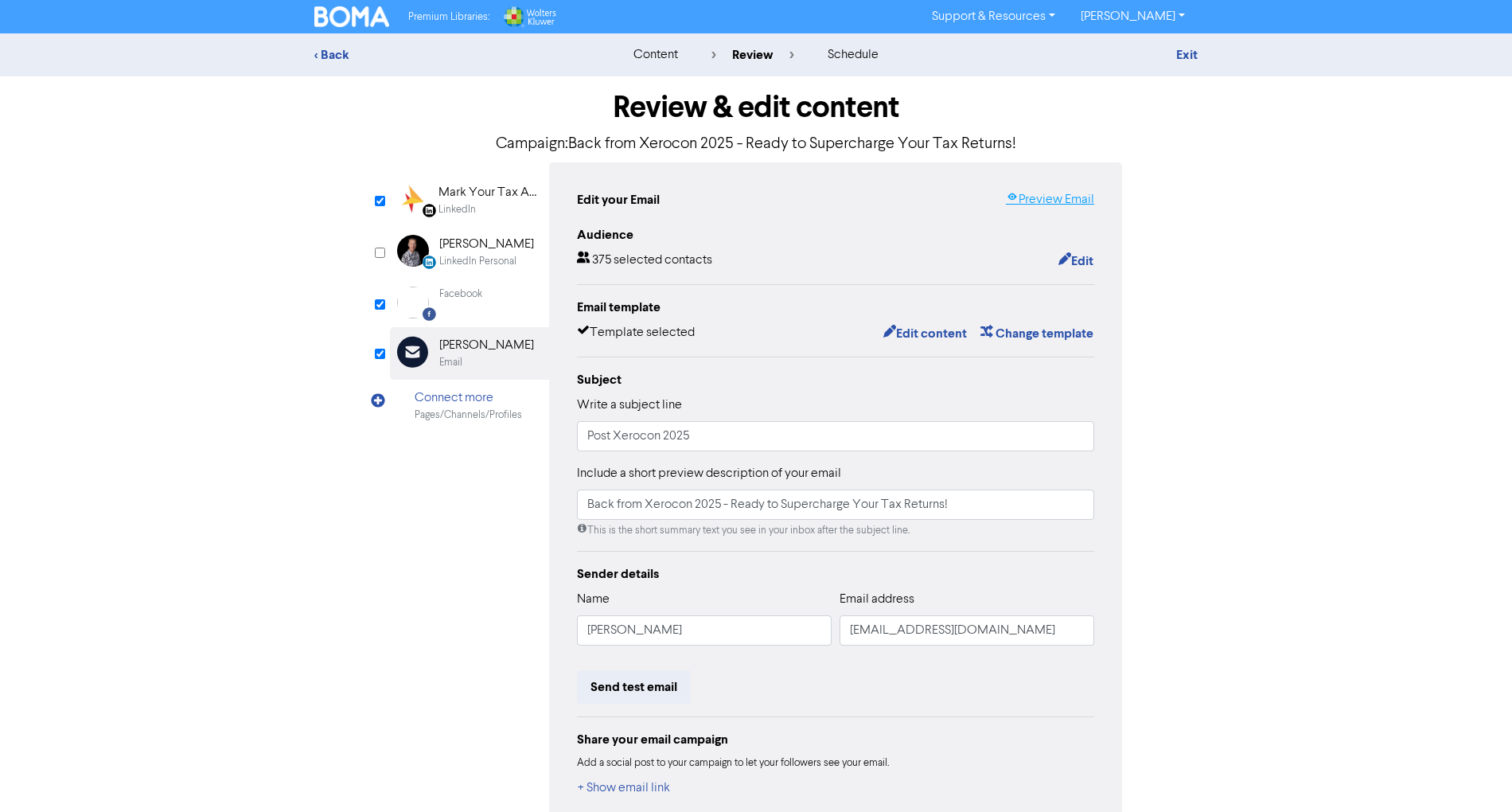
click at [1061, 198] on link "Preview Email" at bounding box center [1050, 200] width 88 height 19
drag, startPoint x: 464, startPoint y: 304, endPoint x: 473, endPoint y: 301, distance: 9.5
click at [464, 304] on div "Facebook" at bounding box center [460, 303] width 43 height 32
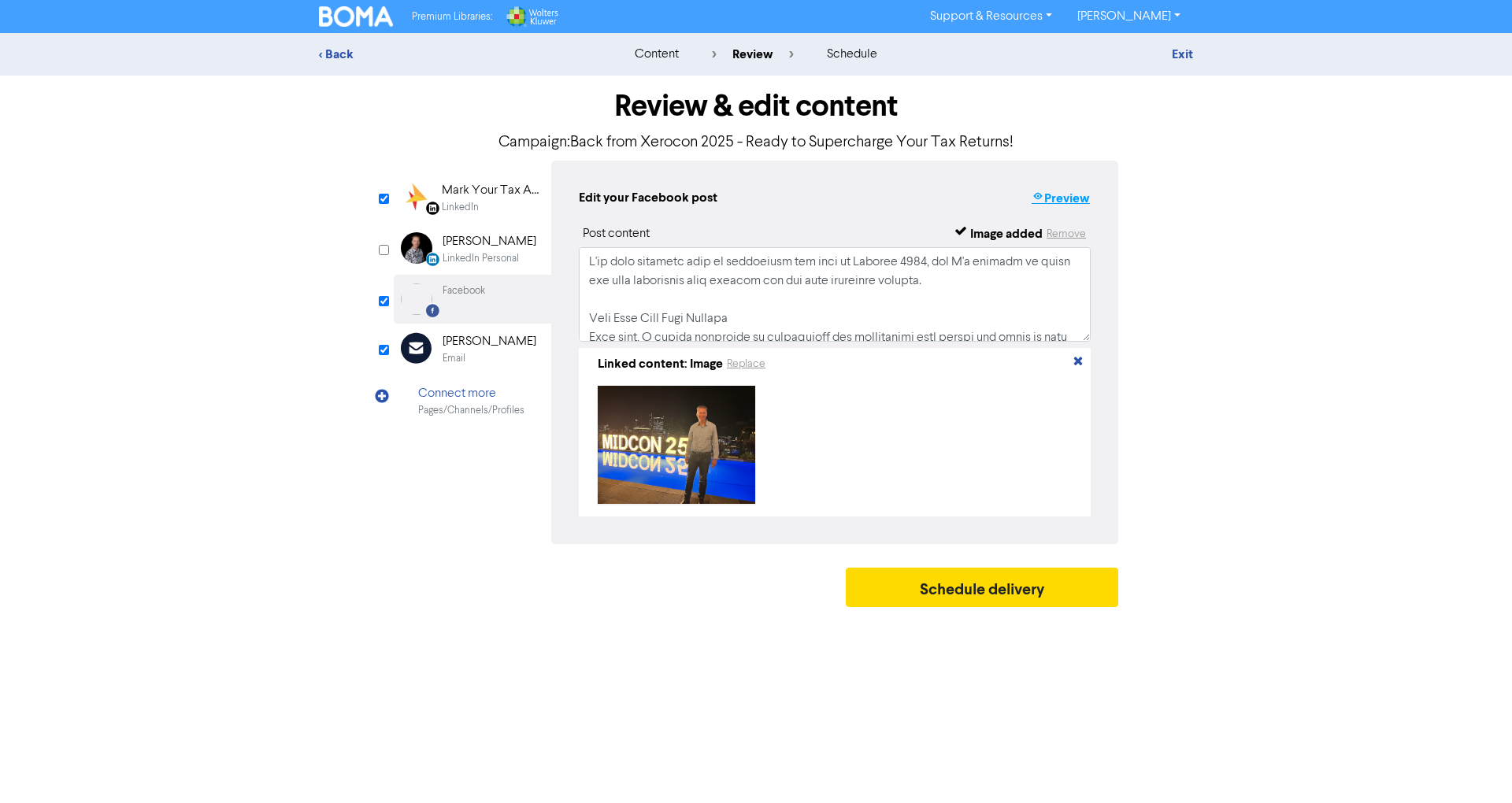
click at [1061, 203] on button "Preview" at bounding box center [1061, 198] width 60 height 20
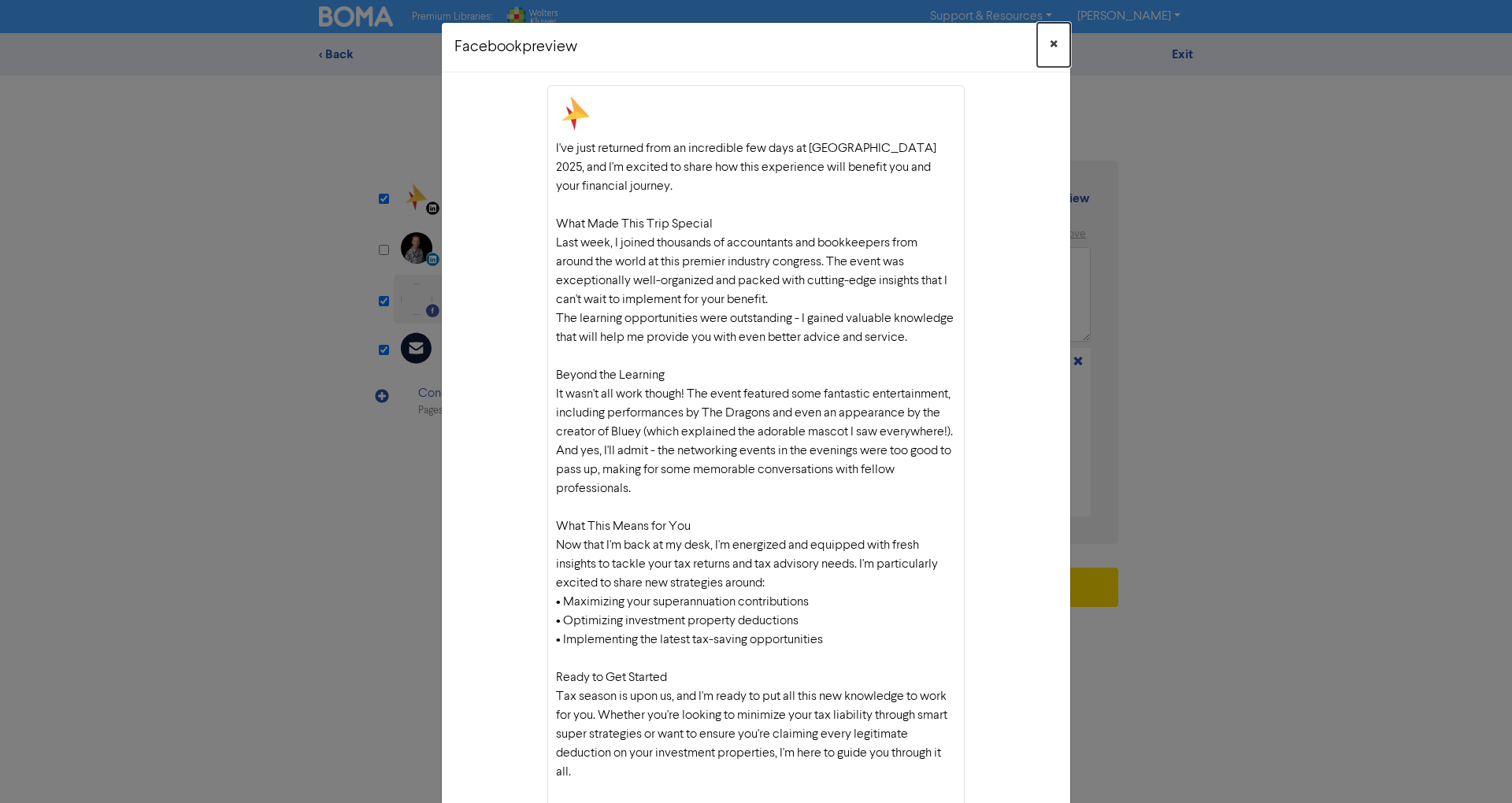
click at [1049, 41] on span "×" at bounding box center [1053, 45] width 8 height 24
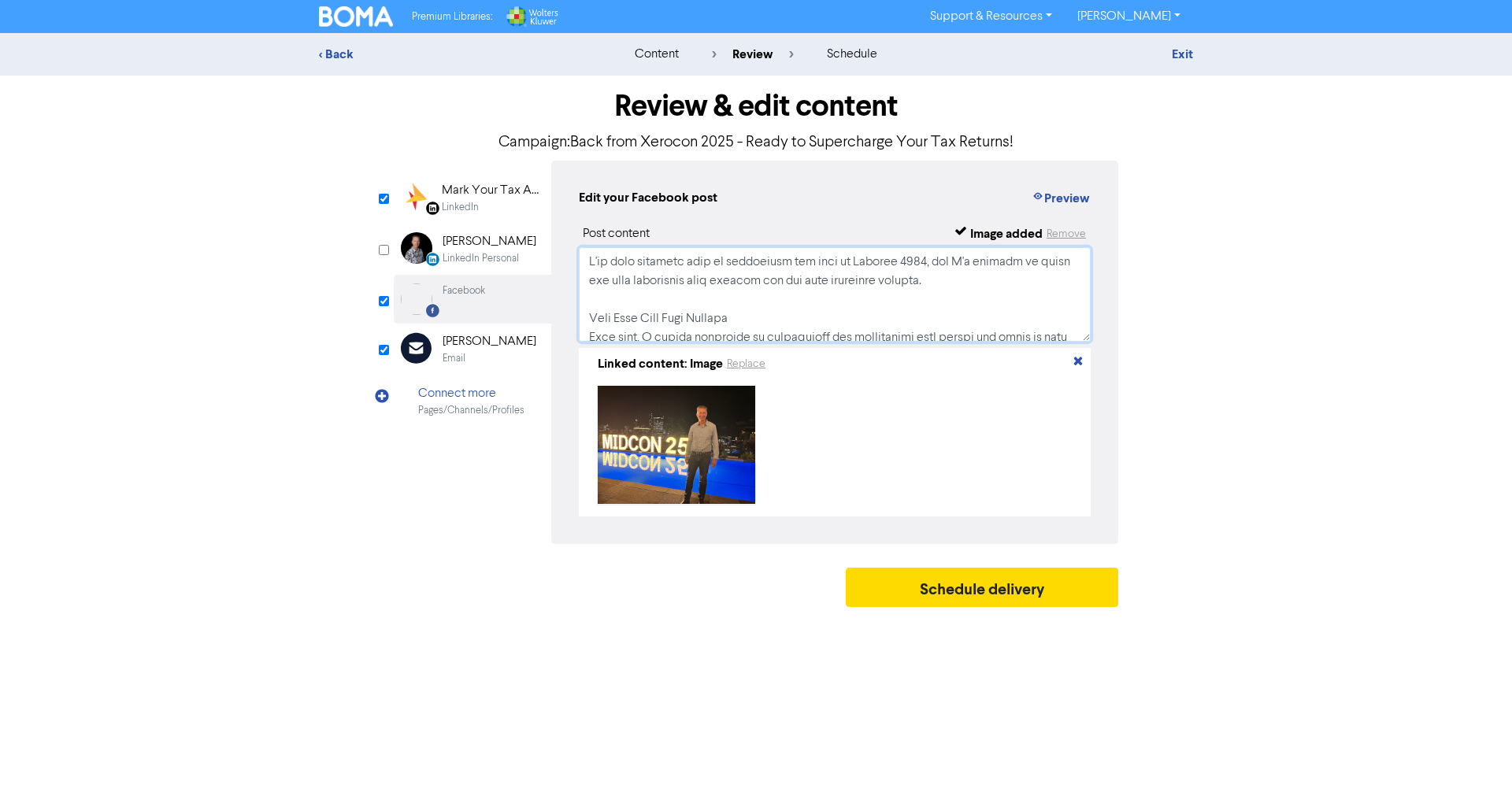
click at [862, 303] on textarea at bounding box center [835, 294] width 512 height 94
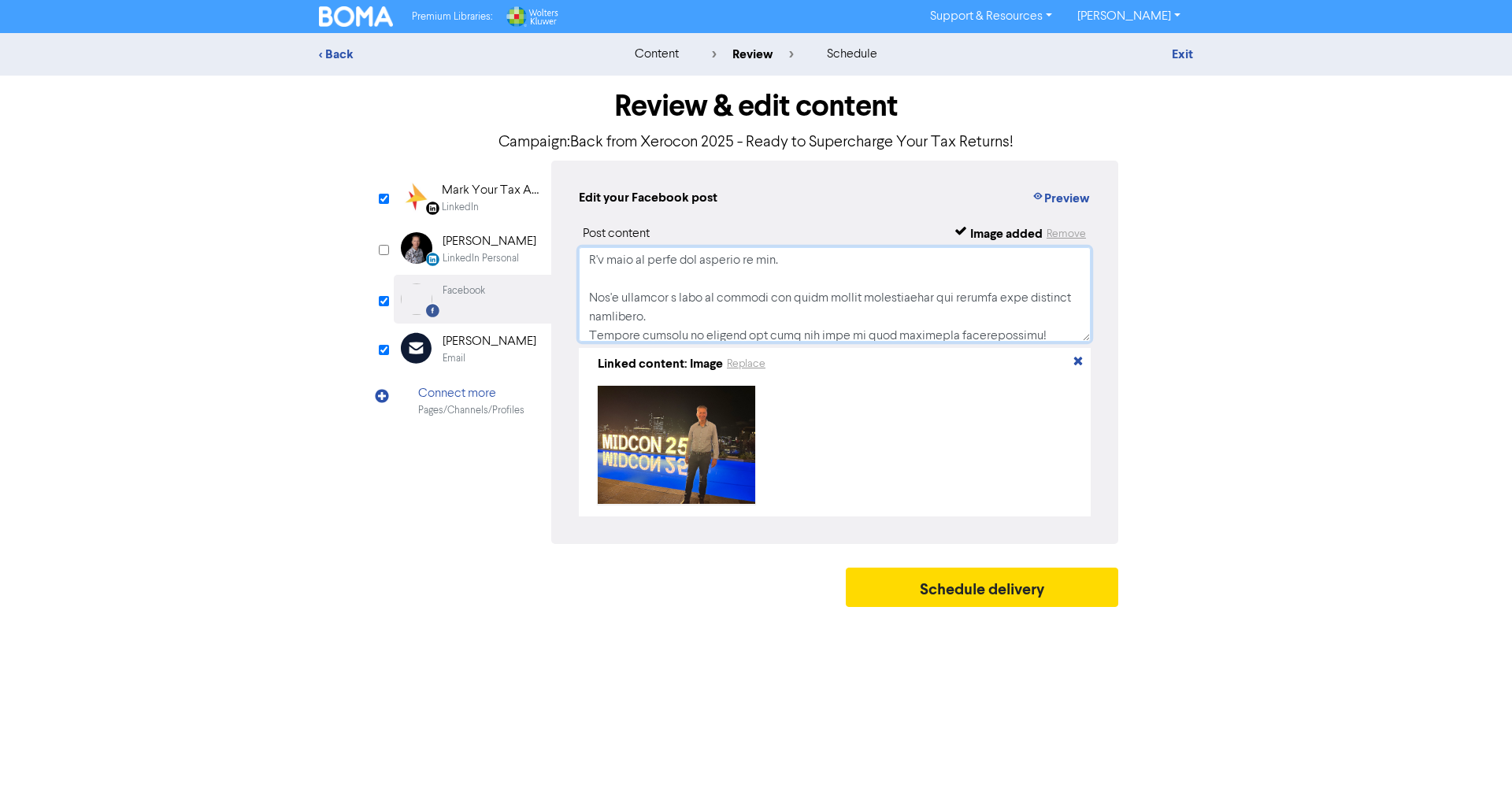
scroll to position [564, 0]
click at [462, 202] on div "LinkedIn" at bounding box center [460, 207] width 37 height 15
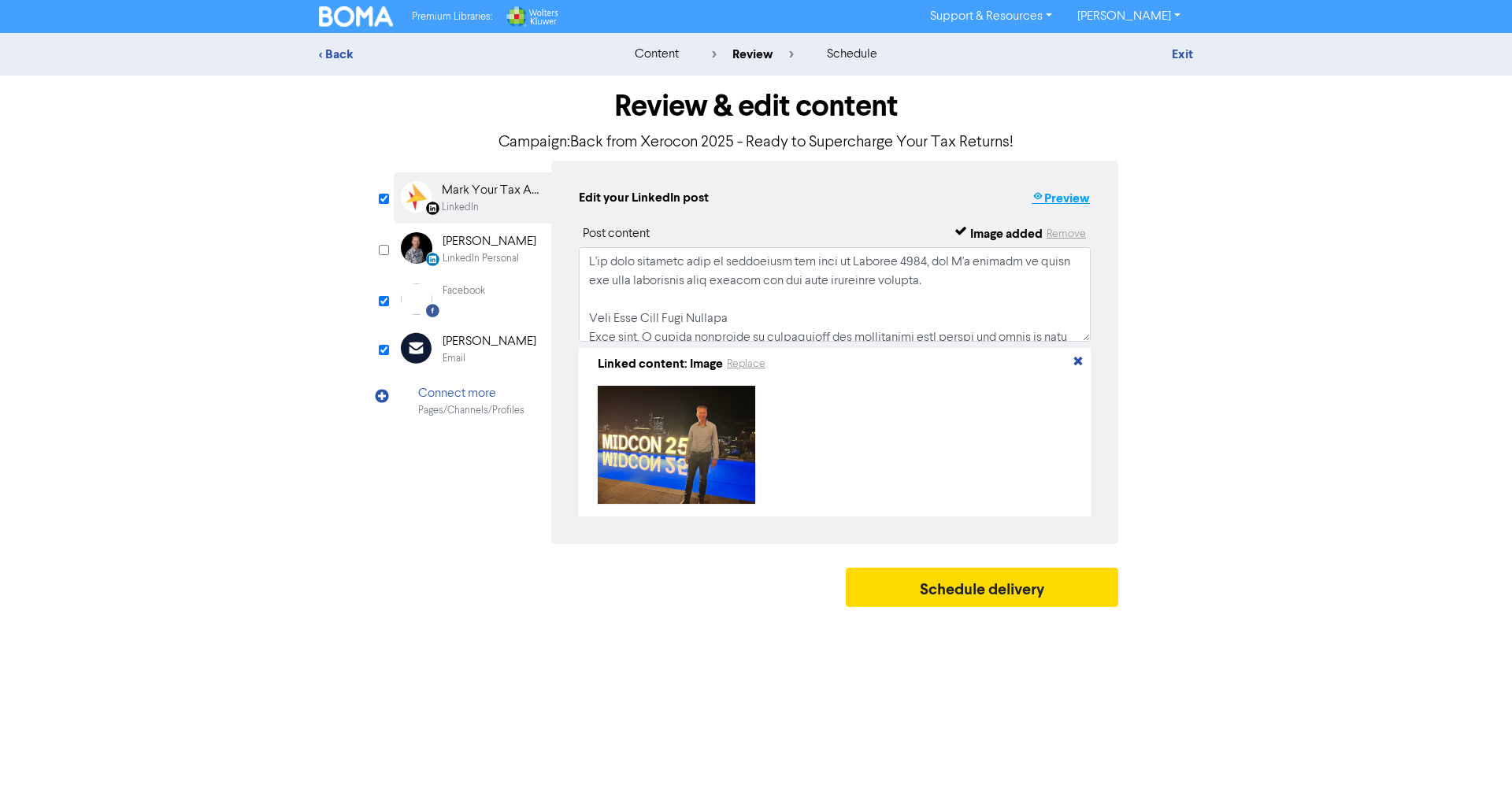
click at [1048, 200] on button "Preview" at bounding box center [1061, 198] width 60 height 20
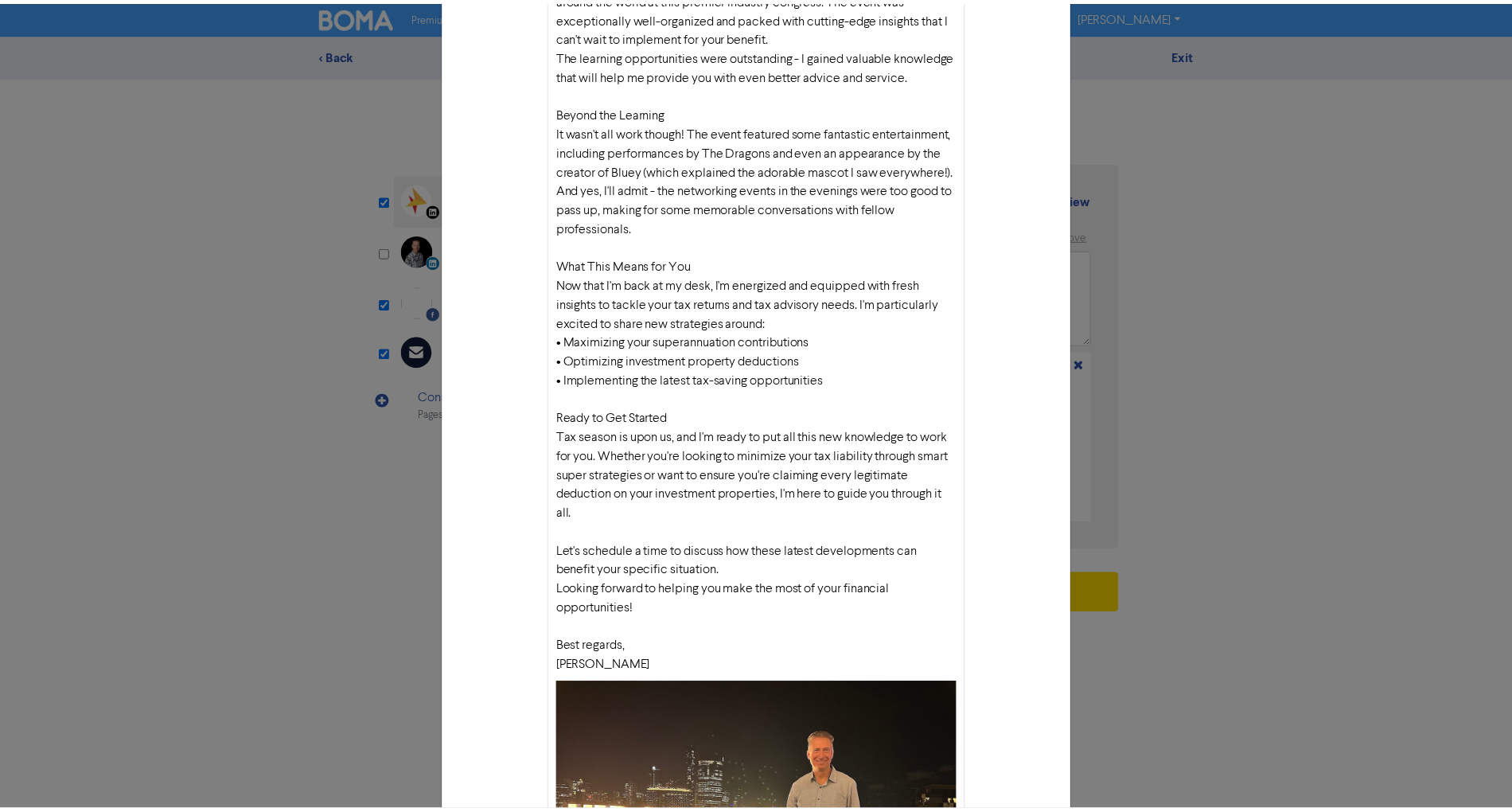
scroll to position [0, 0]
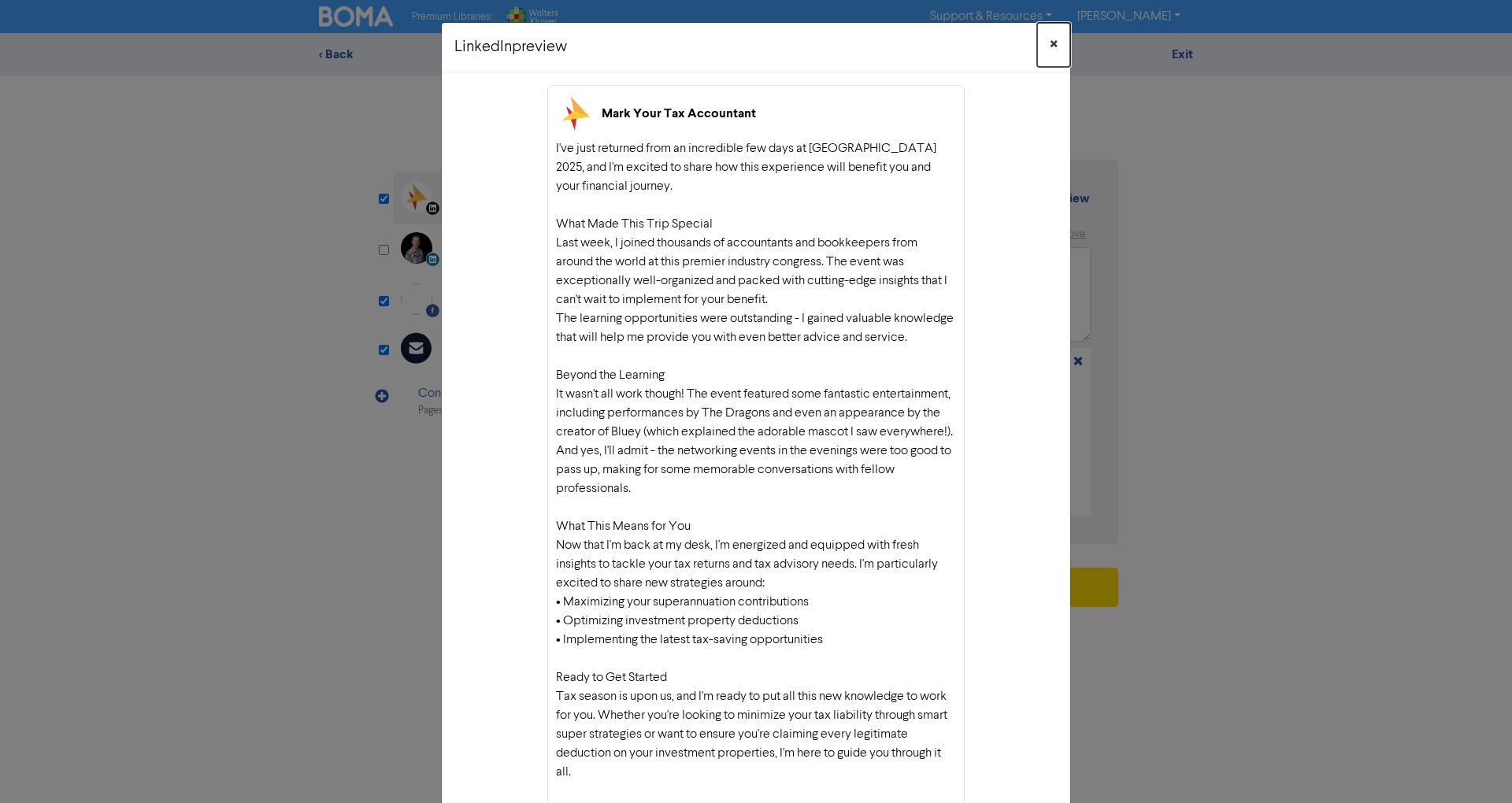
click at [1049, 52] on span "×" at bounding box center [1053, 45] width 8 height 24
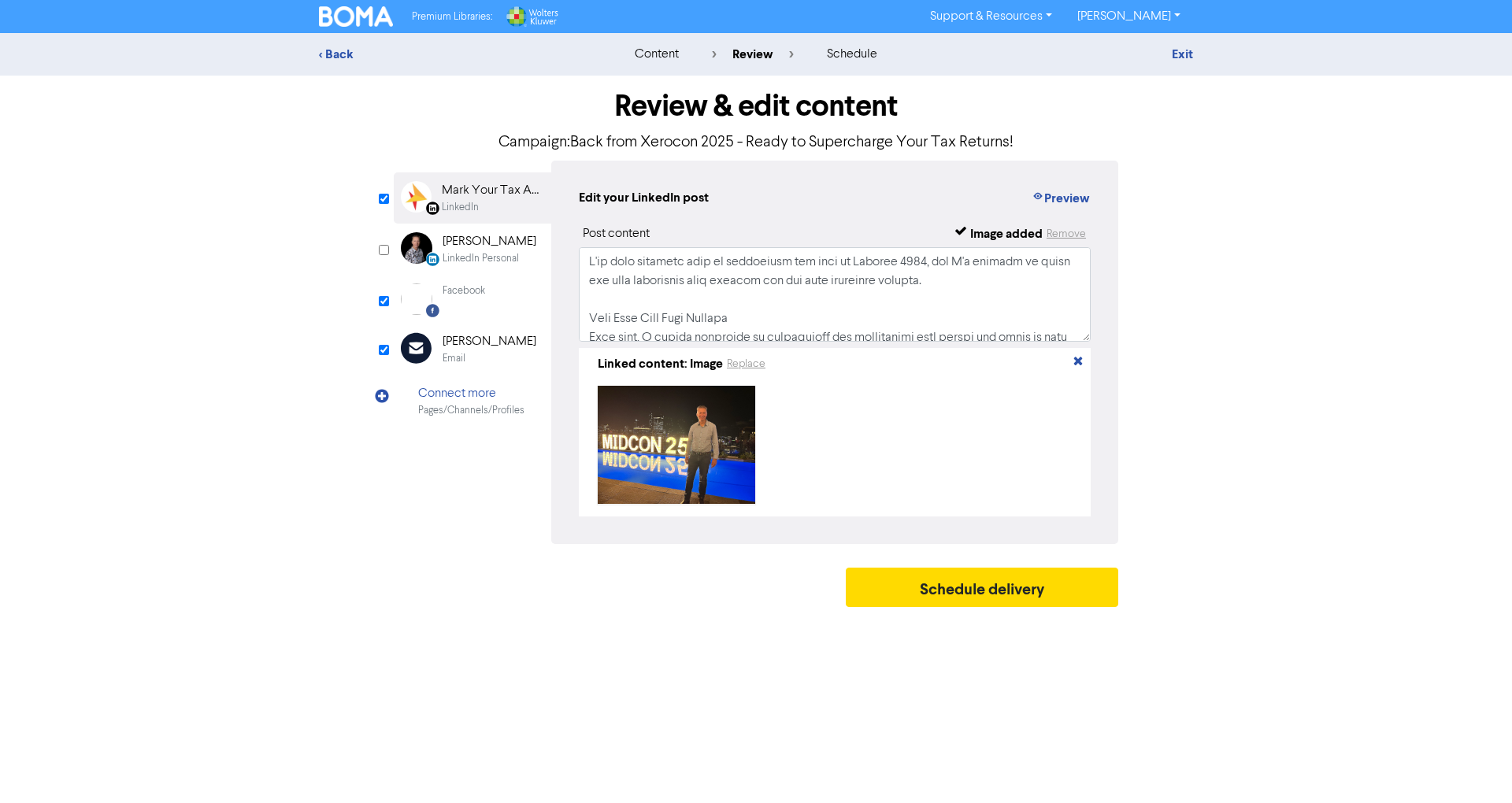
click at [470, 353] on div "Email" at bounding box center [489, 358] width 93 height 15
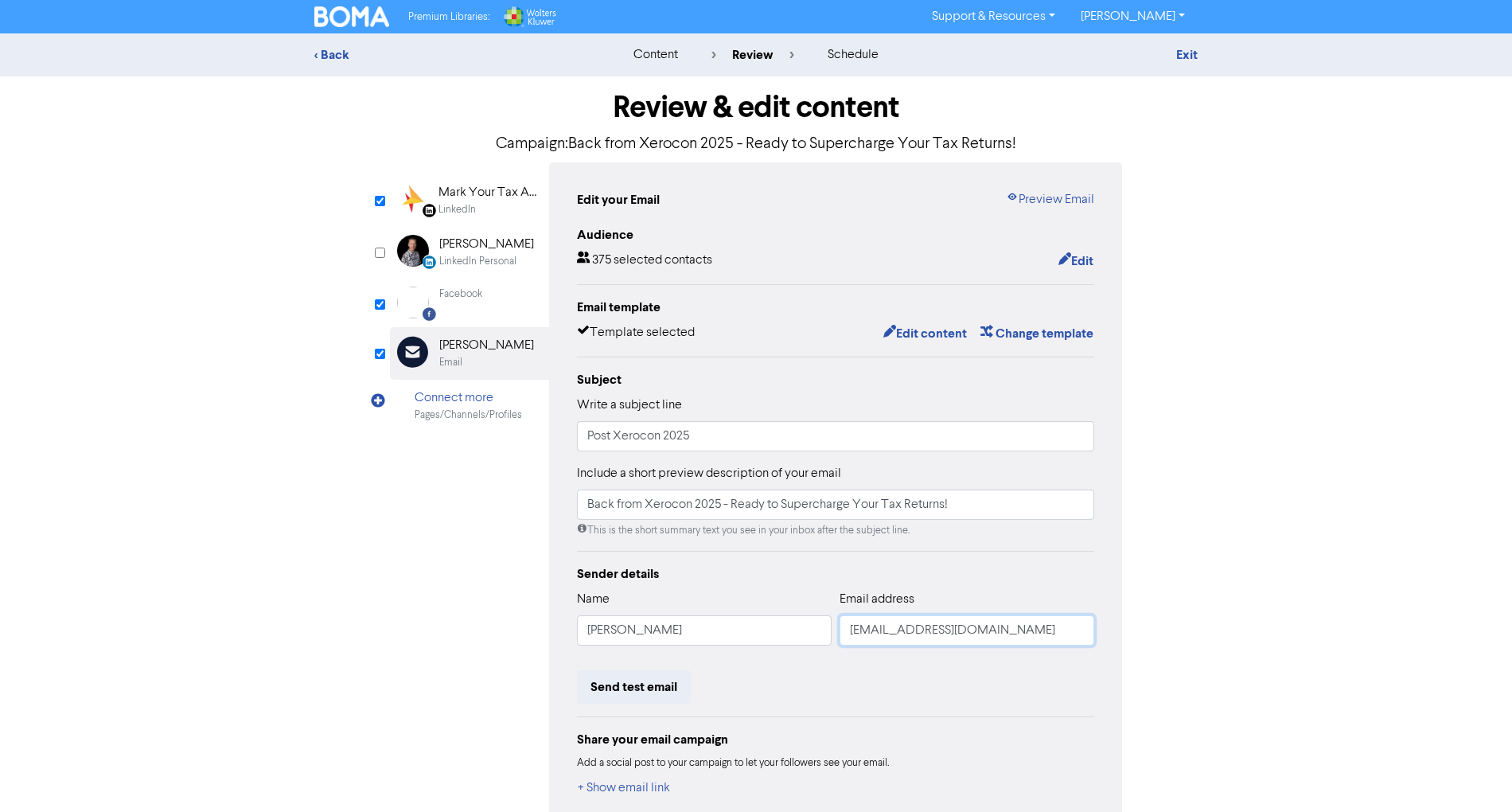
click at [1087, 627] on input "[EMAIL_ADDRESS][DOMAIN_NAME]" at bounding box center [967, 630] width 255 height 30
drag, startPoint x: 1087, startPoint y: 627, endPoint x: 594, endPoint y: 605, distance: 493.5
click at [595, 606] on div "Name [PERSON_NAME] Email address [EMAIL_ADDRESS][DOMAIN_NAME]" at bounding box center [835, 624] width 517 height 69
click at [655, 666] on div "Sender details Name [PERSON_NAME] Email address [EMAIL_ADDRESS][DOMAIN_NAME] Se…" at bounding box center [835, 680] width 517 height 234
click at [639, 681] on button "Send test email" at bounding box center [633, 687] width 114 height 34
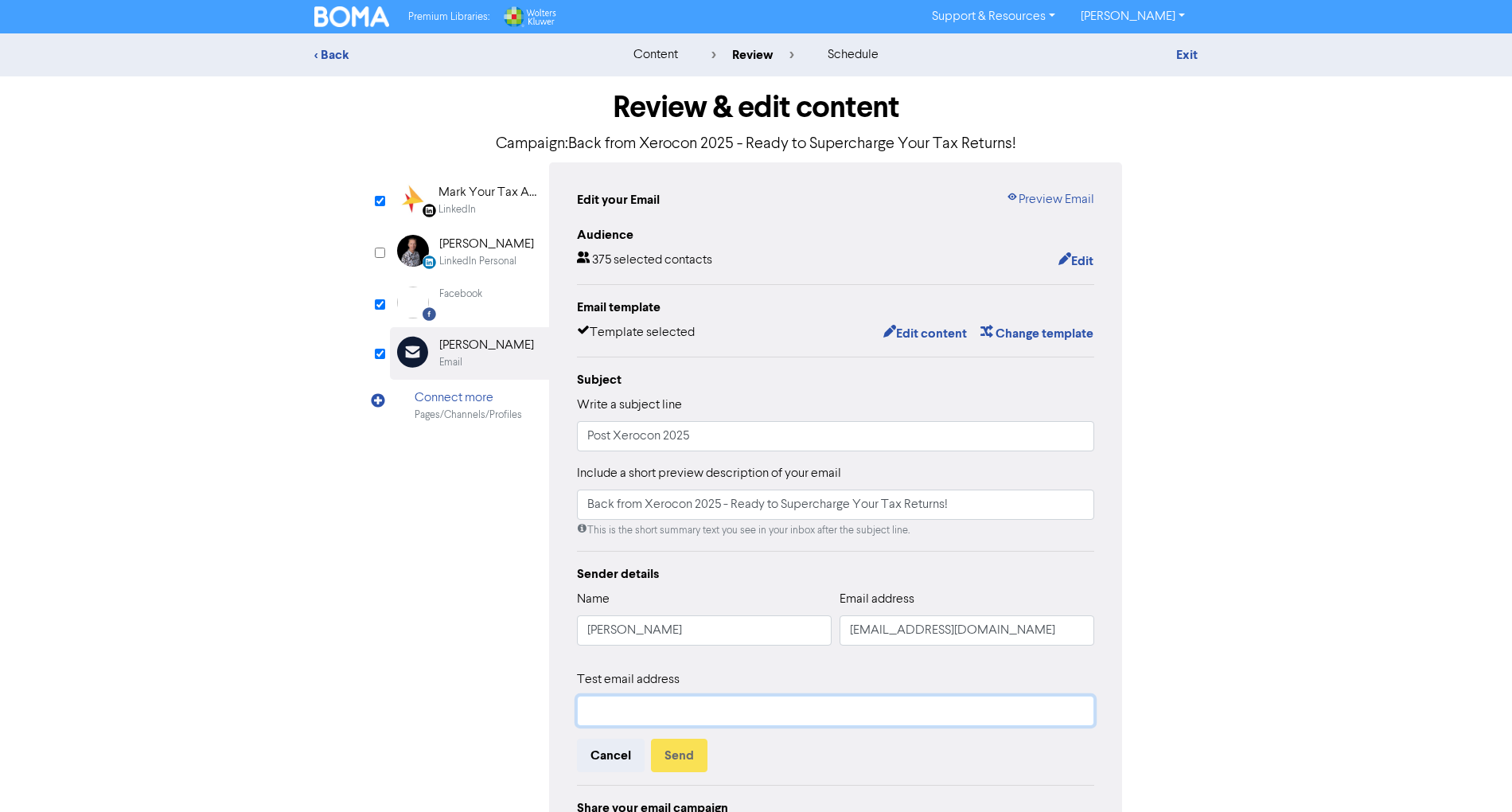
click at [791, 715] on input "text" at bounding box center [835, 710] width 517 height 30
paste input "[EMAIL_ADDRESS][DOMAIN_NAME]"
type input "[EMAIL_ADDRESS][DOMAIN_NAME]"
click at [684, 748] on button "Send" at bounding box center [679, 756] width 56 height 34
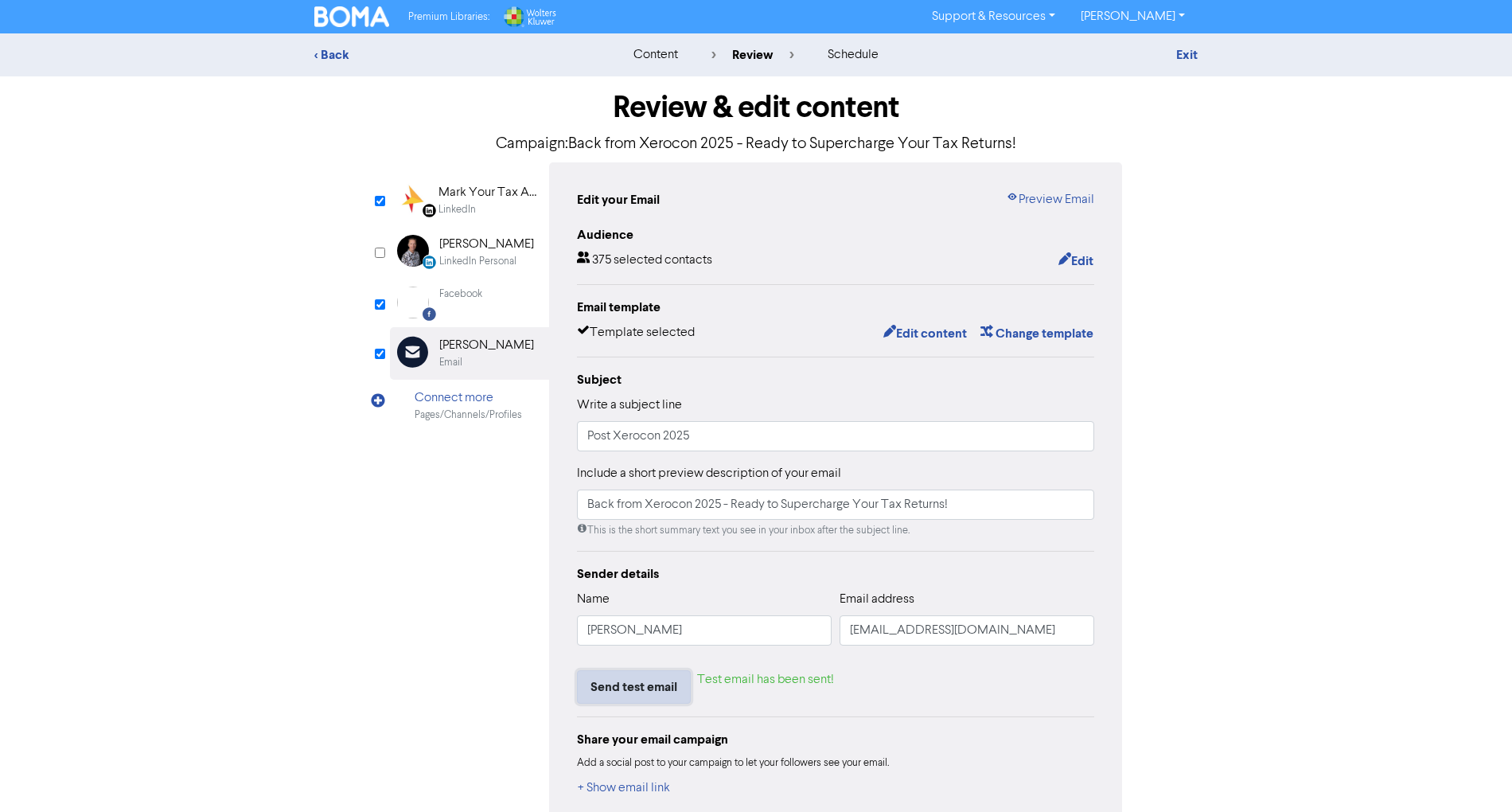
click at [654, 697] on button "Send test email" at bounding box center [633, 687] width 114 height 34
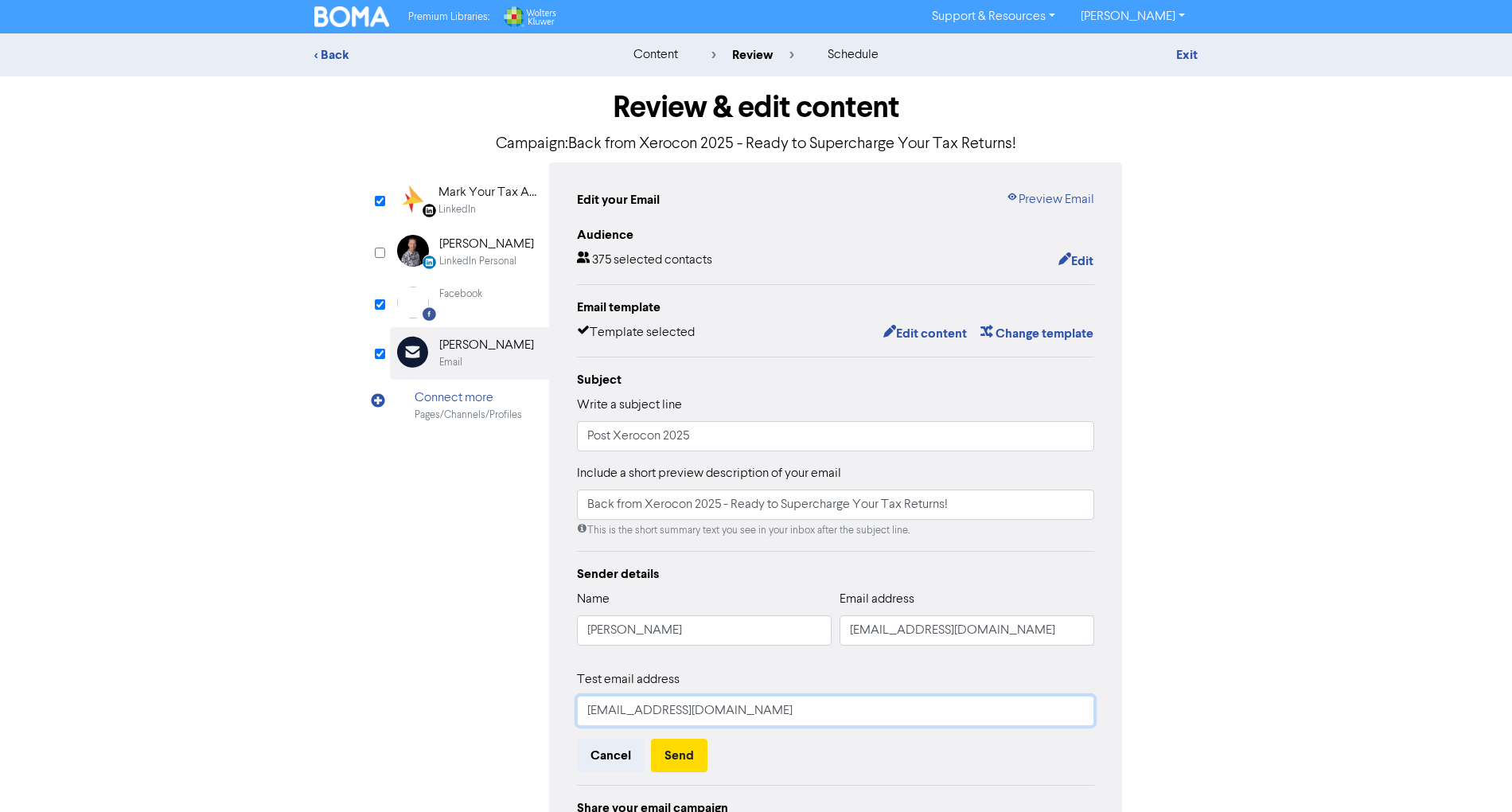
drag, startPoint x: 829, startPoint y: 717, endPoint x: 361, endPoint y: 719, distance: 468.0
click at [361, 719] on div "Review & edit content Campaign: Back from Xerocon 2025 - Ready to Supercharge Y…" at bounding box center [756, 522] width 907 height 890
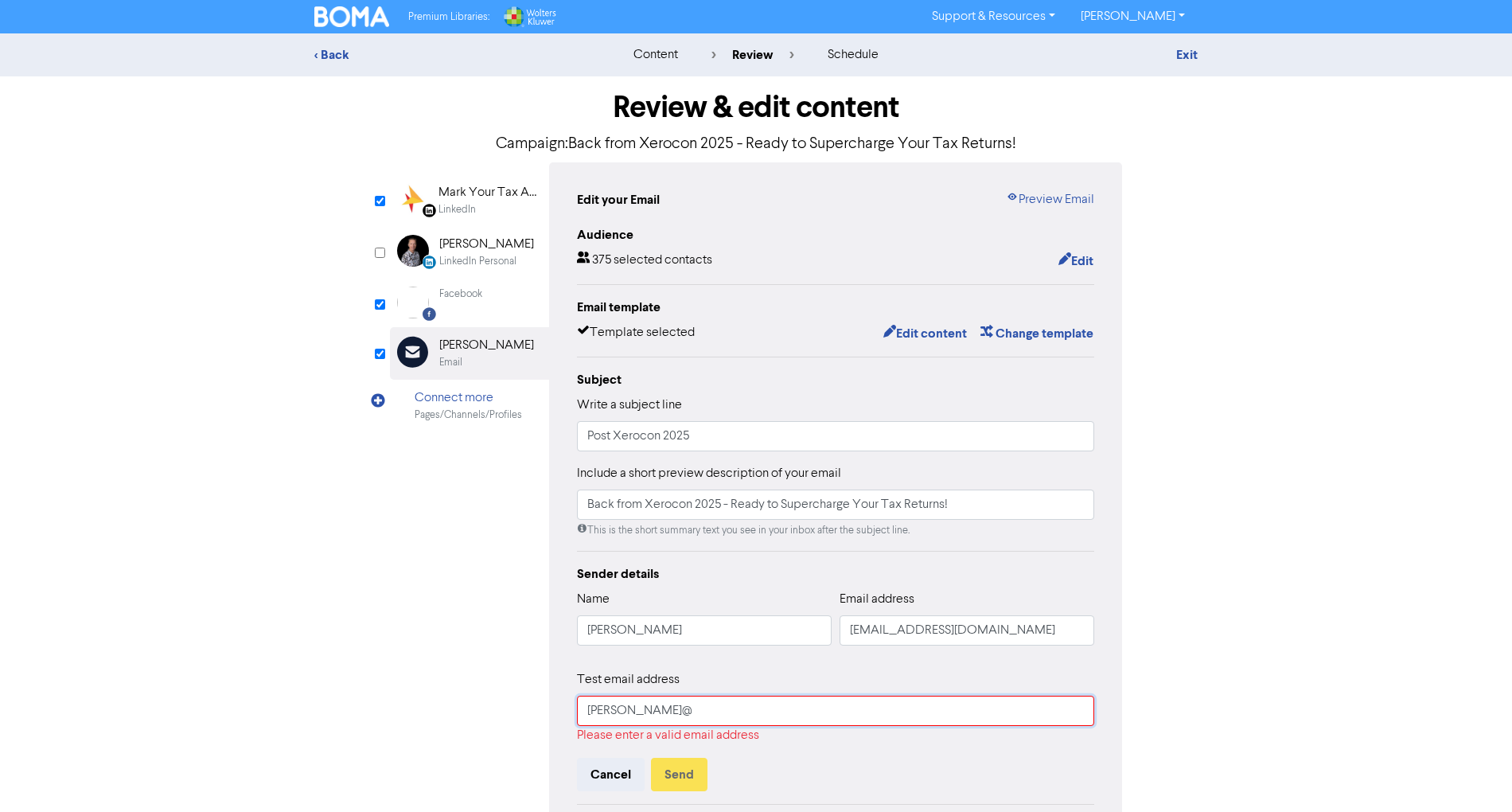
type input "[PERSON_NAME][EMAIL_ADDRESS][DOMAIN_NAME]"
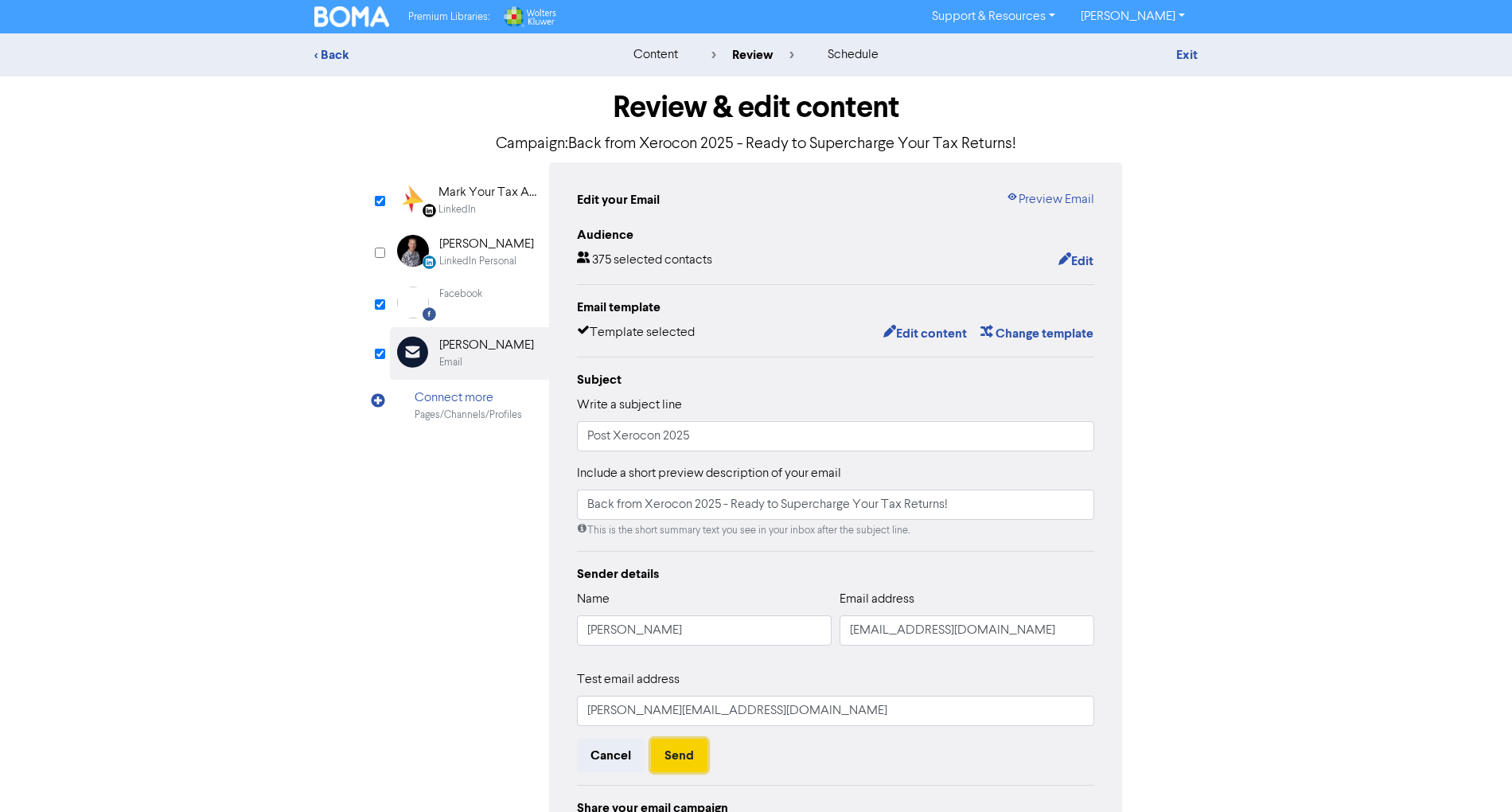
click at [685, 758] on button "Send" at bounding box center [679, 756] width 56 height 34
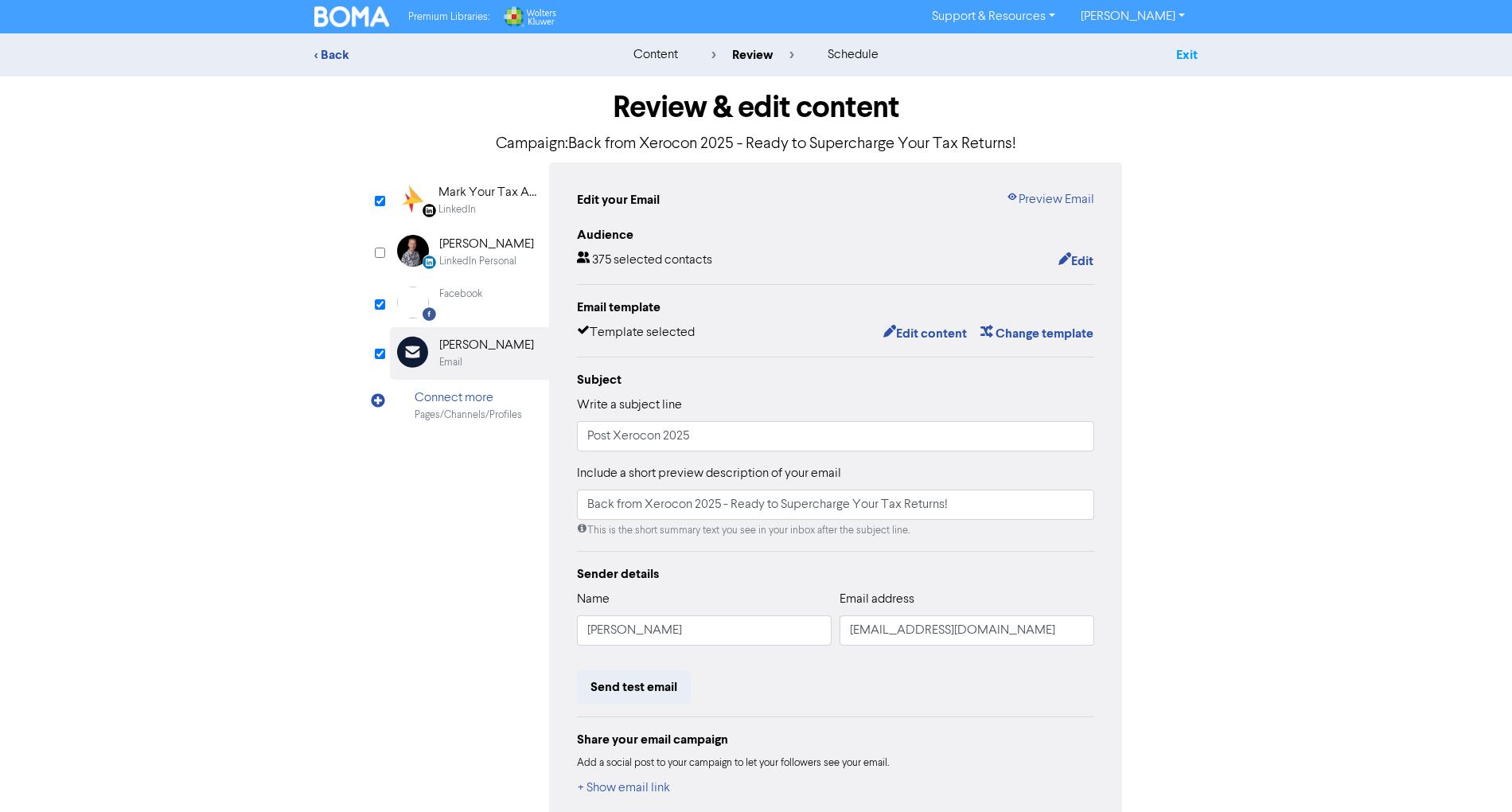
click at [1186, 57] on link "Exit" at bounding box center [1186, 55] width 21 height 16
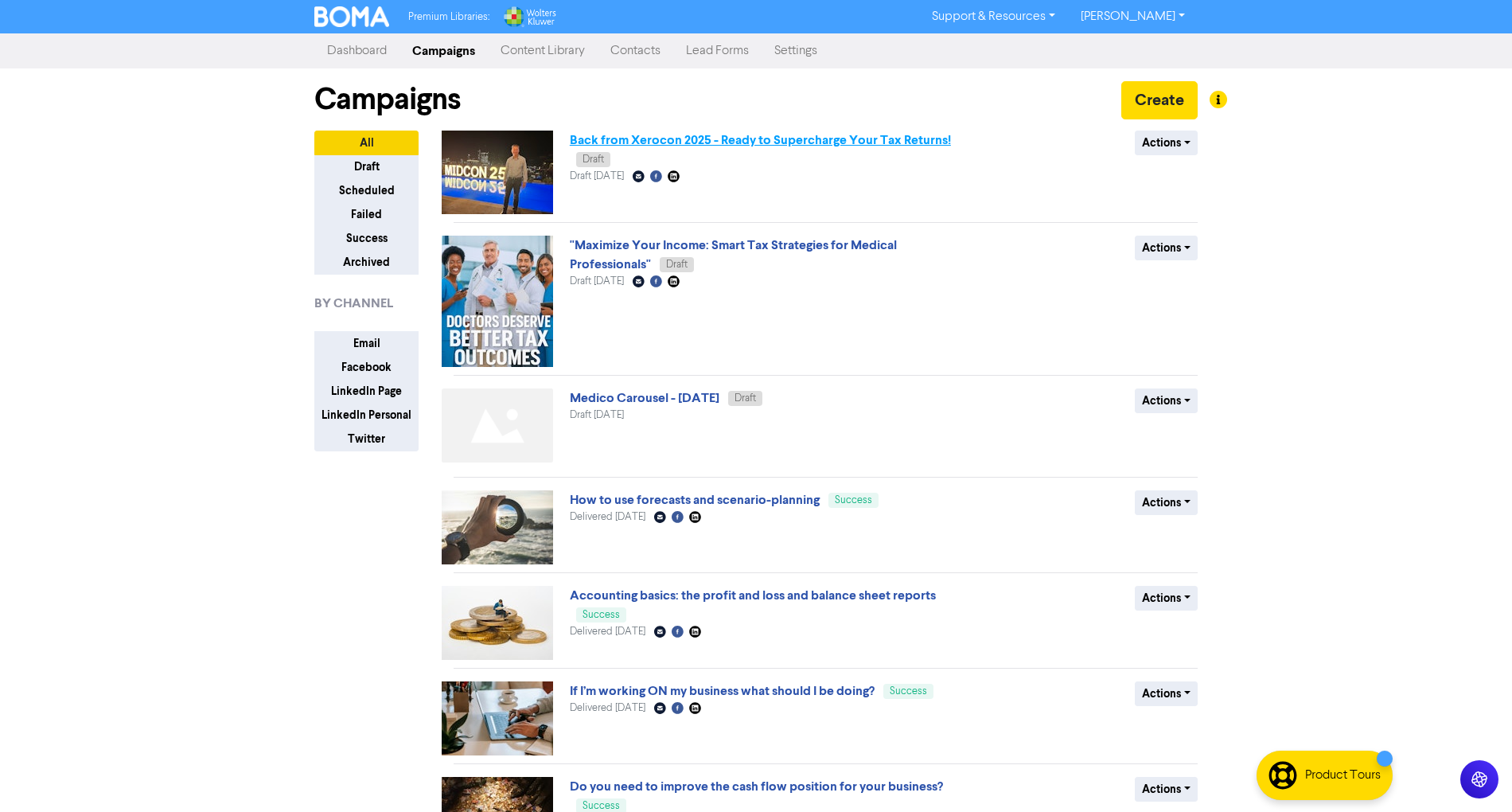
click at [691, 139] on link "Back from Xerocon 2025 - Ready to Supercharge Your Tax Returns!" at bounding box center [760, 140] width 381 height 16
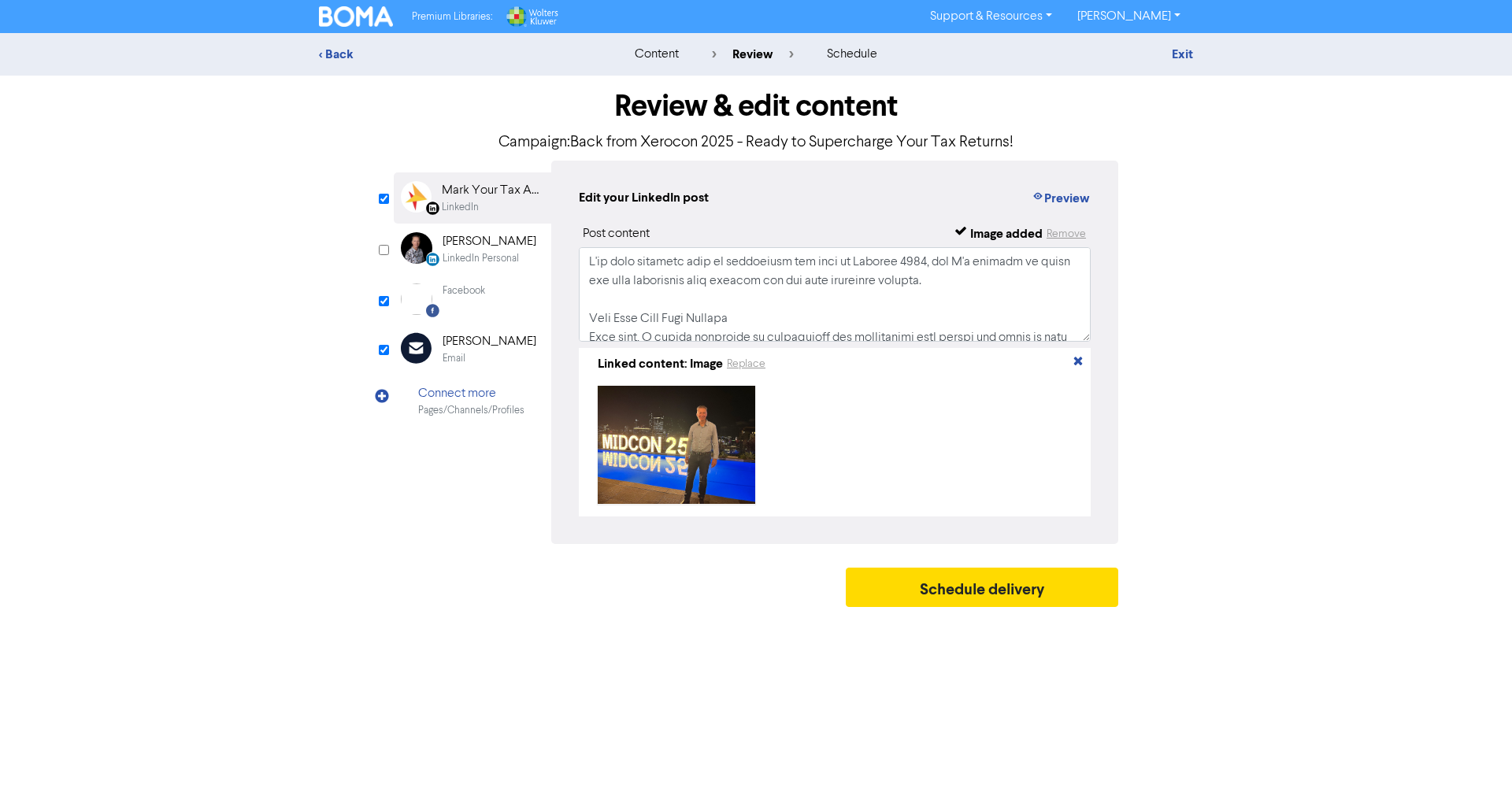
click at [471, 347] on div "[PERSON_NAME]" at bounding box center [489, 342] width 93 height 19
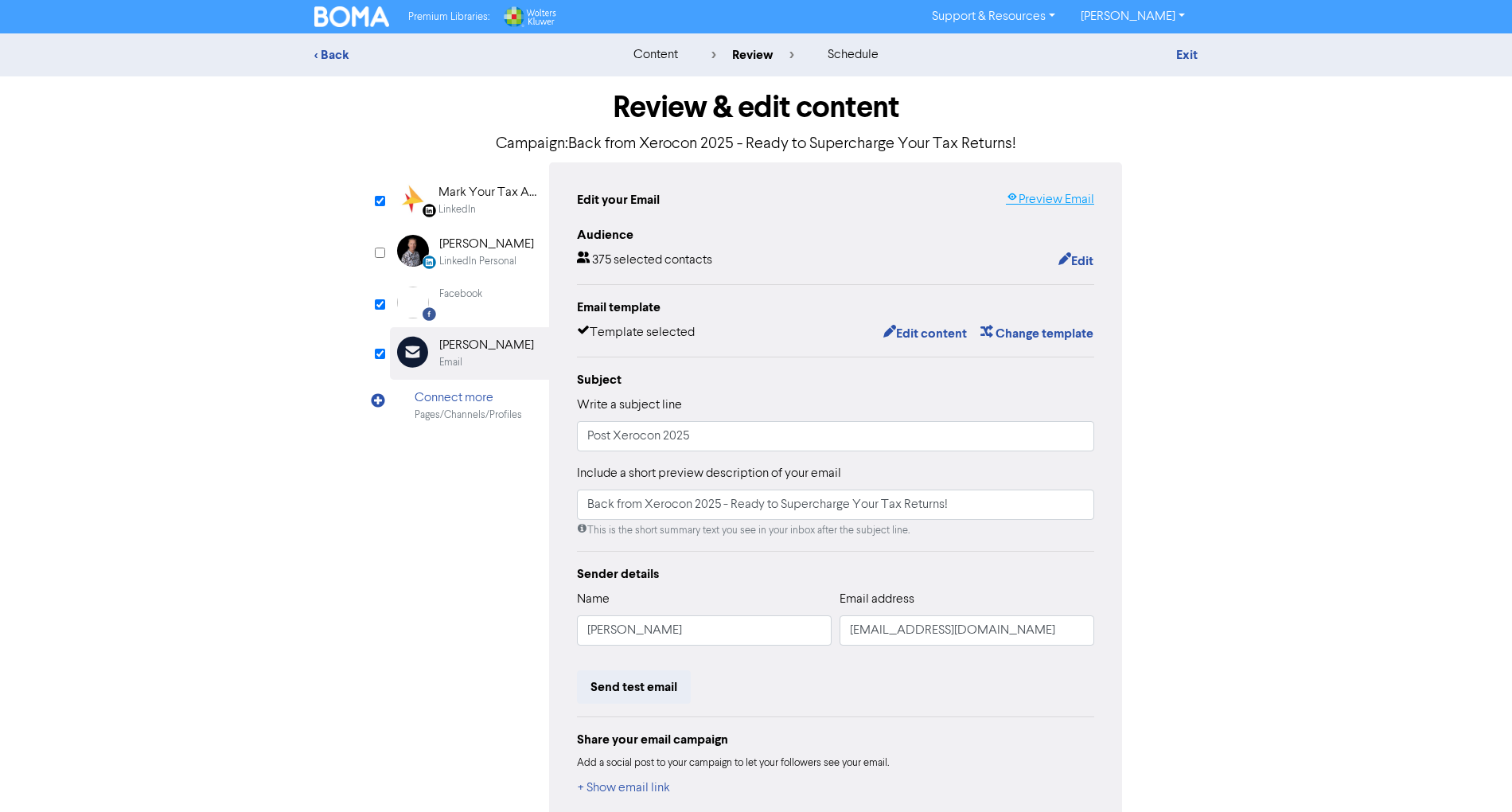
click at [1057, 200] on link "Preview Email" at bounding box center [1050, 200] width 88 height 19
click at [1194, 53] on link "Exit" at bounding box center [1186, 55] width 21 height 16
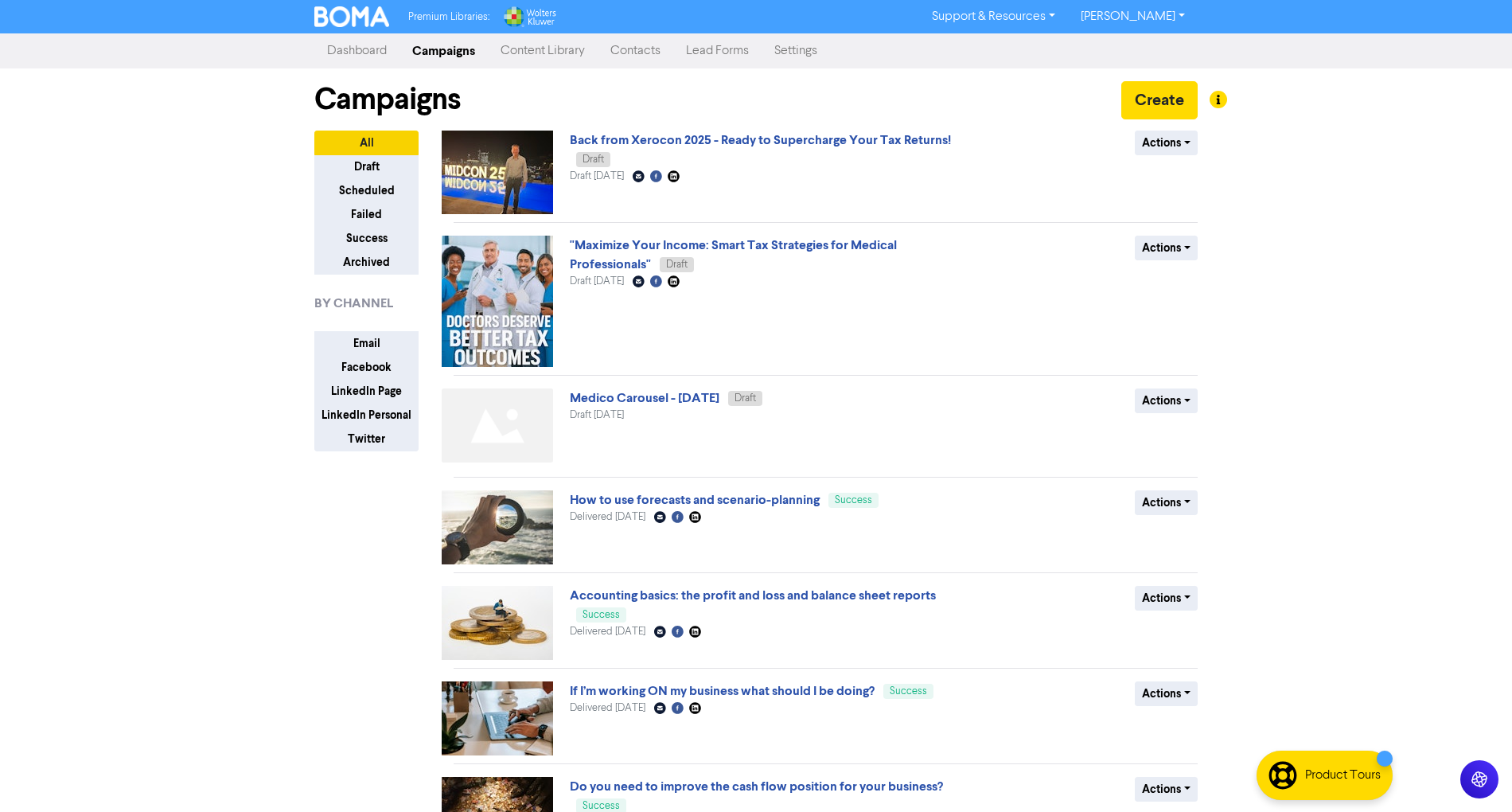
click at [1142, 26] on link "[PERSON_NAME]" at bounding box center [1132, 17] width 130 height 26
click at [1142, 50] on button "Log Out" at bounding box center [1131, 48] width 126 height 19
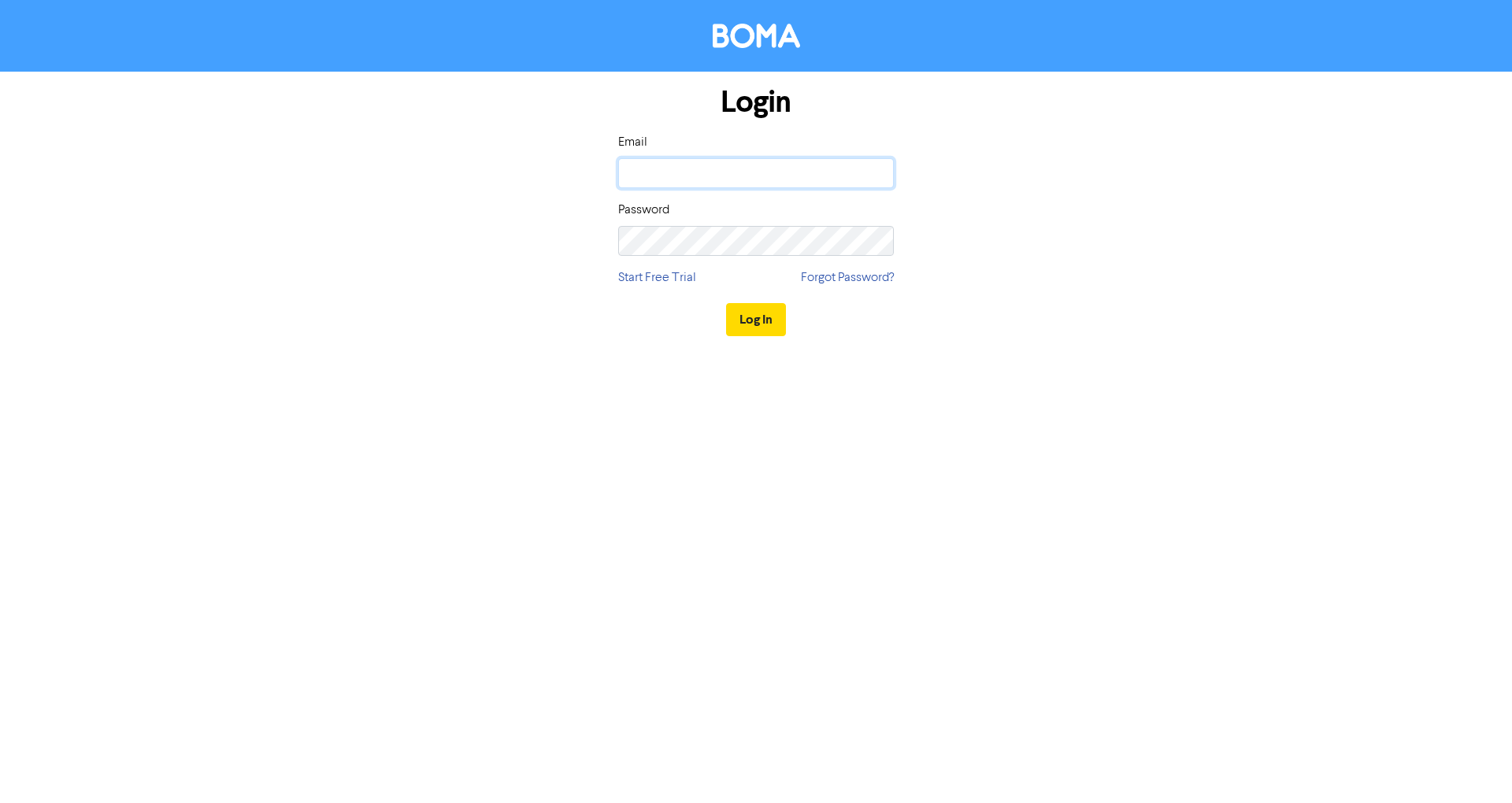
click at [772, 180] on input "email" at bounding box center [756, 173] width 276 height 30
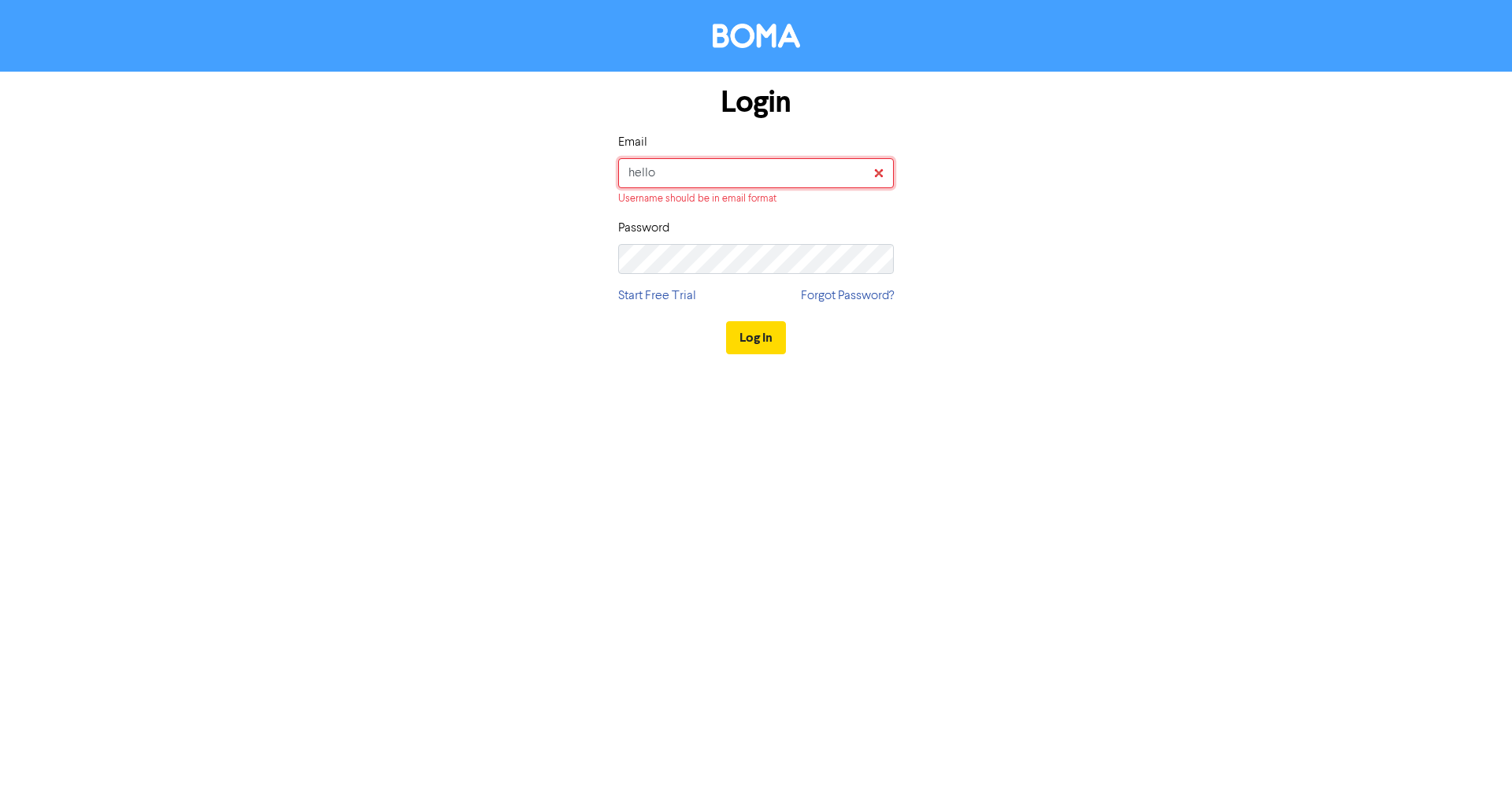
click at [793, 167] on input "hello" at bounding box center [756, 173] width 276 height 30
type input "[EMAIL_ADDRESS][DOMAIN_NAME]"
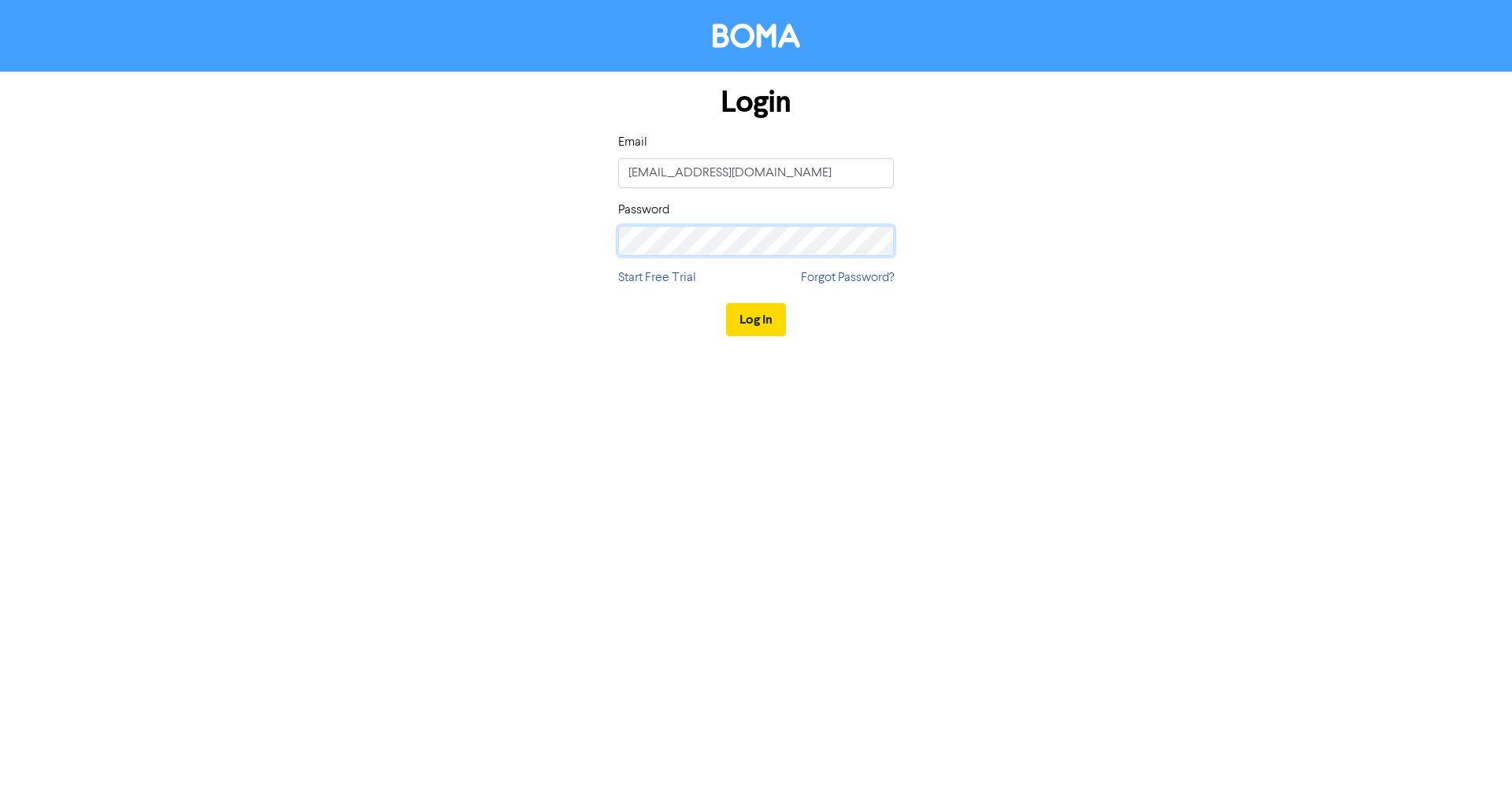
click at [726, 303] on button "Log In" at bounding box center [756, 319] width 60 height 33
